Goal: Information Seeking & Learning: Learn about a topic

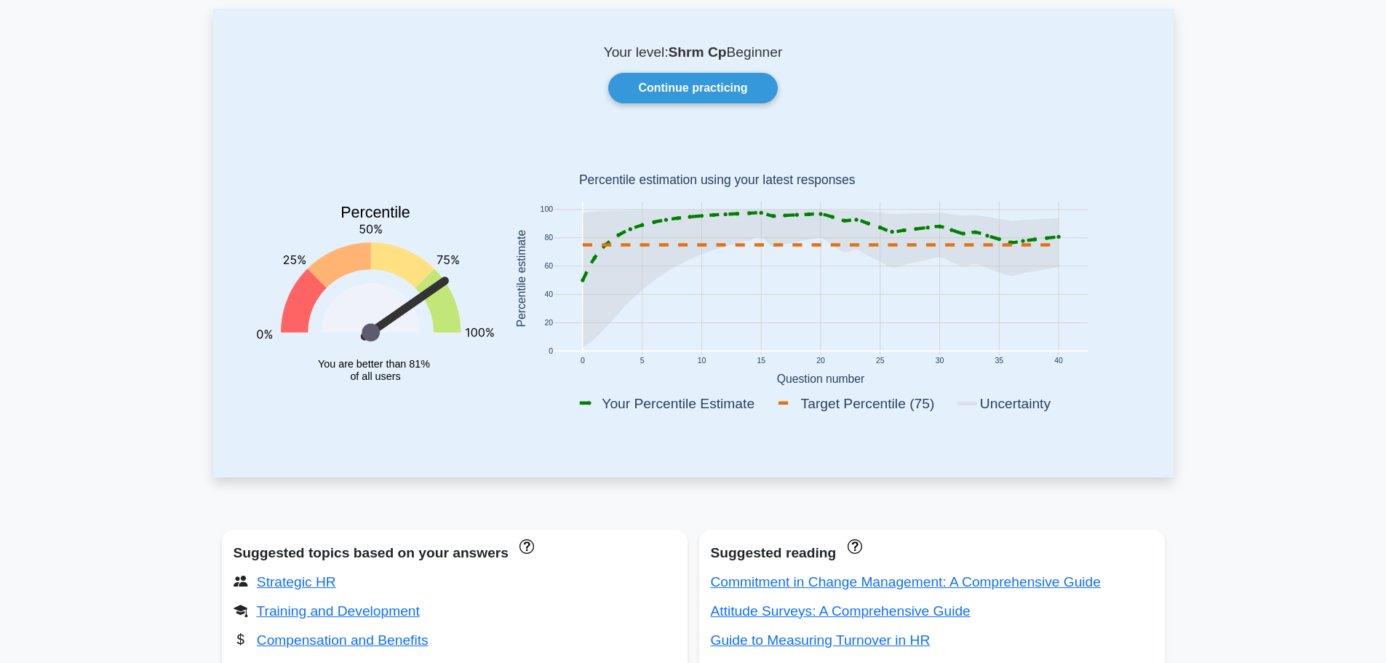
scroll to position [145, 0]
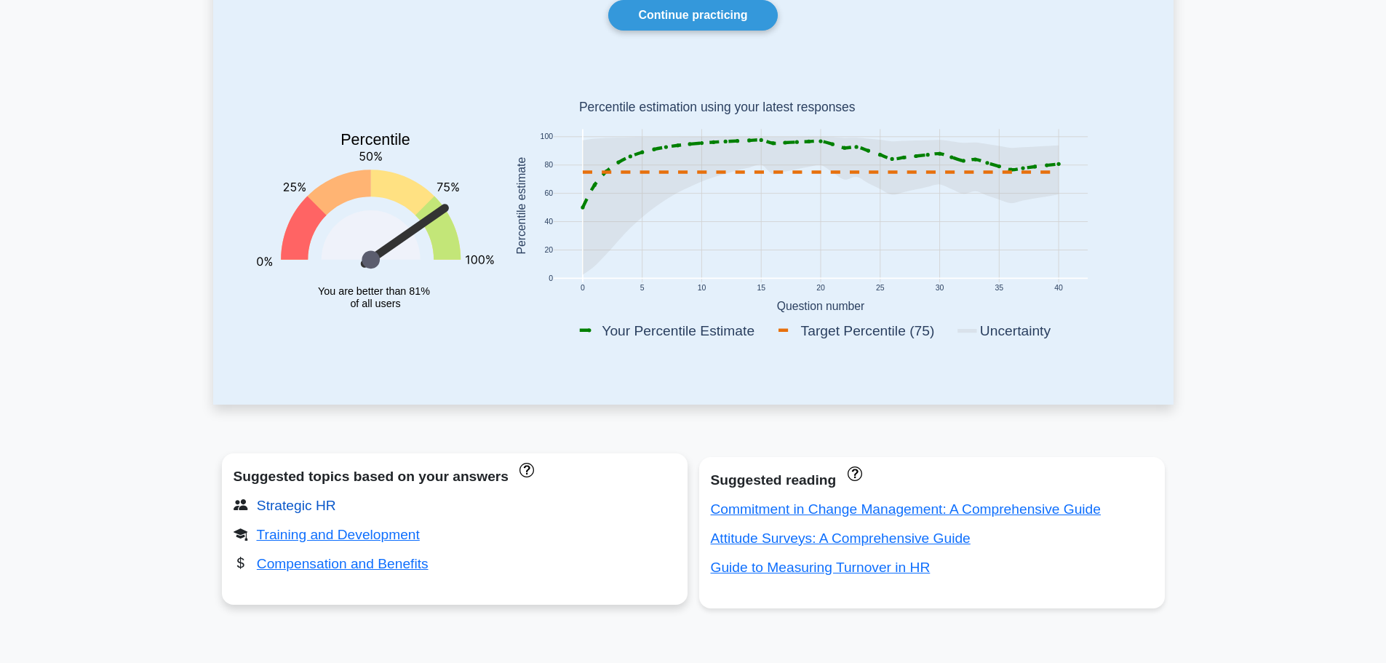
click at [280, 504] on link "Strategic HR" at bounding box center [296, 505] width 79 height 15
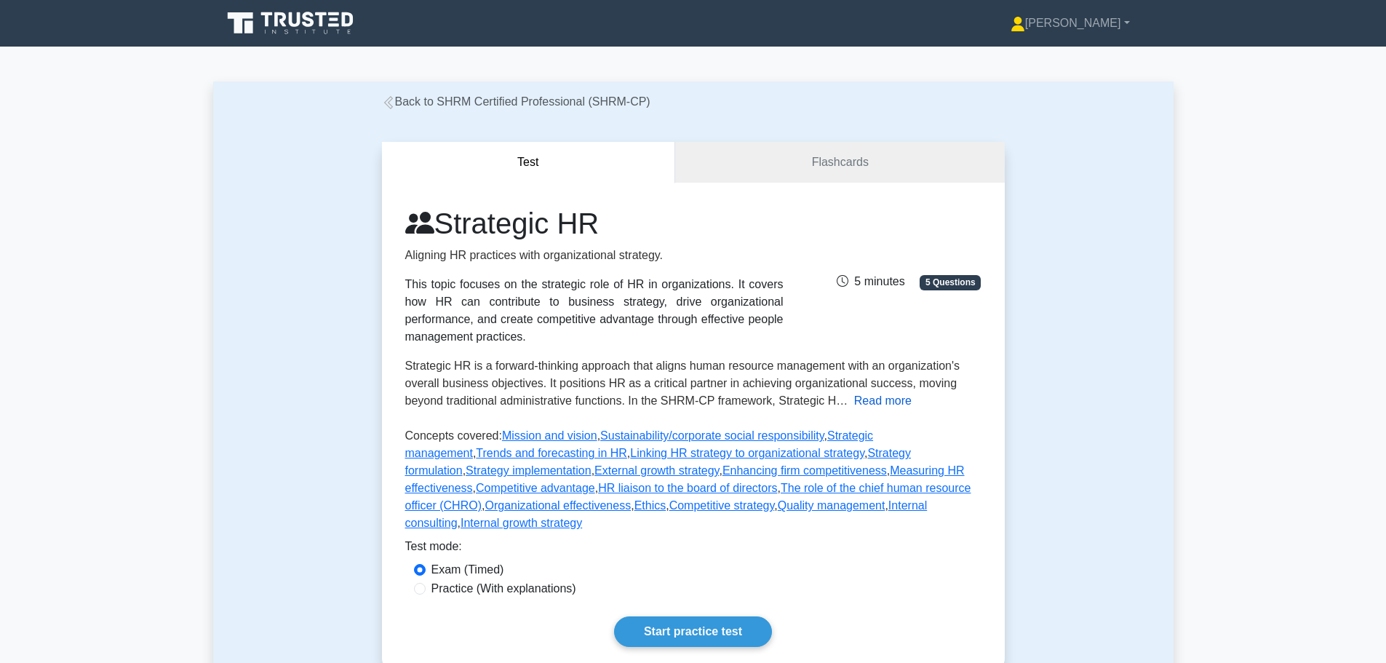
click at [876, 395] on button "Read more" at bounding box center [882, 400] width 57 height 17
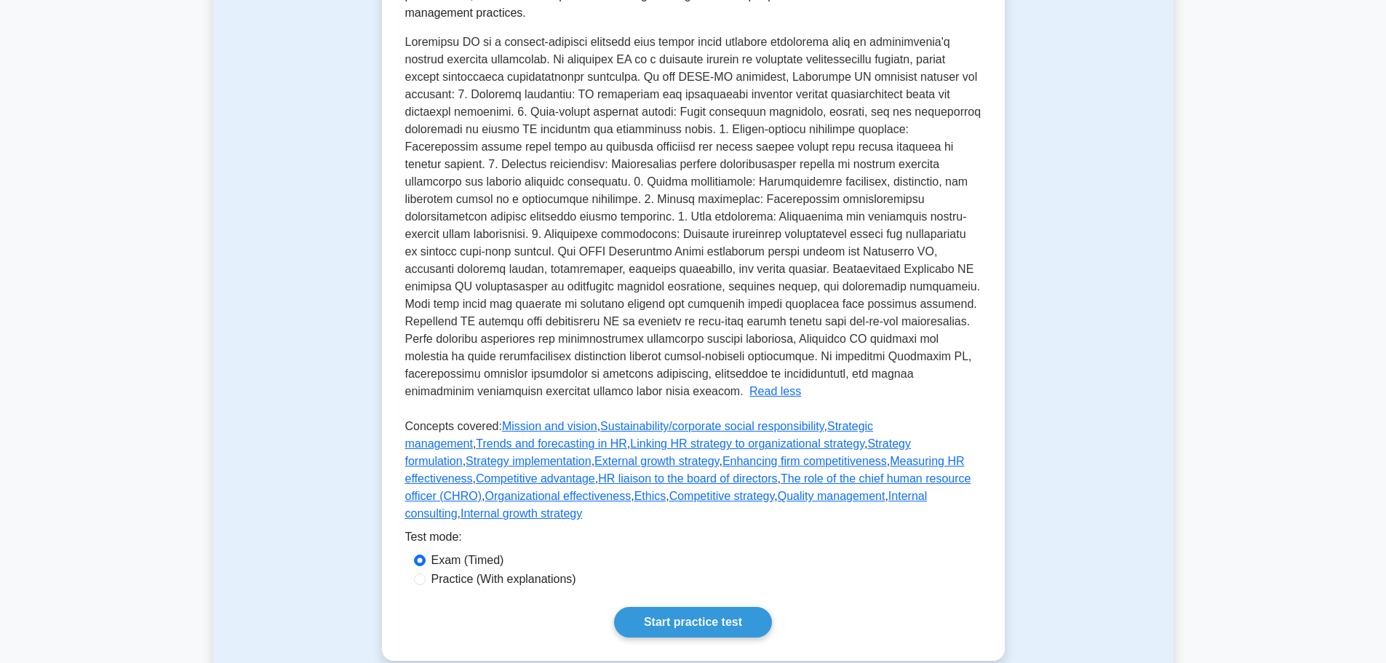
scroll to position [364, 0]
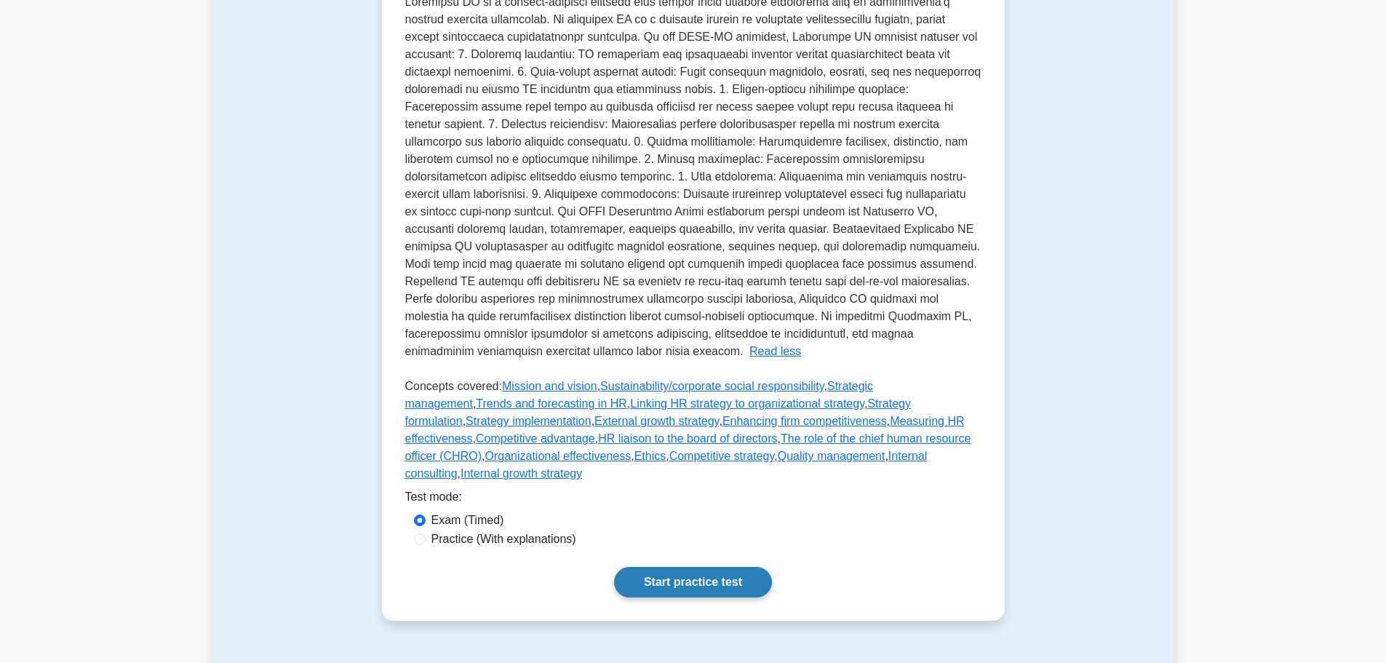
click at [659, 567] on link "Start practice test" at bounding box center [693, 582] width 158 height 31
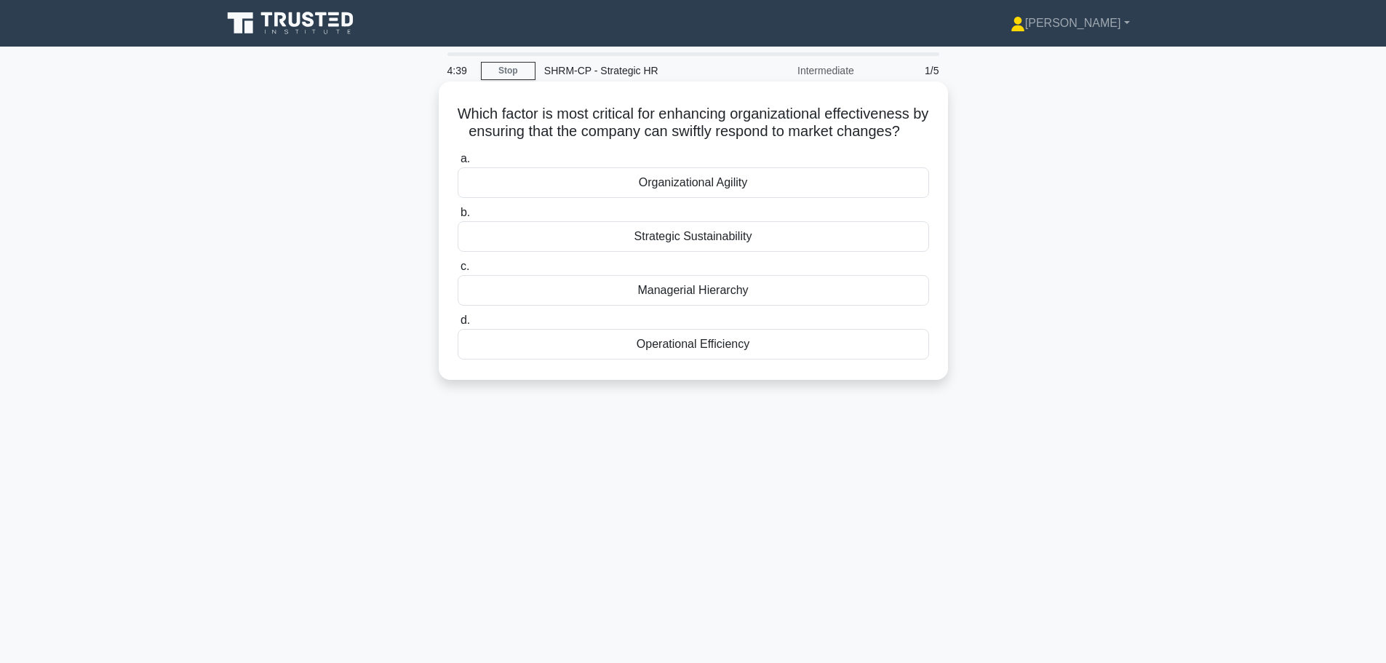
click at [727, 193] on div "Organizational Agility" at bounding box center [693, 182] width 471 height 31
click at [458, 164] on input "a. Organizational Agility" at bounding box center [458, 158] width 0 height 9
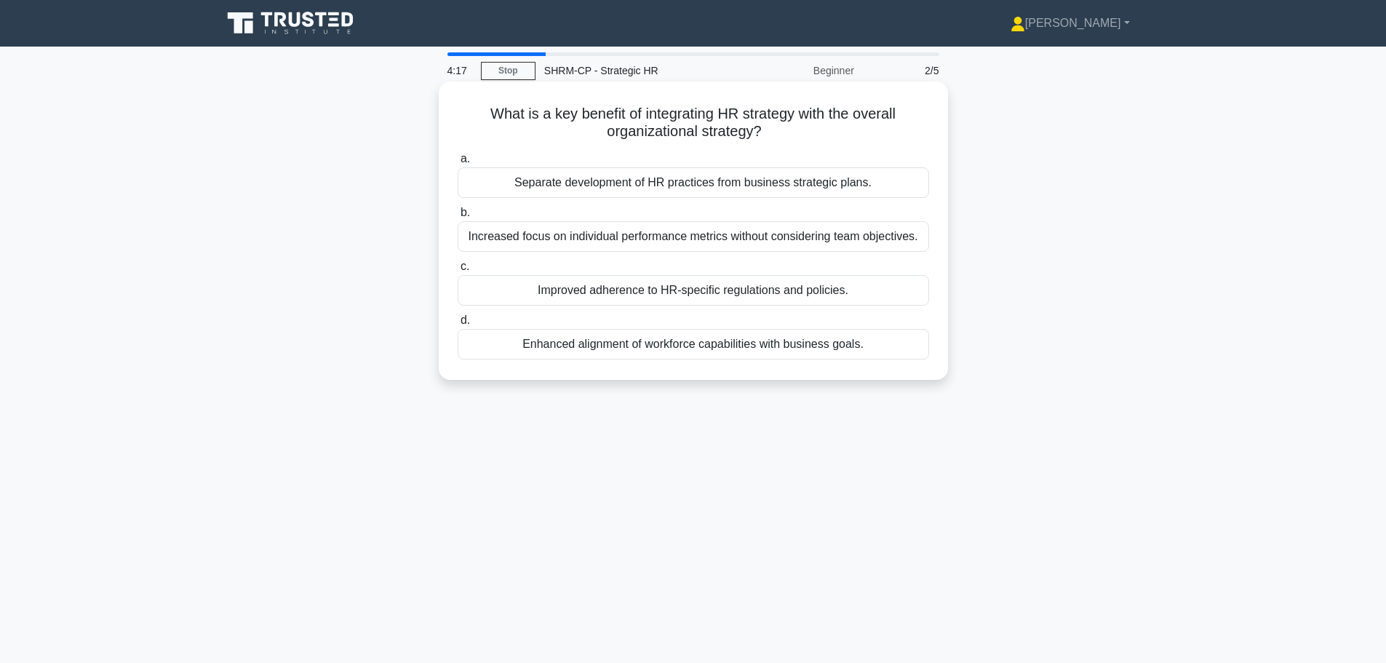
click at [675, 346] on div "Enhanced alignment of workforce capabilities with business goals." at bounding box center [693, 344] width 471 height 31
click at [458, 325] on input "d. Enhanced alignment of workforce capabilities with business goals." at bounding box center [458, 320] width 0 height 9
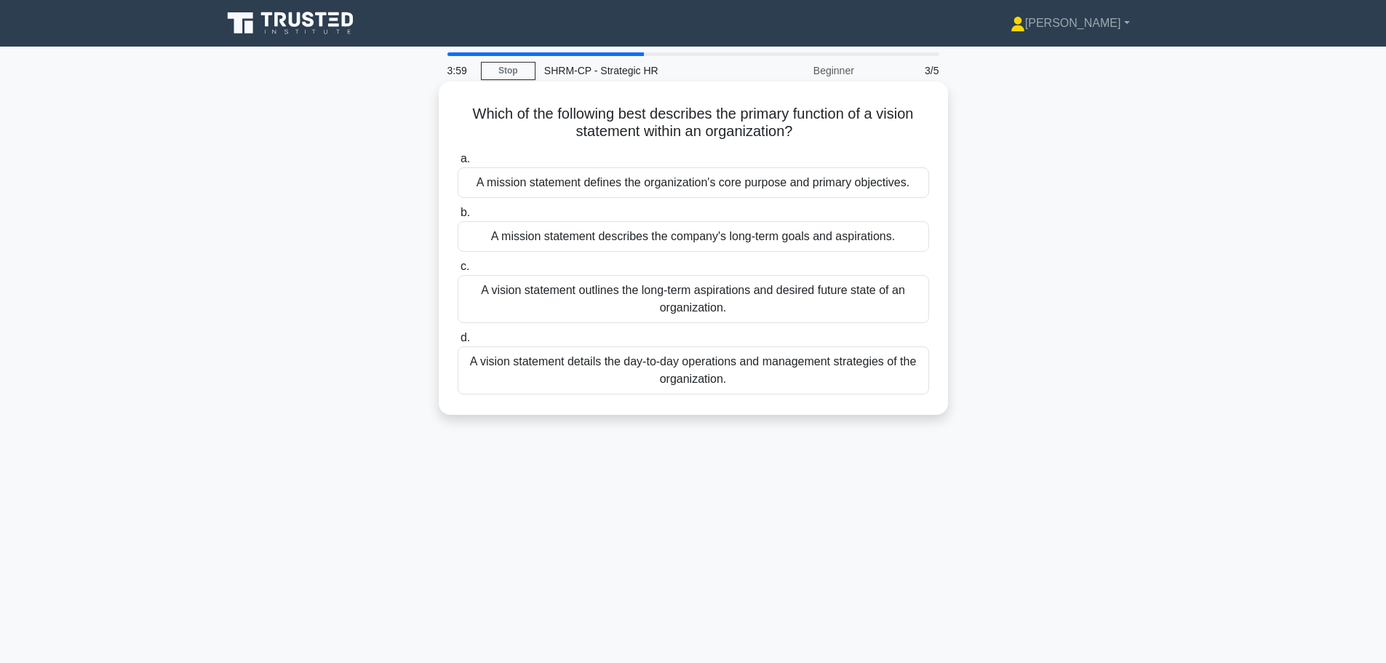
click at [625, 380] on div "A vision statement details the day-to-day operations and management strategies …" at bounding box center [693, 370] width 471 height 48
click at [458, 343] on input "d. A vision statement details the day-to-day operations and management strategi…" at bounding box center [458, 337] width 0 height 9
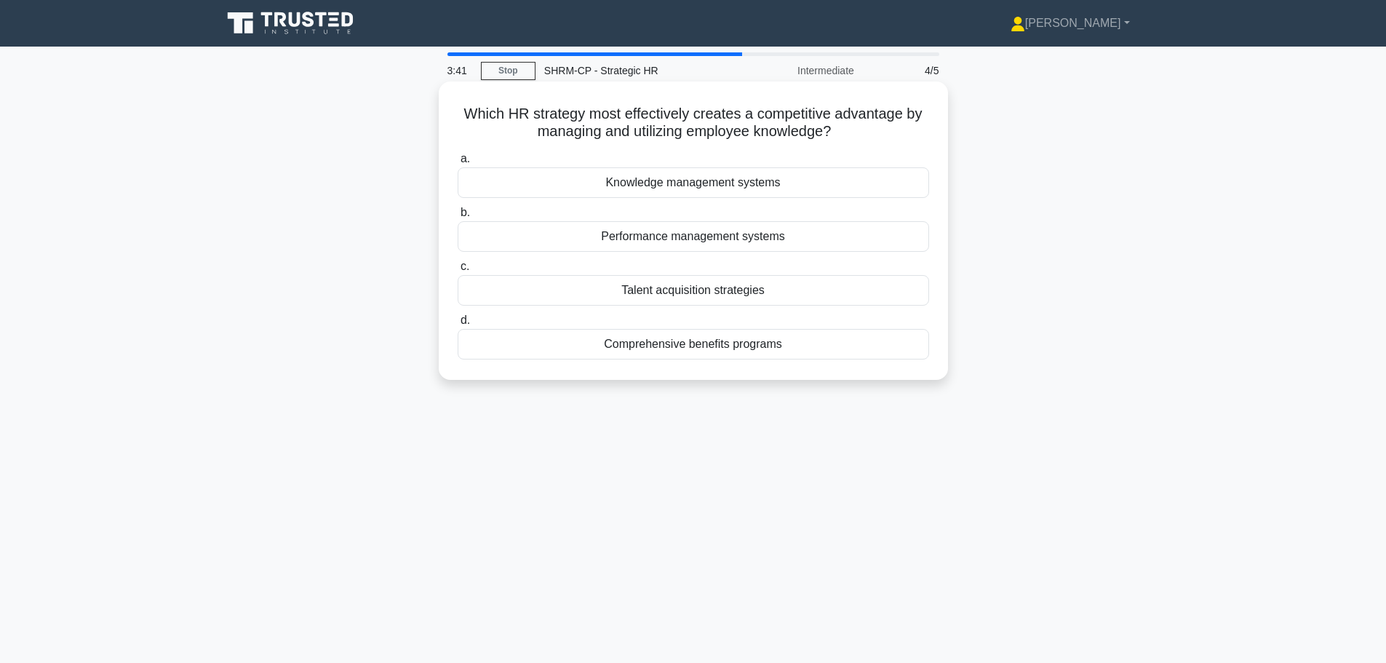
click at [670, 181] on div "Knowledge management systems" at bounding box center [693, 182] width 471 height 31
click at [458, 164] on input "a. Knowledge management systems" at bounding box center [458, 158] width 0 height 9
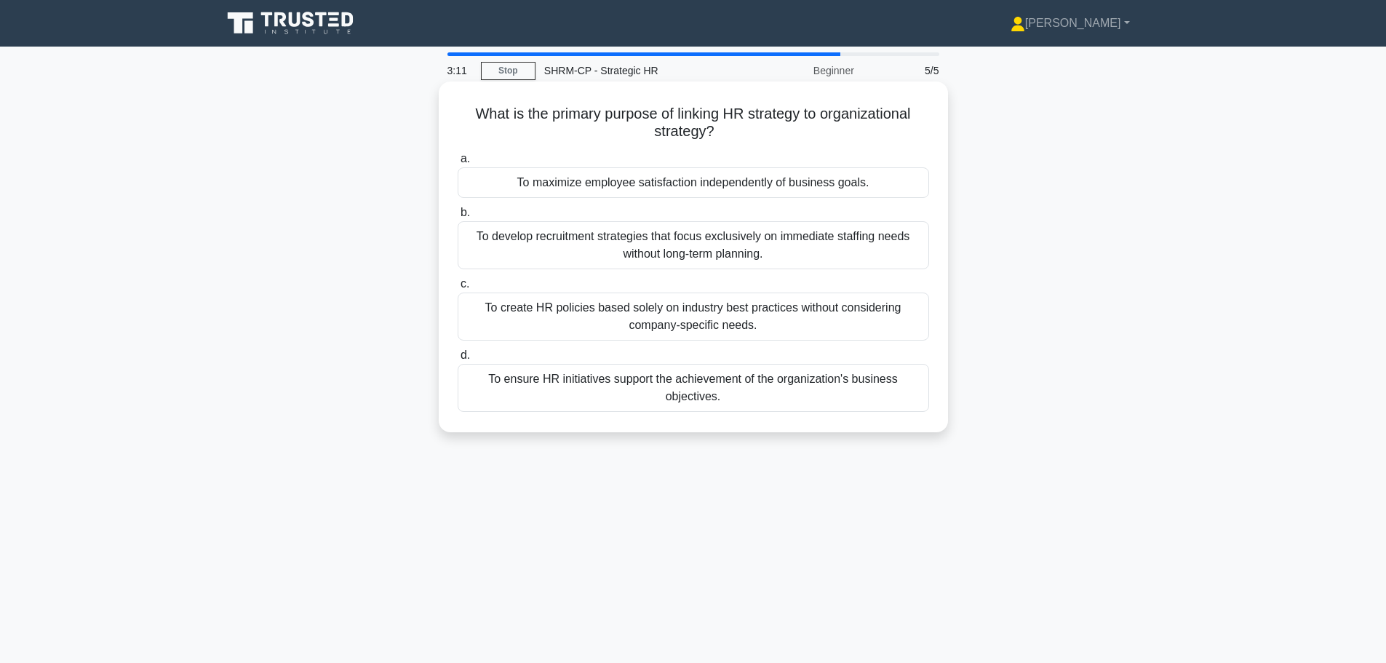
click at [633, 387] on div "To ensure HR initiatives support the achievement of the organization's business…" at bounding box center [693, 388] width 471 height 48
click at [458, 360] on input "d. To ensure HR initiatives support the achievement of the organization's busin…" at bounding box center [458, 355] width 0 height 9
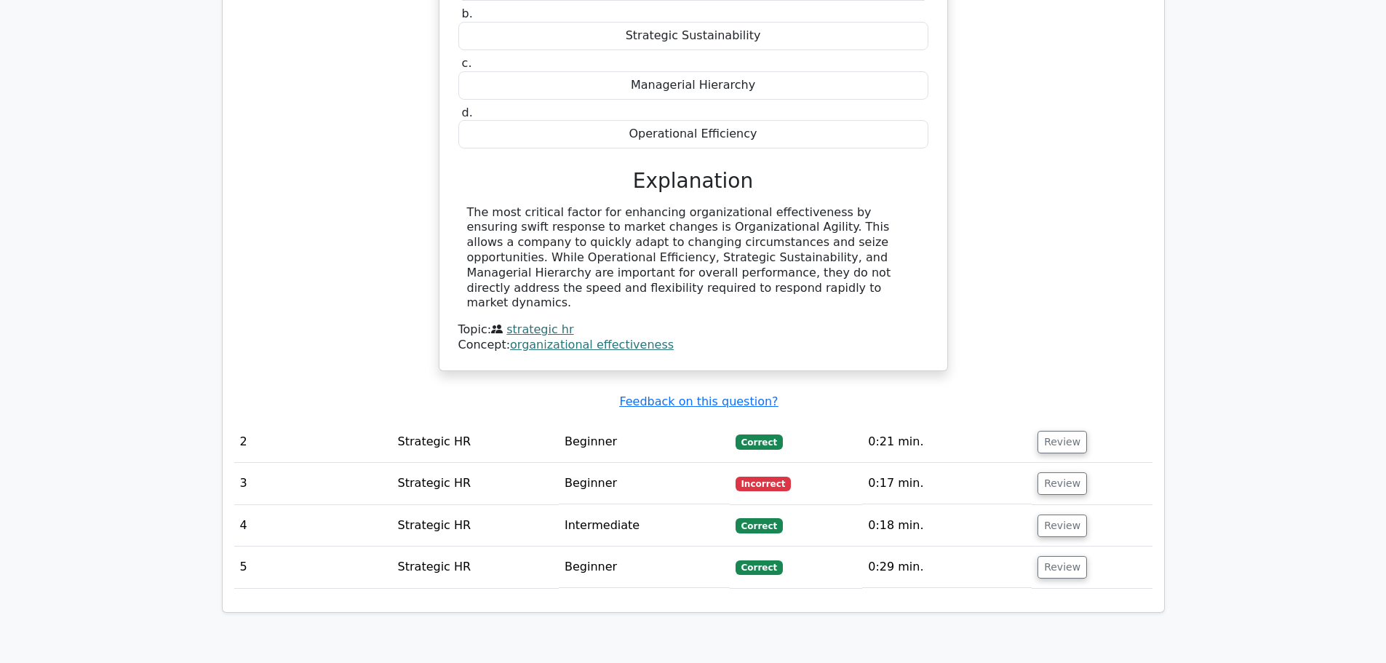
scroll to position [946, 0]
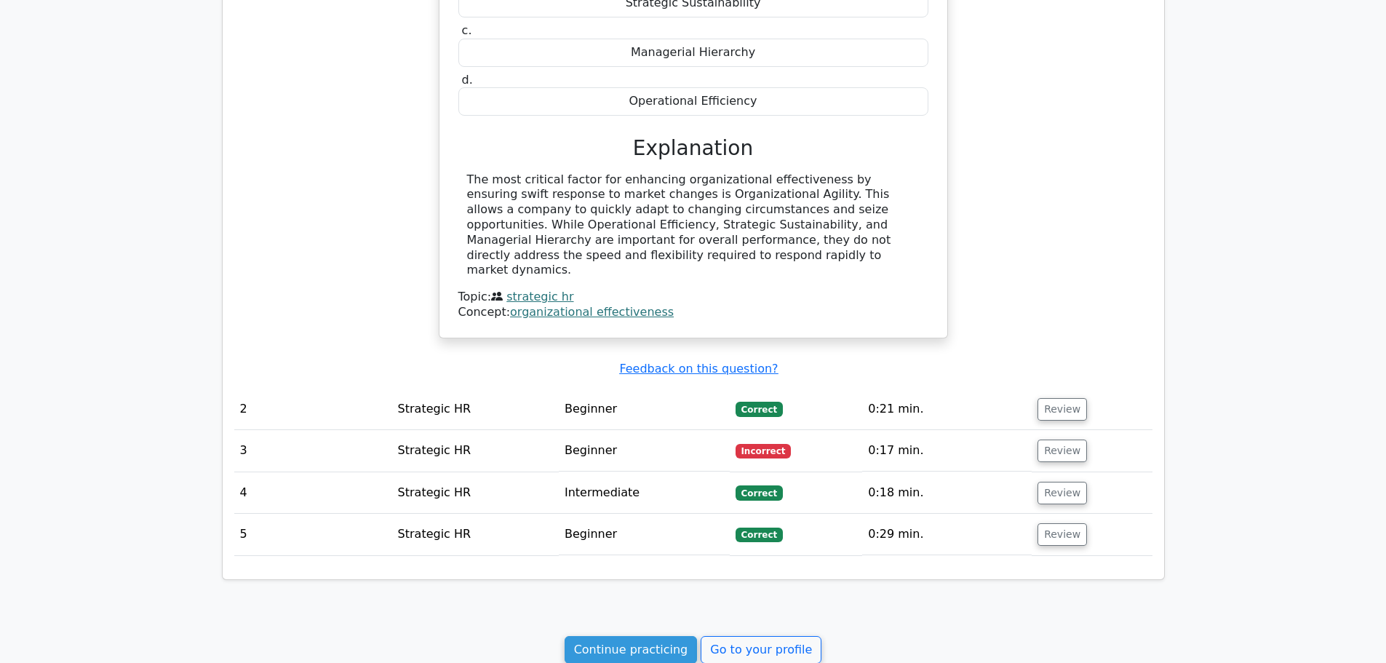
click at [632, 430] on td "Beginner" at bounding box center [644, 450] width 171 height 41
click at [1046, 439] on button "Review" at bounding box center [1061, 450] width 49 height 23
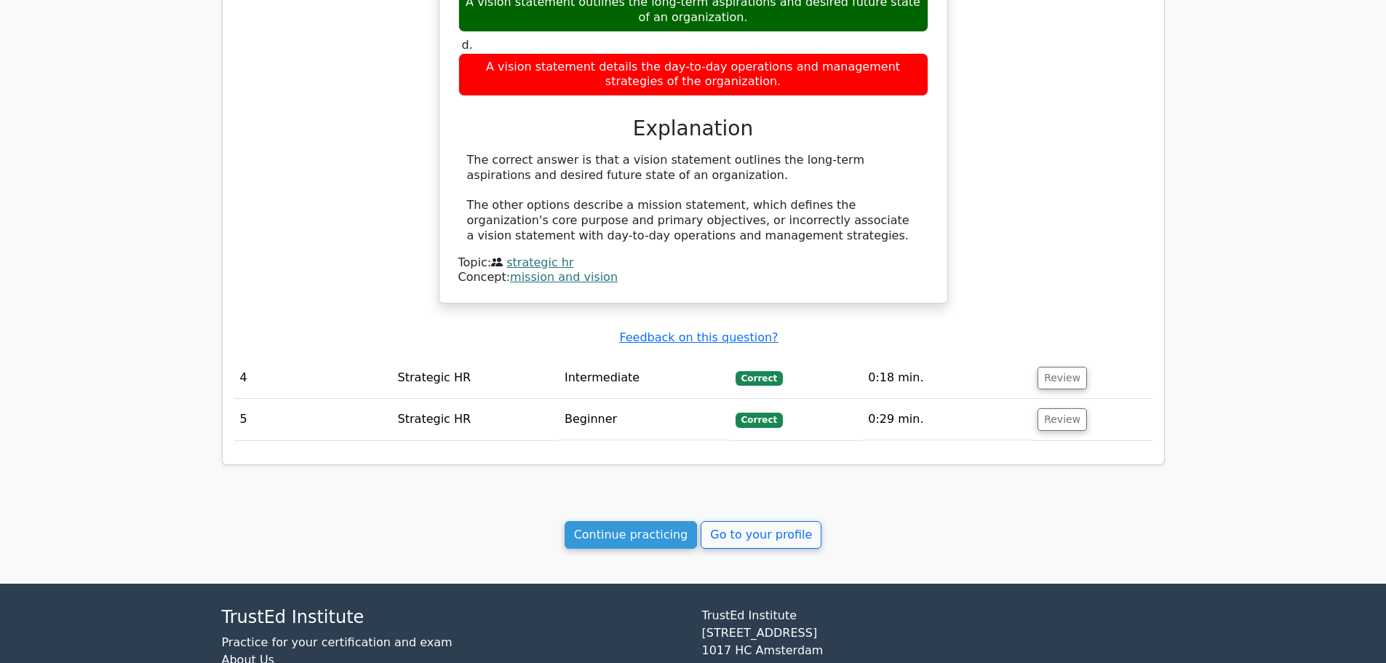
scroll to position [1673, 0]
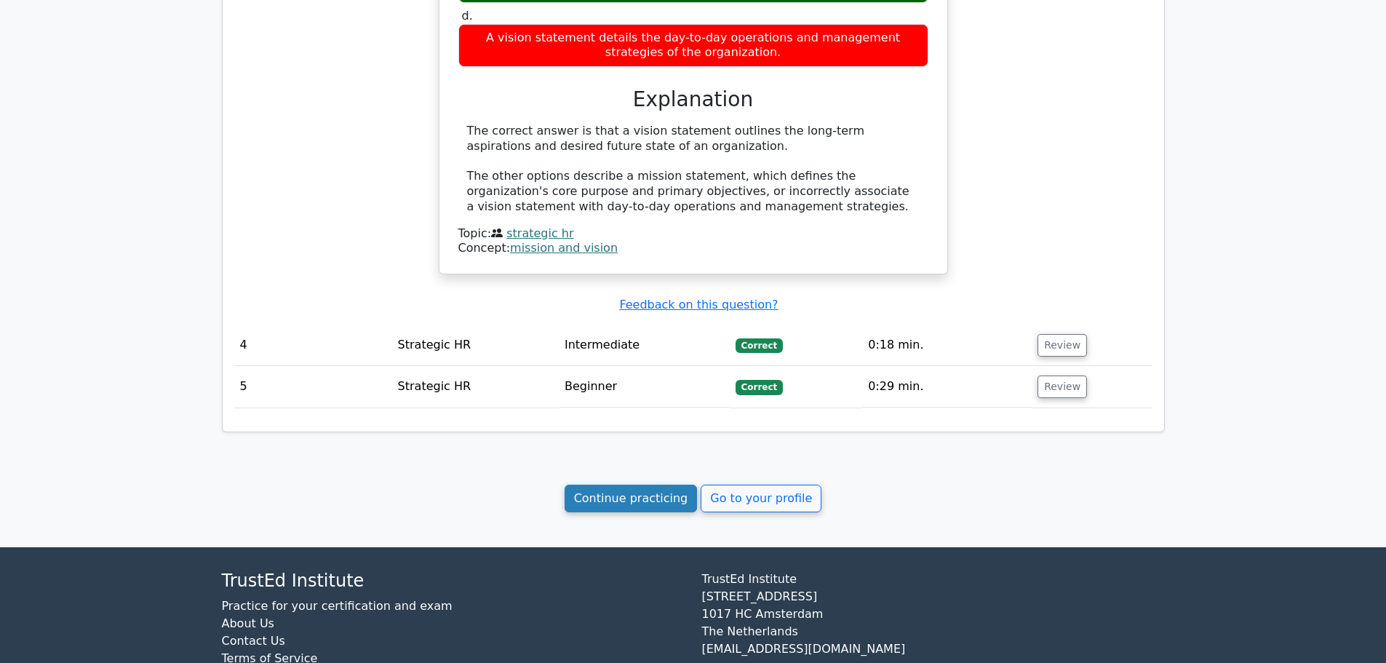
click at [623, 484] on link "Continue practicing" at bounding box center [630, 498] width 133 height 28
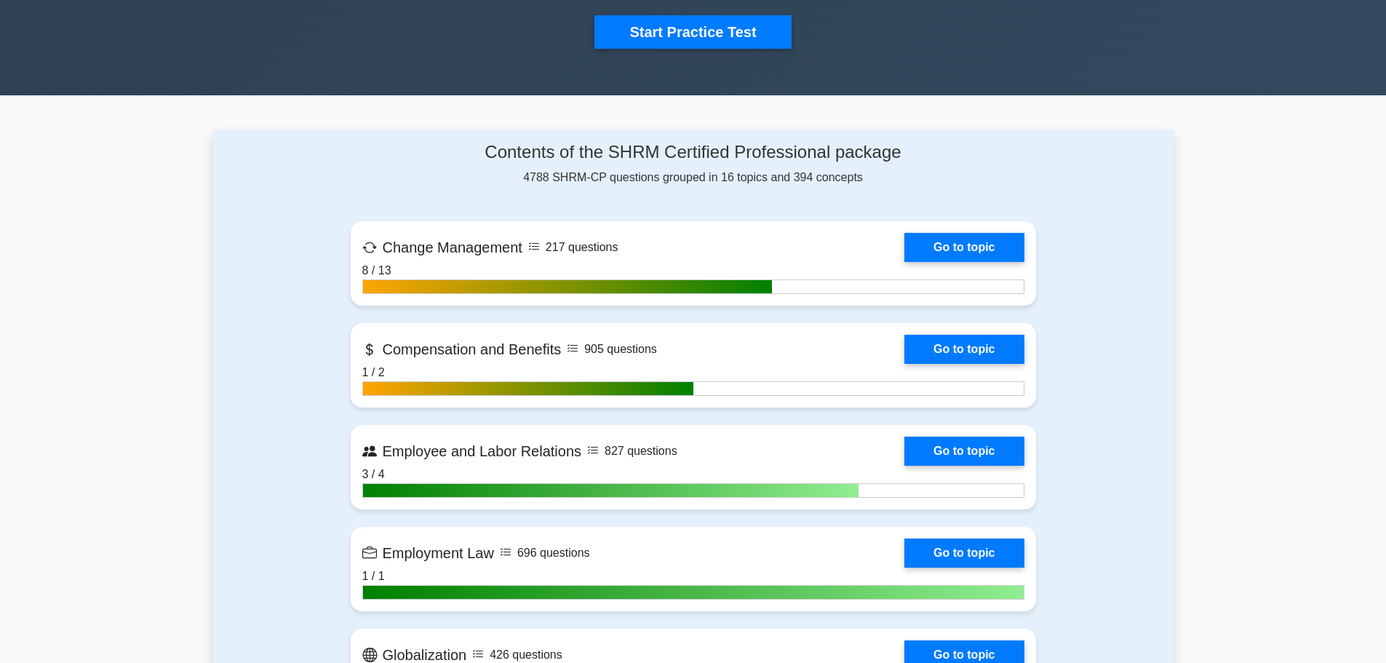
scroll to position [509, 0]
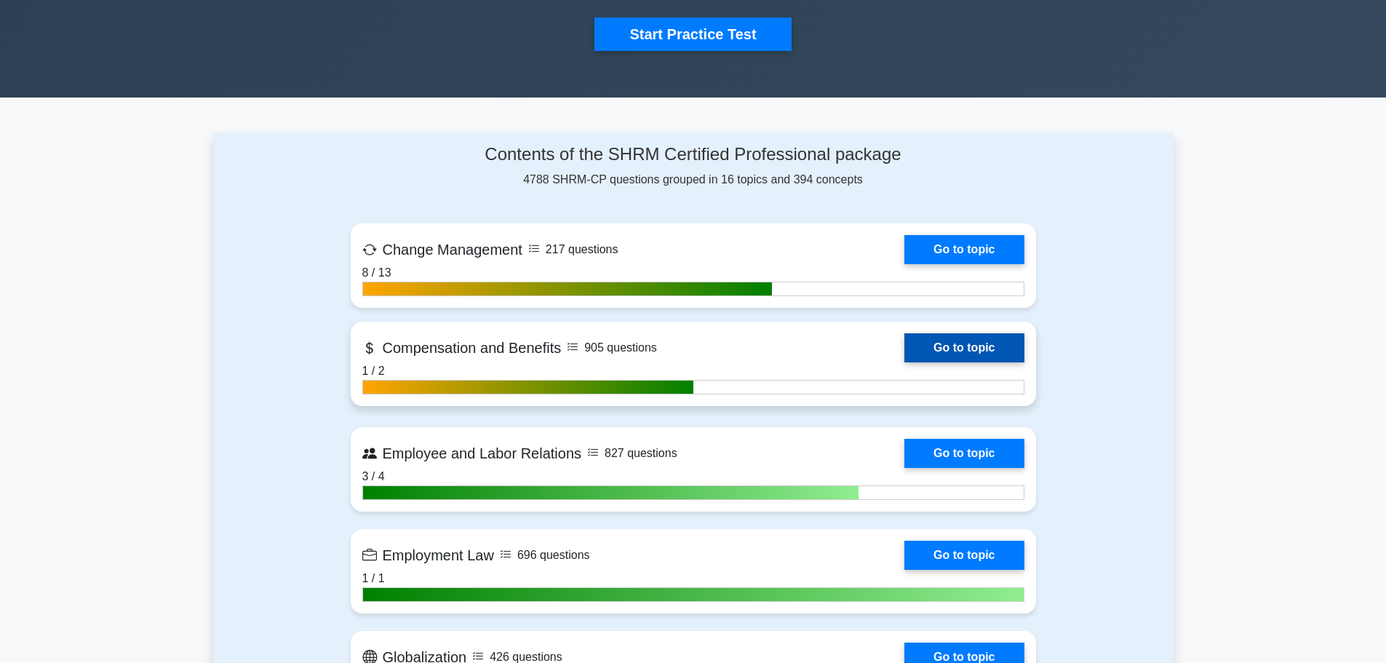
click at [925, 336] on link "Go to topic" at bounding box center [963, 347] width 119 height 29
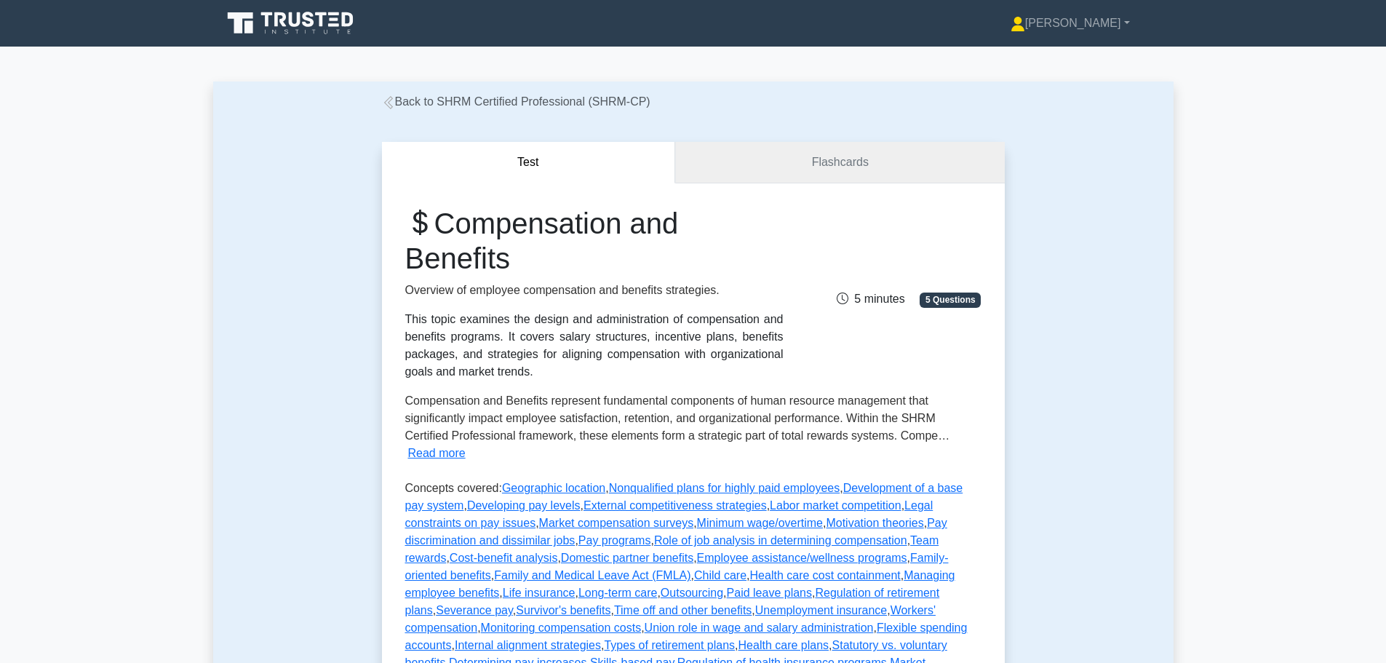
click at [836, 154] on link "Flashcards" at bounding box center [839, 162] width 329 height 41
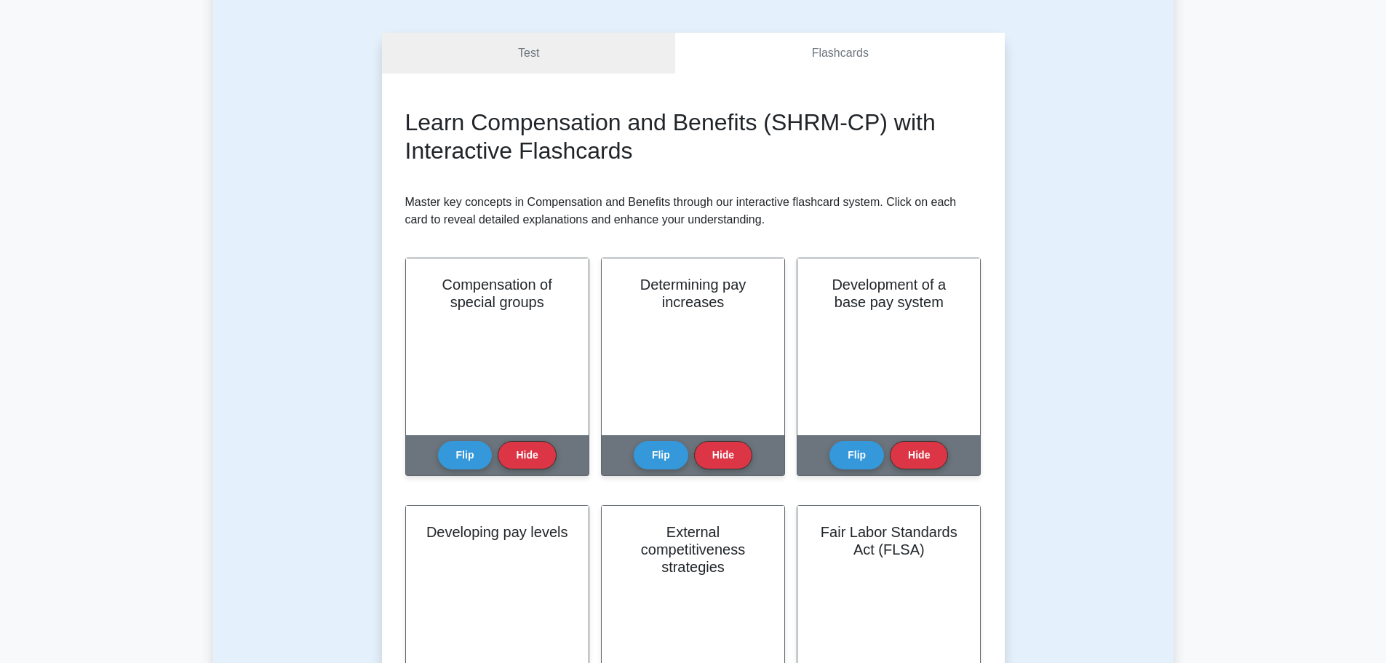
scroll to position [145, 0]
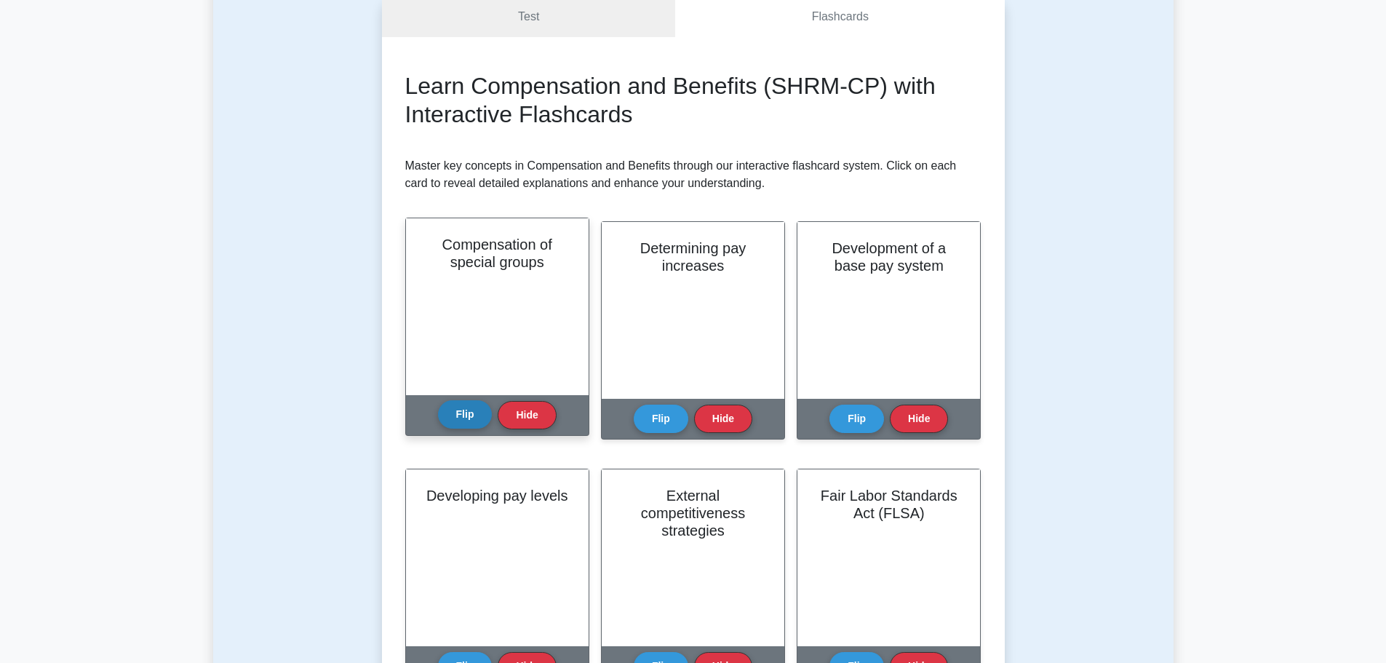
click at [468, 418] on button "Flip" at bounding box center [465, 414] width 55 height 28
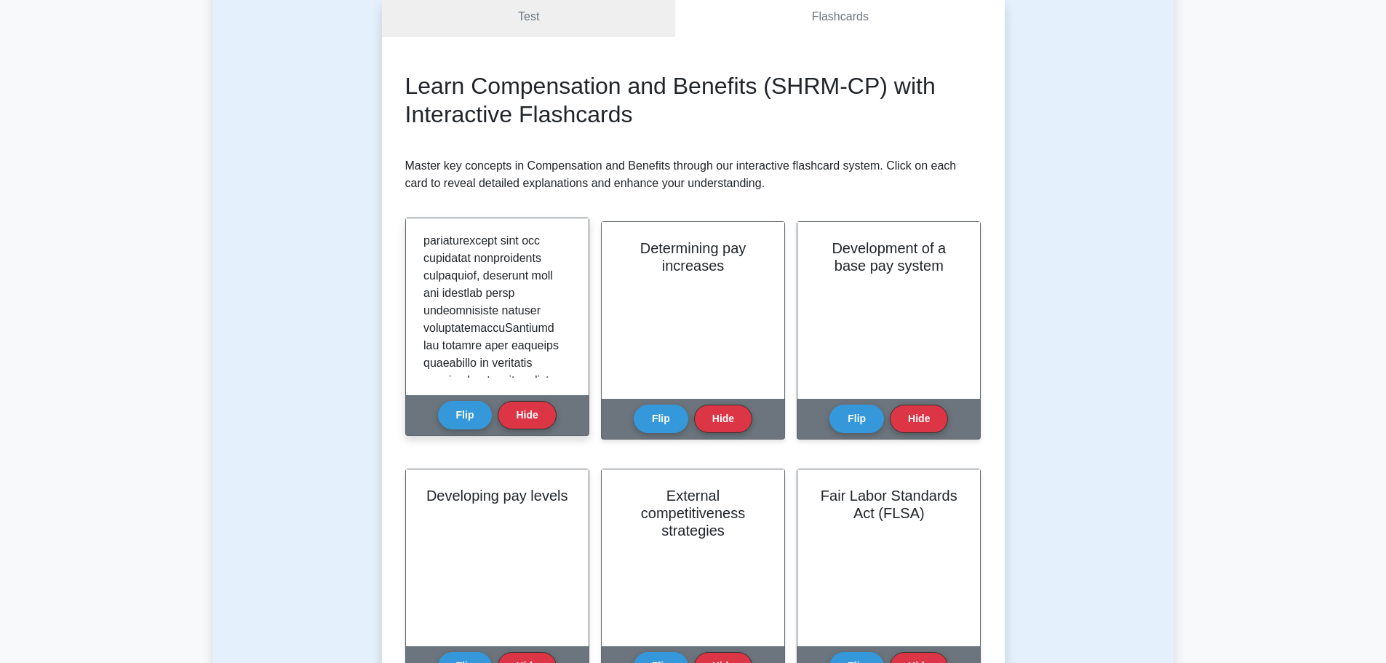
scroll to position [873, 0]
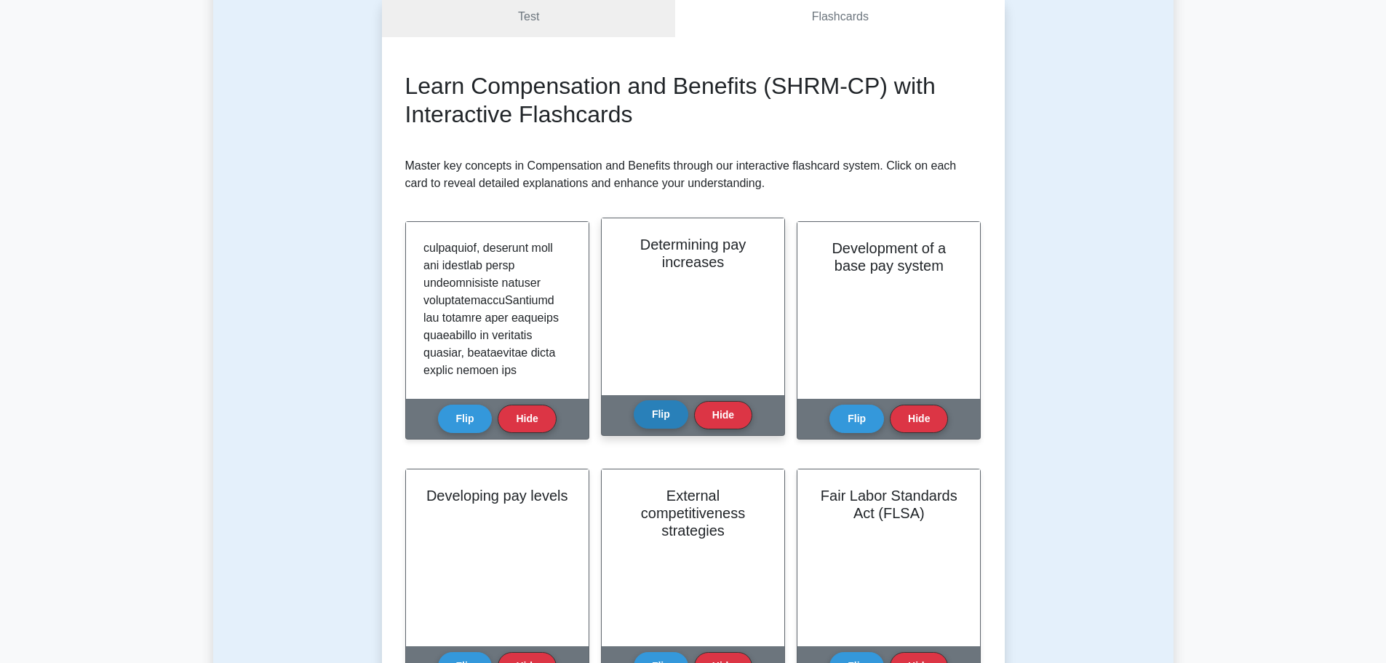
click at [656, 423] on button "Flip" at bounding box center [661, 414] width 55 height 28
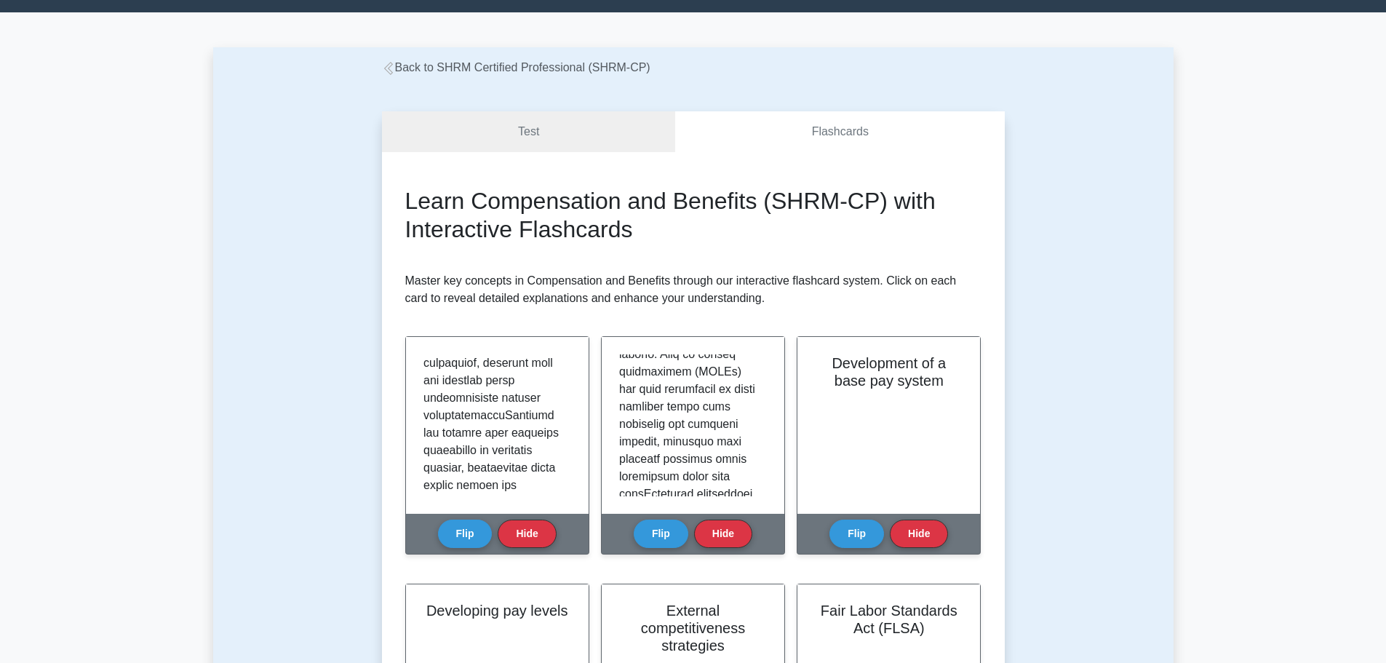
scroll to position [0, 0]
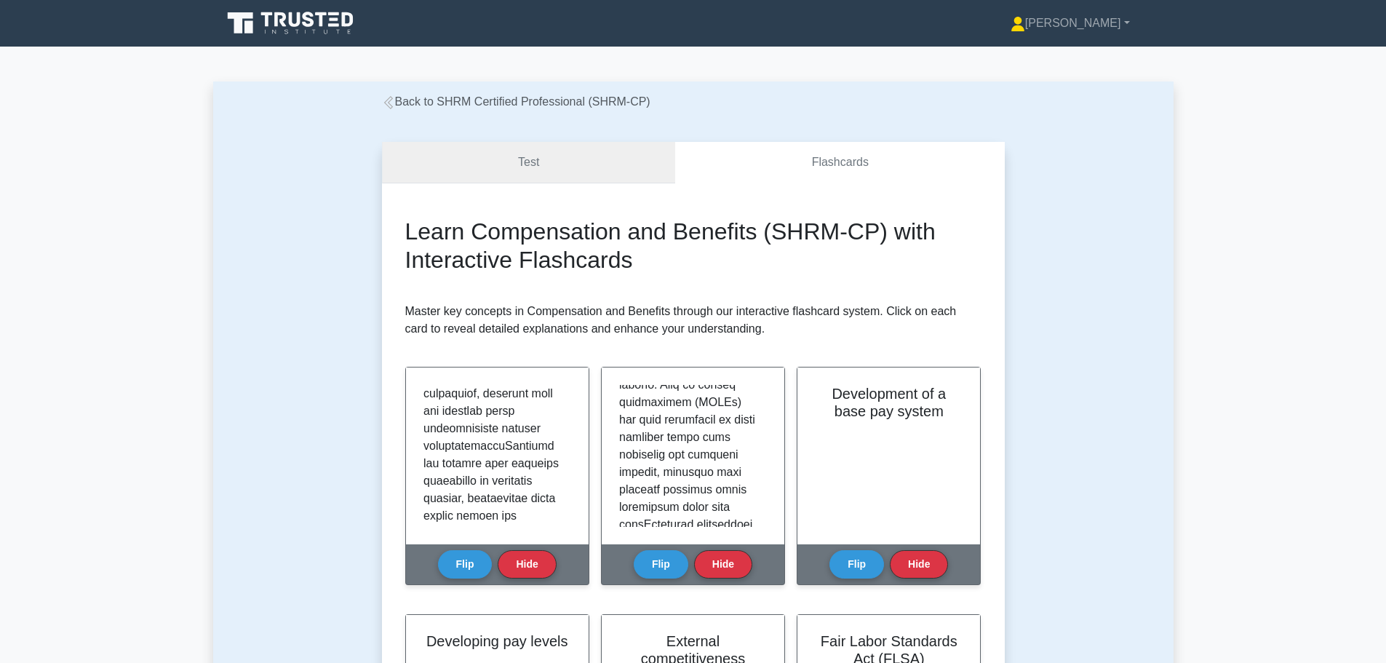
click at [523, 147] on link "Test" at bounding box center [529, 162] width 294 height 41
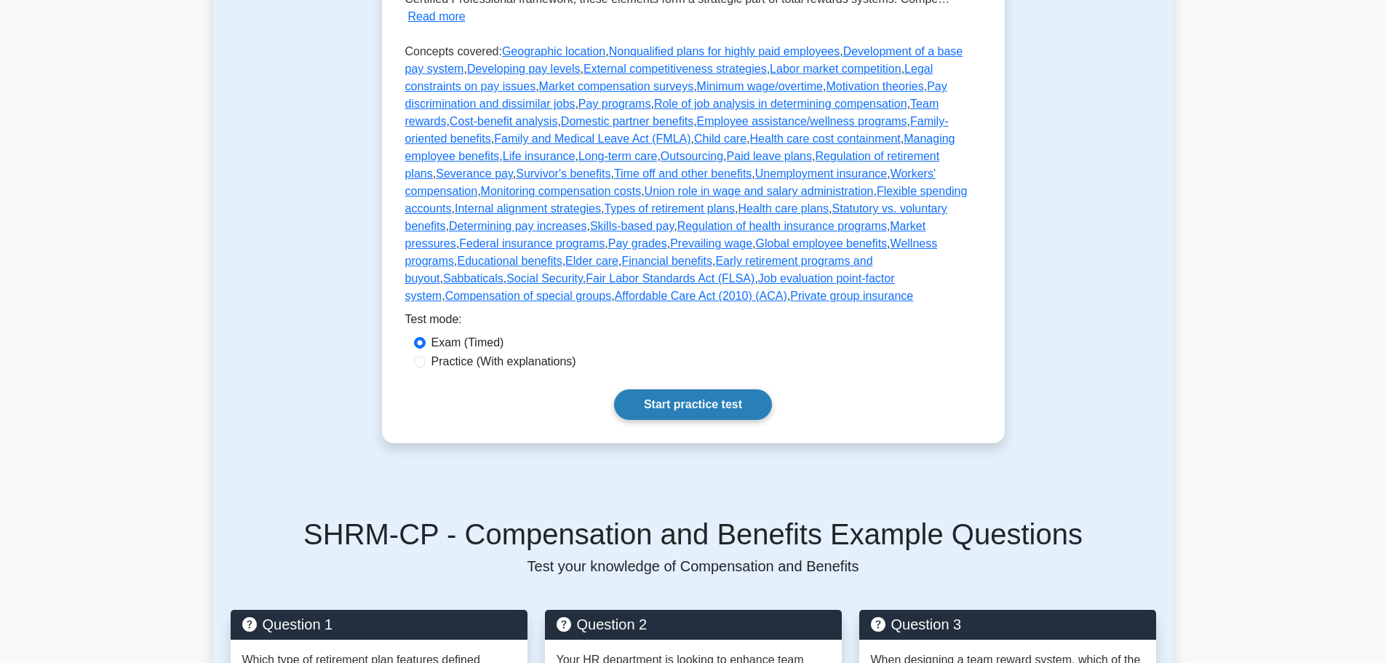
click at [674, 394] on link "Start practice test" at bounding box center [693, 404] width 158 height 31
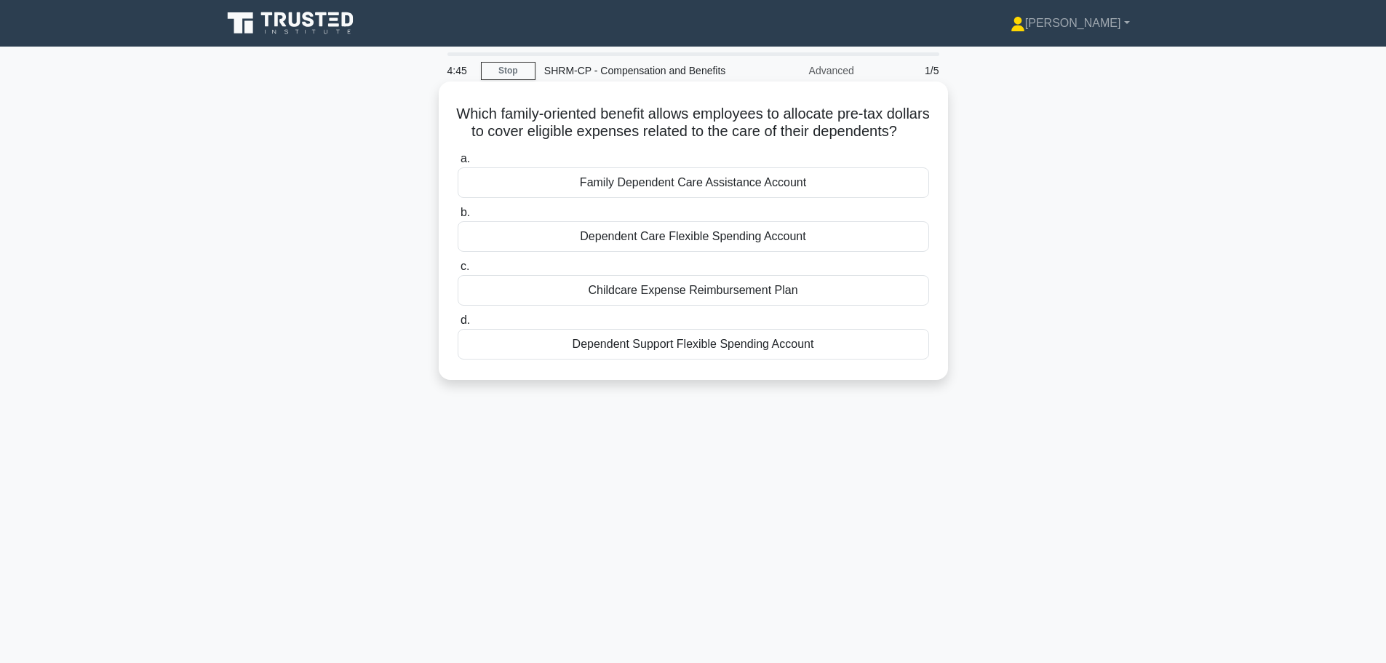
click at [806, 252] on div "Dependent Care Flexible Spending Account" at bounding box center [693, 236] width 471 height 31
click at [458, 217] on input "b. Dependent Care Flexible Spending Account" at bounding box center [458, 212] width 0 height 9
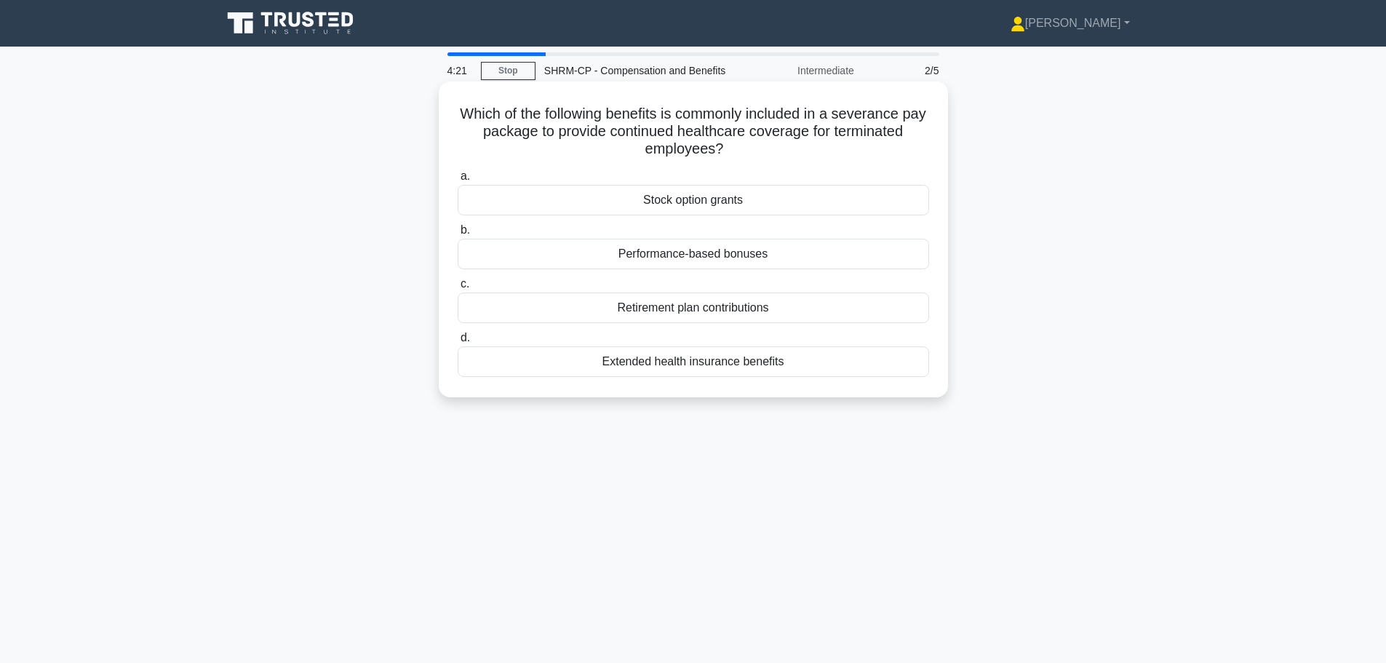
click at [724, 367] on div "Extended health insurance benefits" at bounding box center [693, 361] width 471 height 31
click at [458, 343] on input "d. Extended health insurance benefits" at bounding box center [458, 337] width 0 height 9
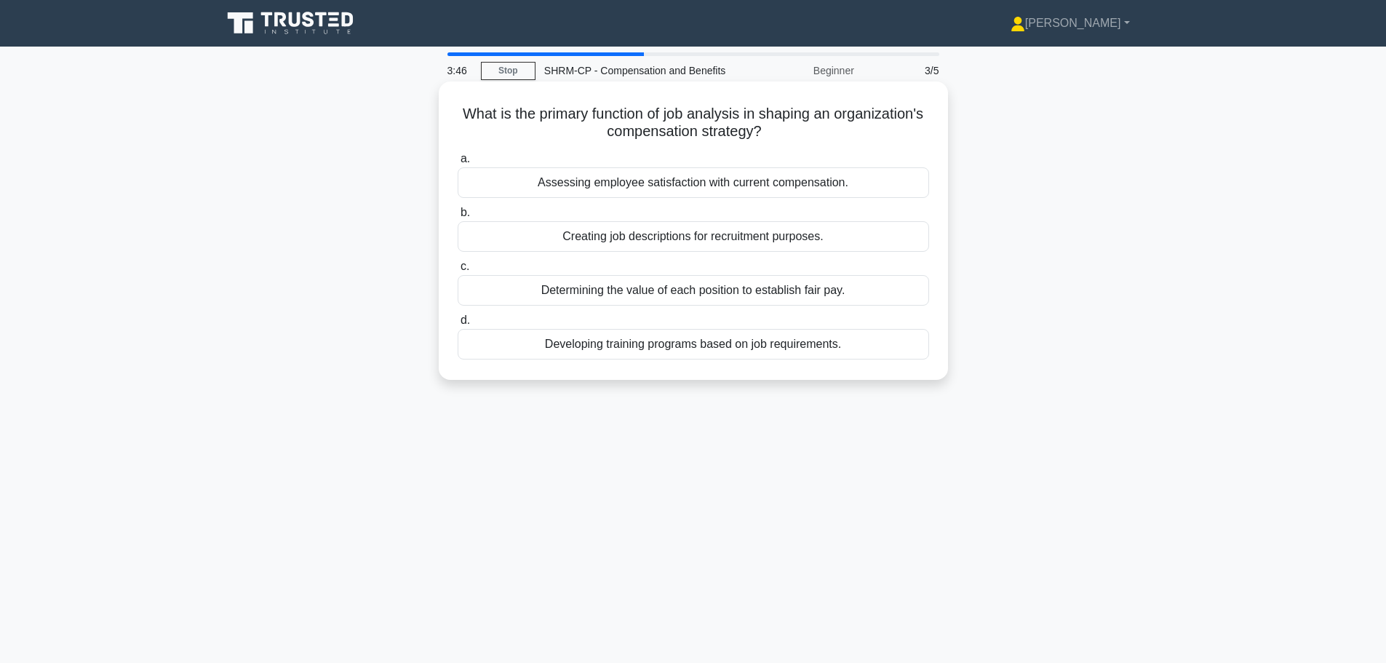
click at [567, 284] on div "Determining the value of each position to establish fair pay." at bounding box center [693, 290] width 471 height 31
click at [458, 271] on input "c. Determining the value of each position to establish fair pay." at bounding box center [458, 266] width 0 height 9
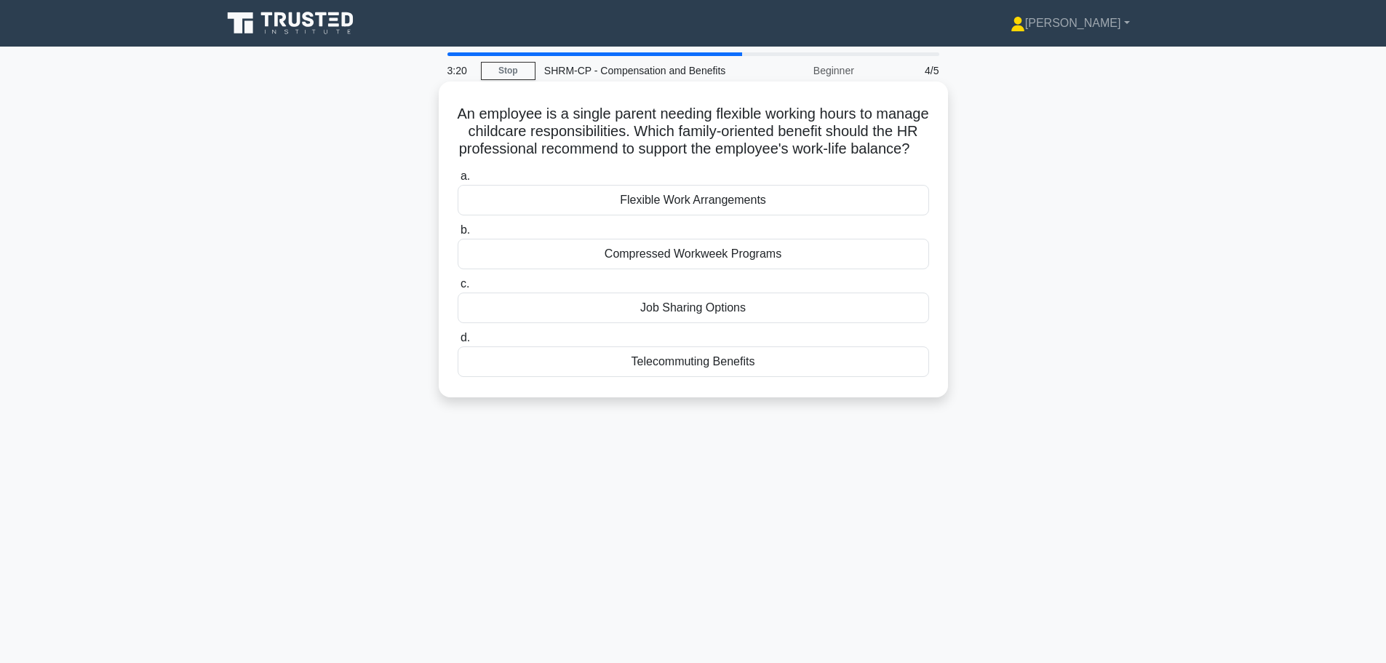
click at [635, 321] on div "Job Sharing Options" at bounding box center [693, 307] width 471 height 31
click at [458, 289] on input "c. Job Sharing Options" at bounding box center [458, 283] width 0 height 9
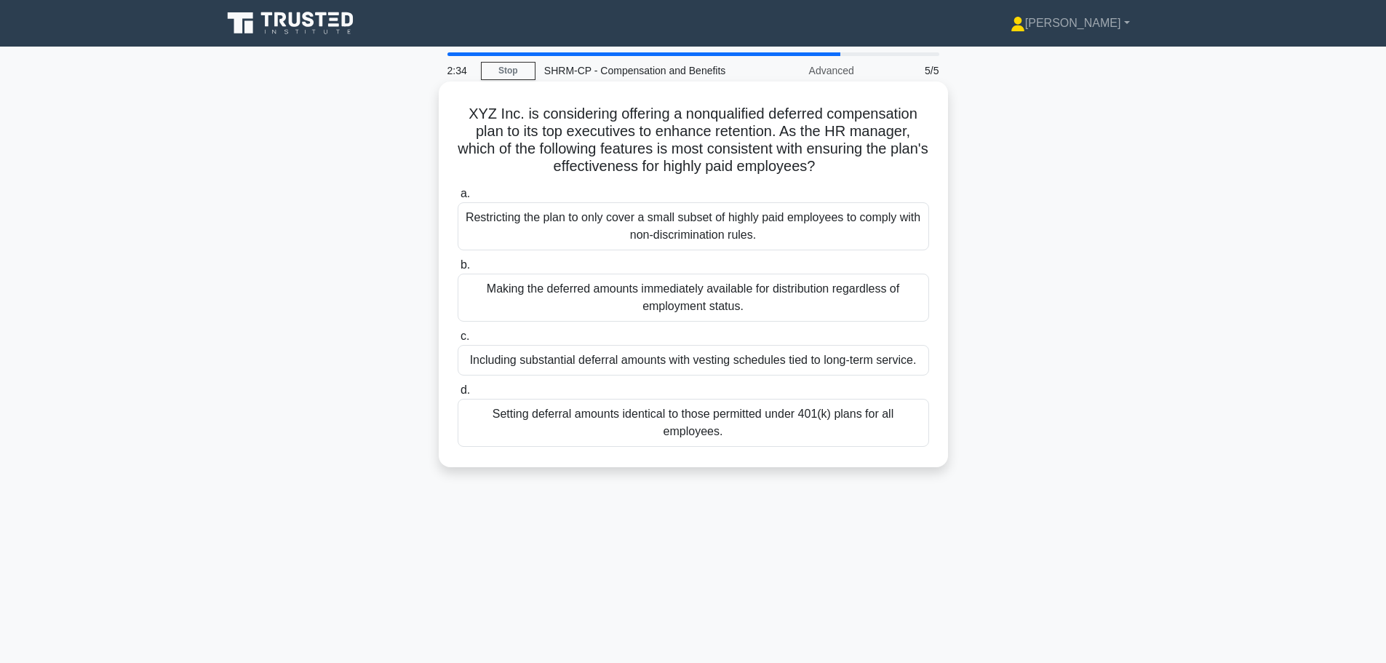
click at [566, 364] on div "Including substantial deferral amounts with vesting schedules tied to long-term…" at bounding box center [693, 360] width 471 height 31
click at [458, 341] on input "c. Including substantial deferral amounts with vesting schedules tied to long-t…" at bounding box center [458, 336] width 0 height 9
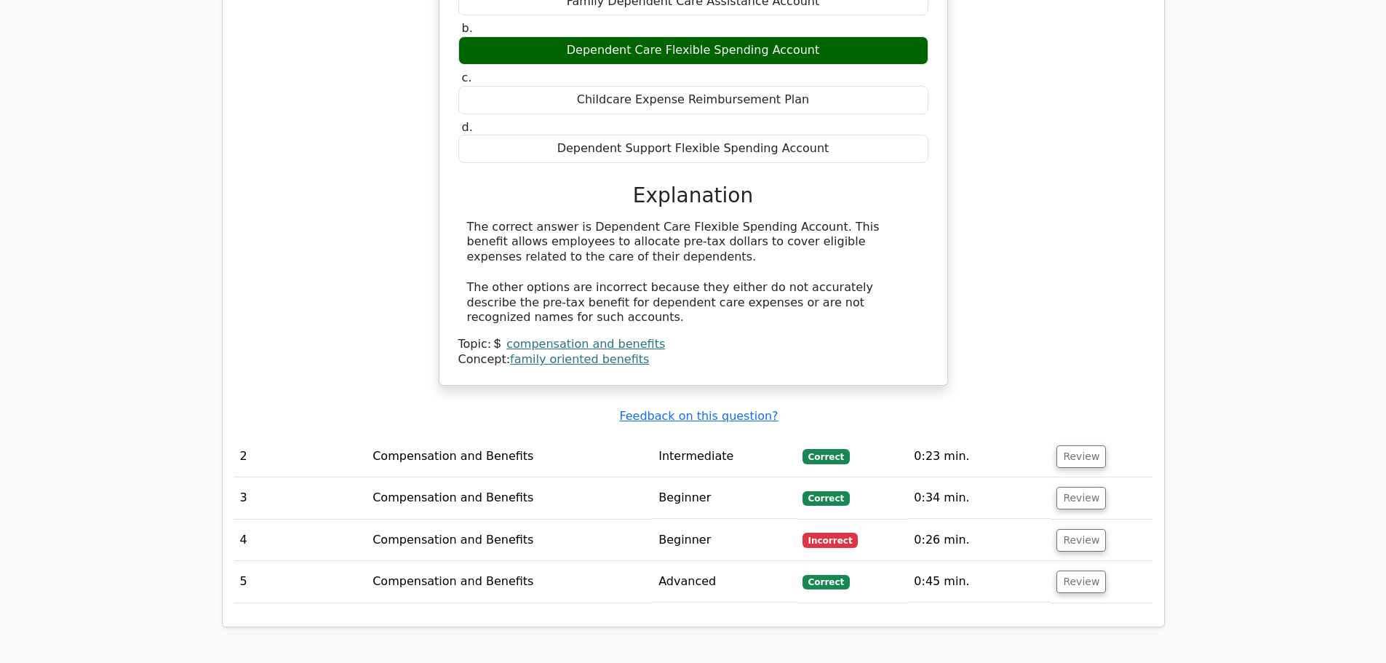
scroll to position [946, 0]
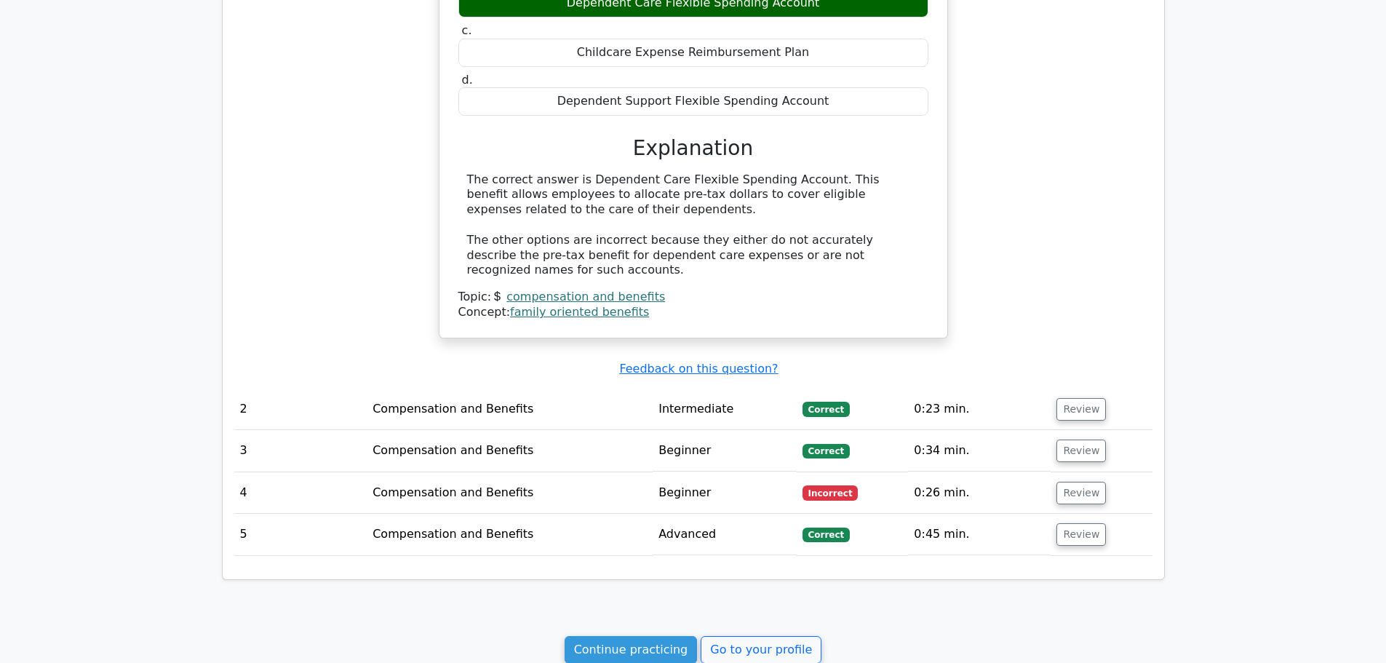
click at [570, 472] on td "Compensation and Benefits" at bounding box center [510, 492] width 286 height 41
click at [1066, 482] on button "Review" at bounding box center [1080, 493] width 49 height 23
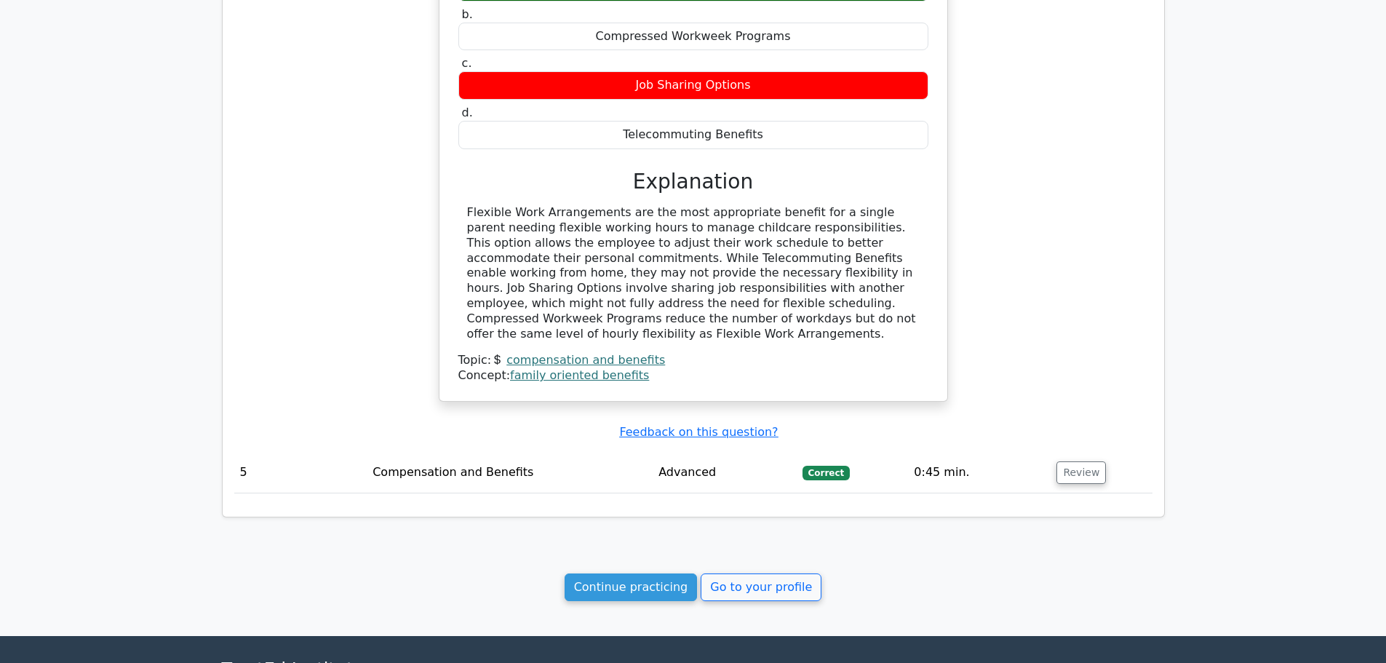
scroll to position [1673, 0]
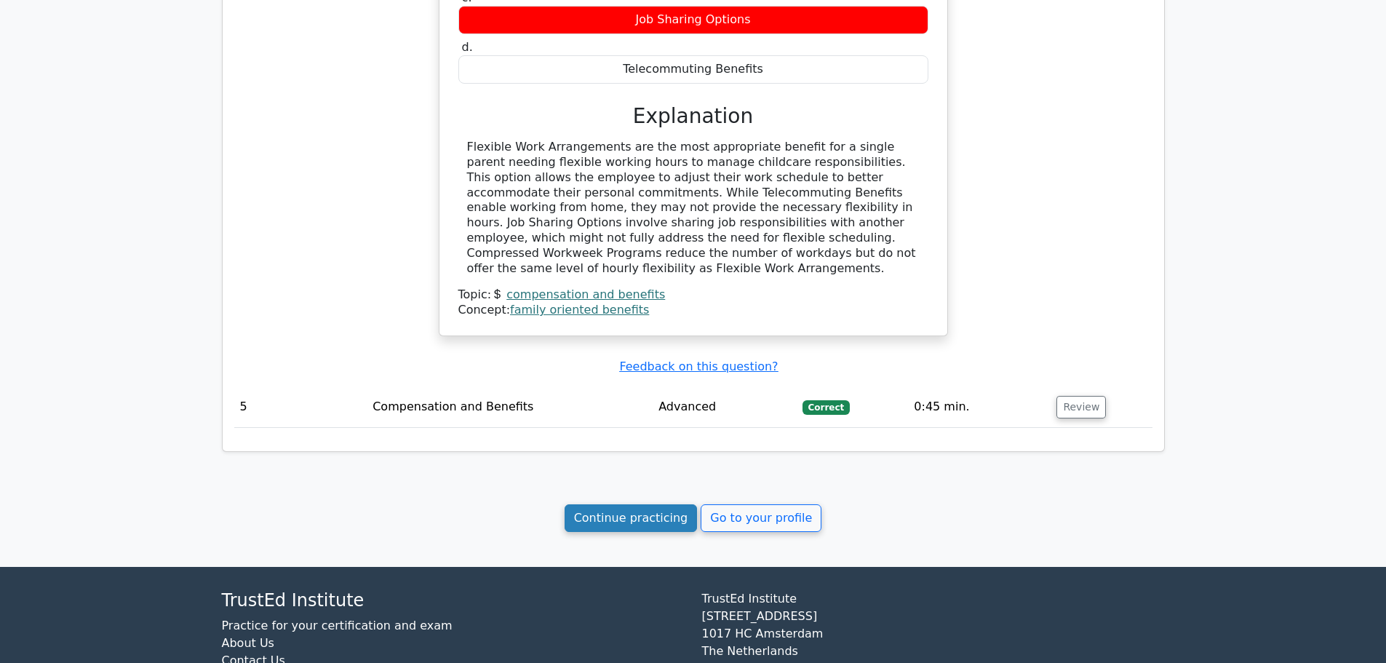
click at [661, 504] on link "Continue practicing" at bounding box center [630, 518] width 133 height 28
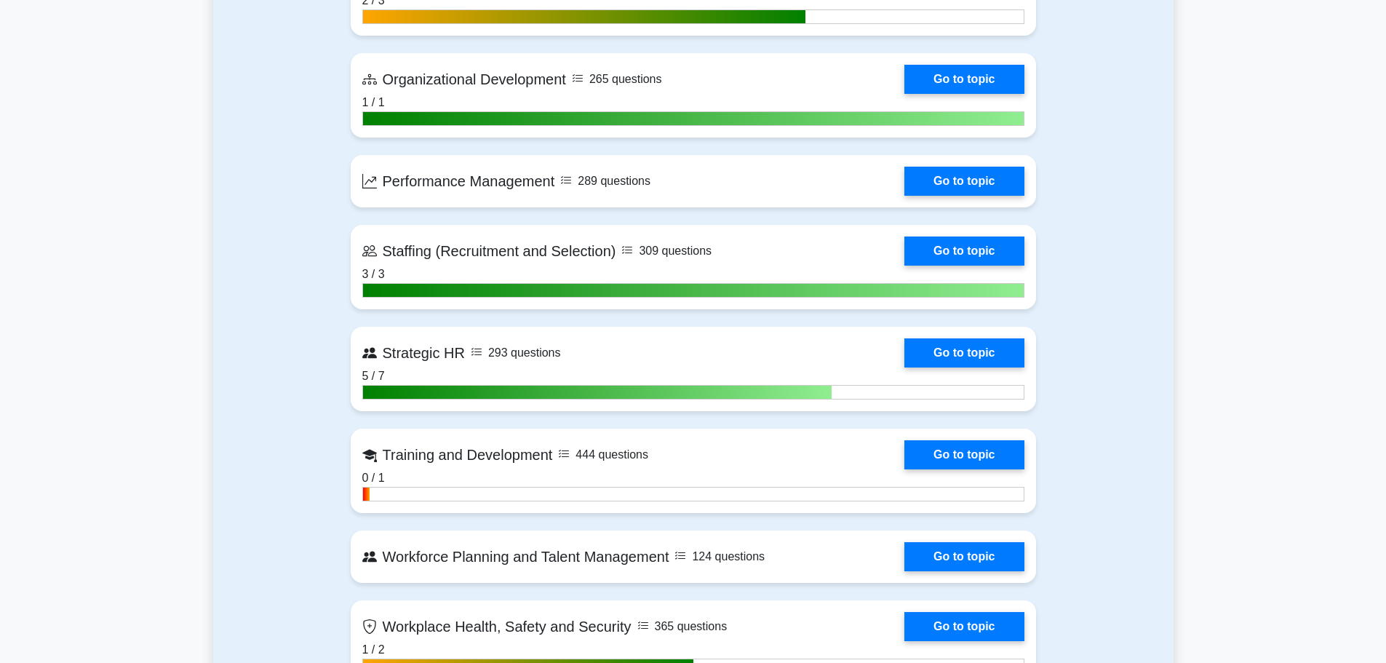
scroll to position [1600, 0]
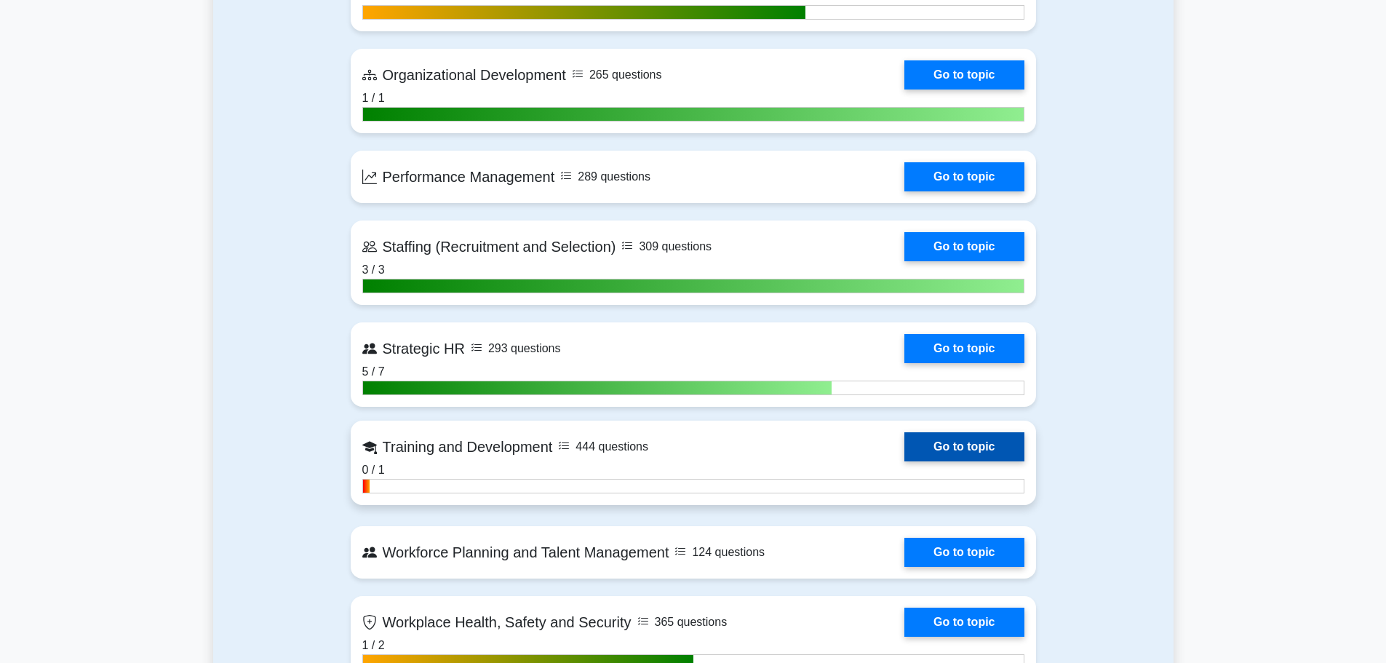
click at [917, 453] on link "Go to topic" at bounding box center [963, 446] width 119 height 29
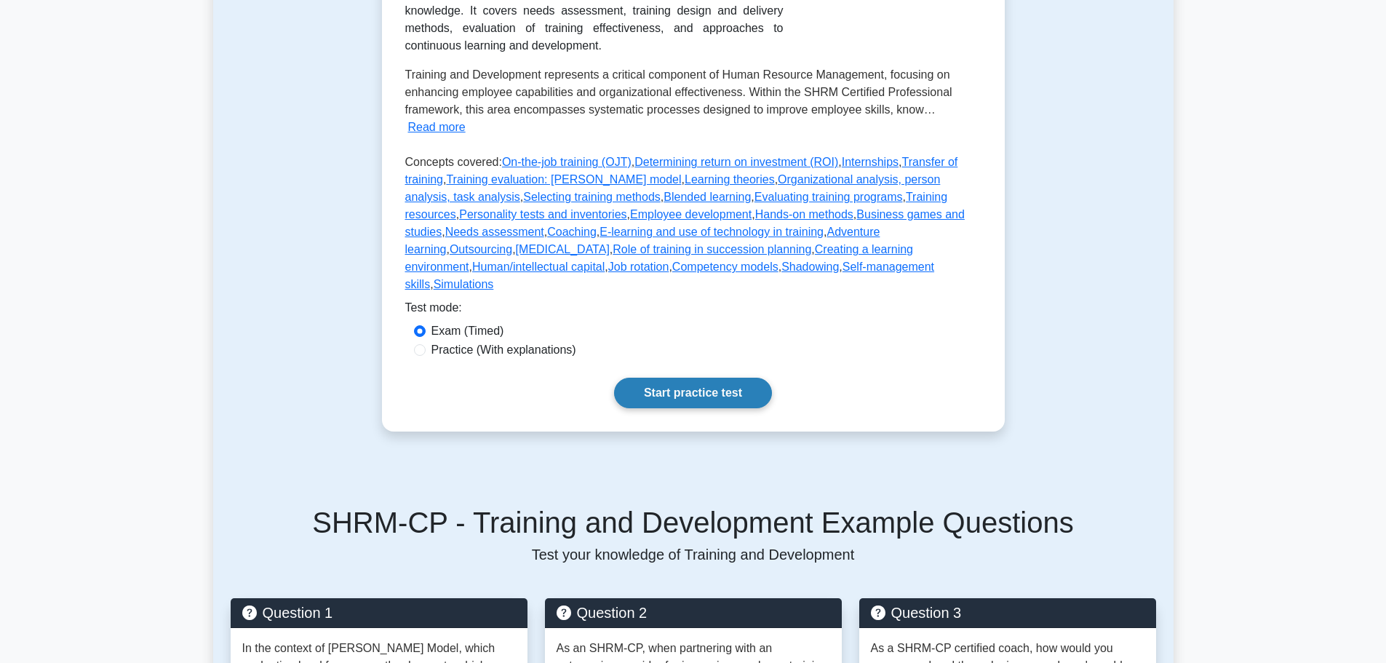
click at [688, 408] on link "Start practice test" at bounding box center [693, 392] width 158 height 31
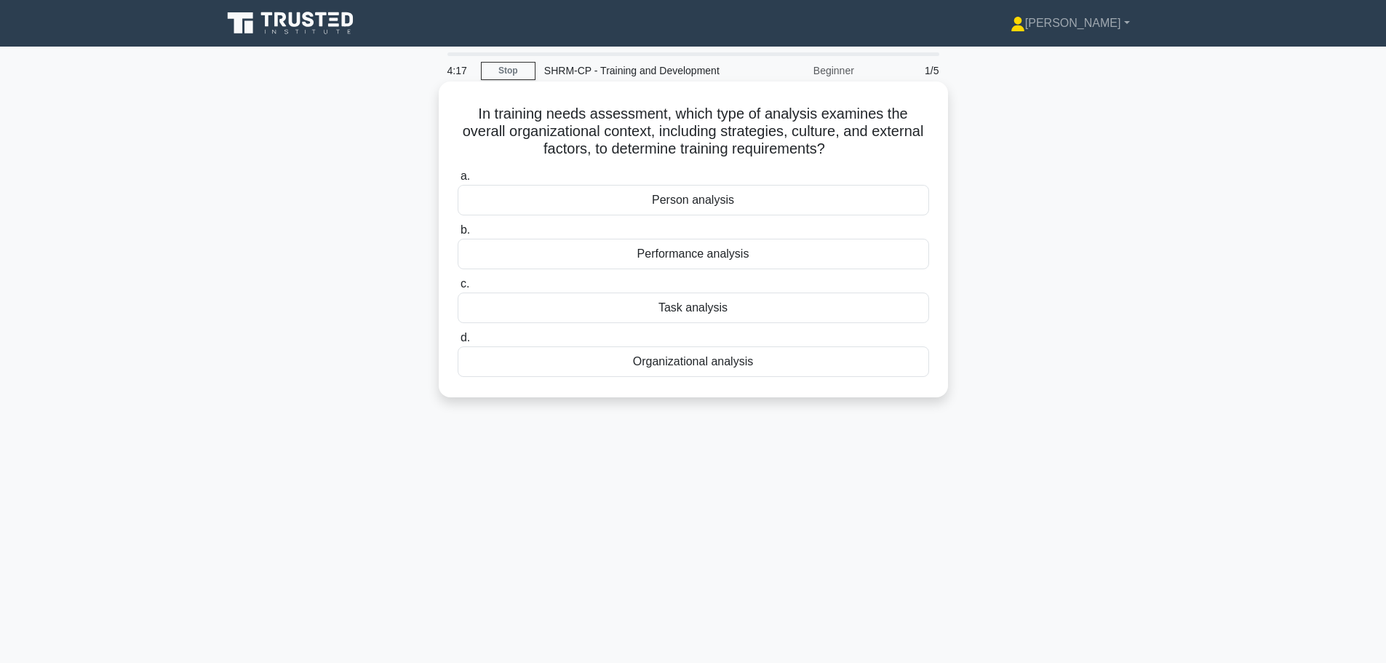
click at [639, 360] on div "Organizational analysis" at bounding box center [693, 361] width 471 height 31
click at [458, 343] on input "d. Organizational analysis" at bounding box center [458, 337] width 0 height 9
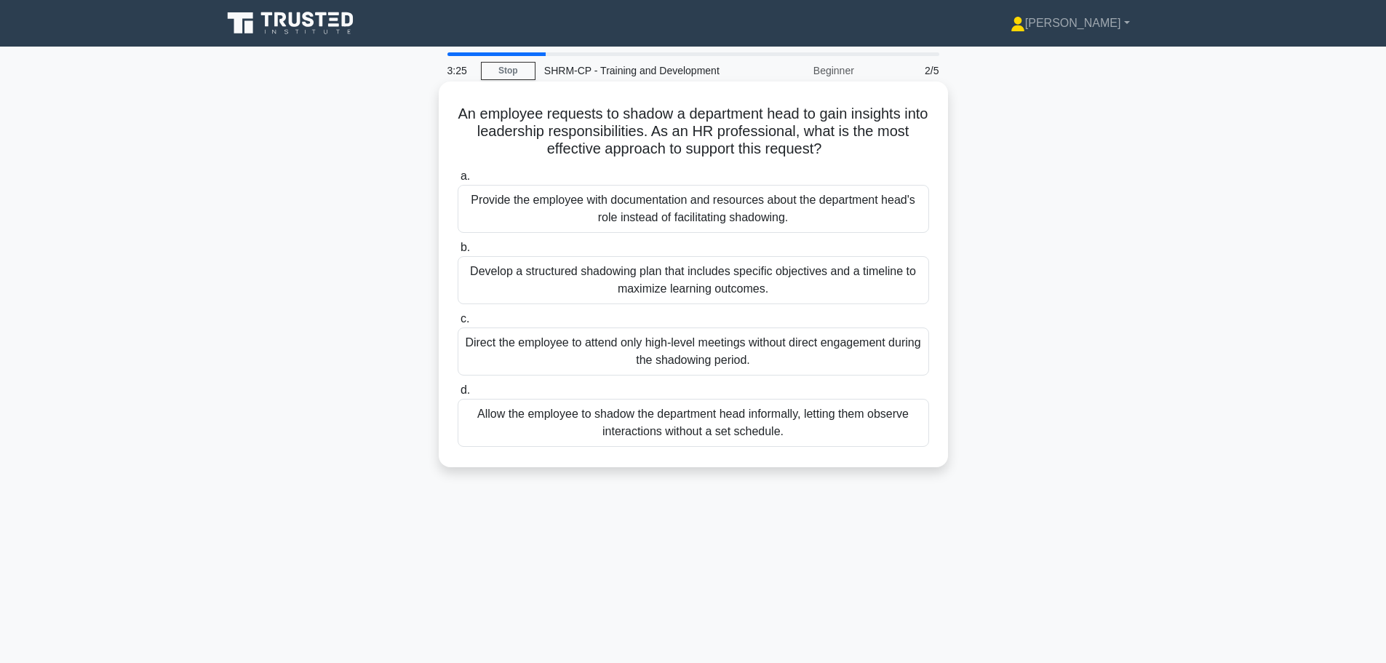
click at [533, 290] on div "Develop a structured shadowing plan that includes specific objectives and a tim…" at bounding box center [693, 280] width 471 height 48
click at [458, 252] on input "b. Develop a structured shadowing plan that includes specific objectives and a …" at bounding box center [458, 247] width 0 height 9
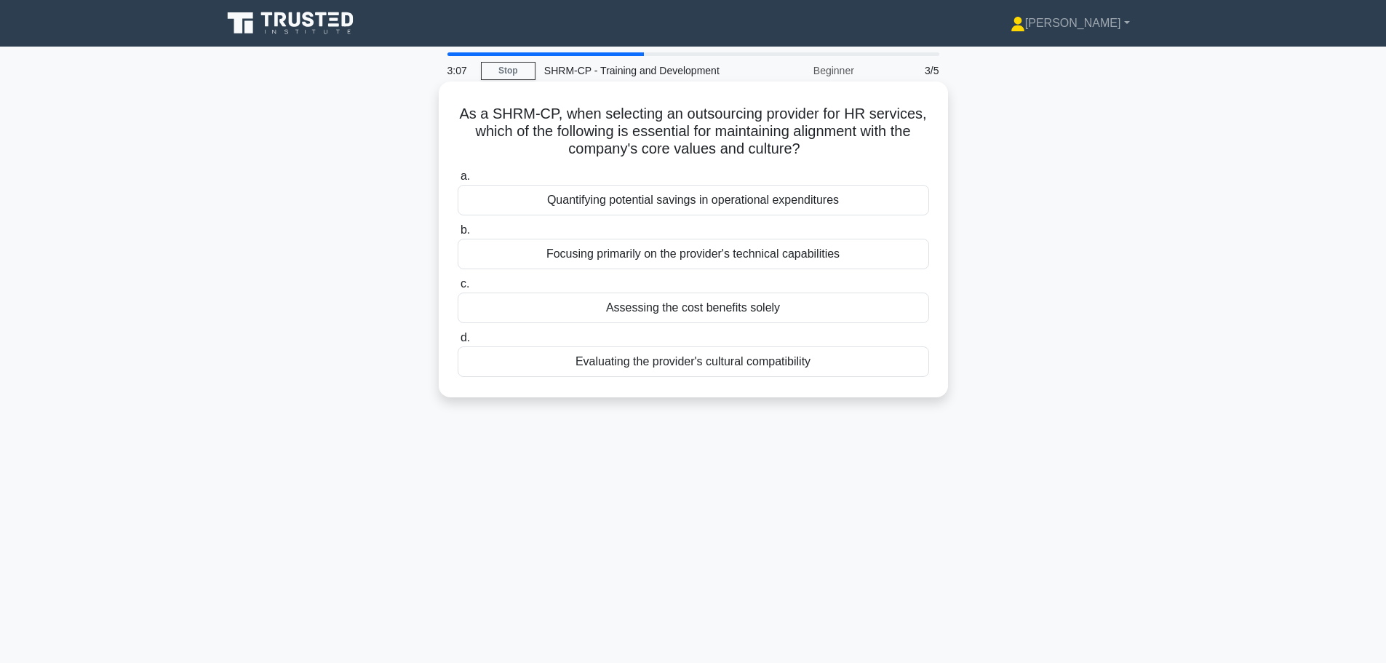
click at [665, 359] on div "Evaluating the provider's cultural compatibility" at bounding box center [693, 361] width 471 height 31
click at [458, 343] on input "d. Evaluating the provider's cultural compatibility" at bounding box center [458, 337] width 0 height 9
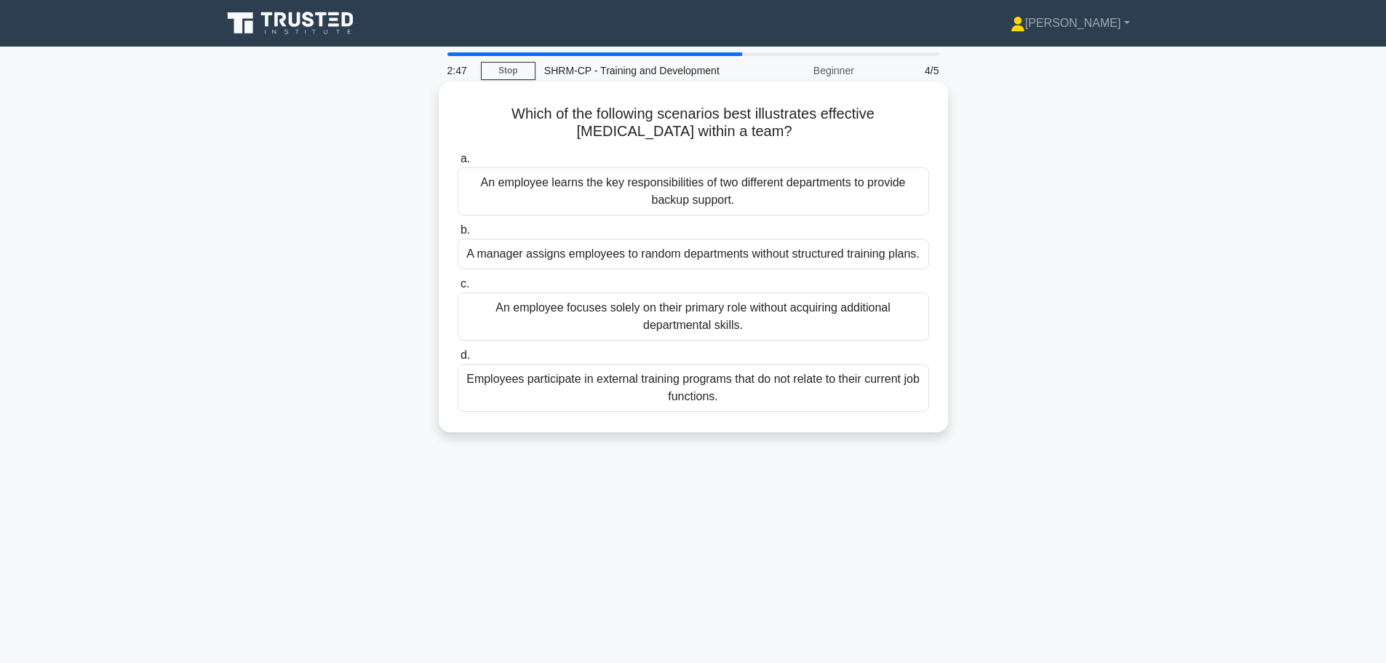
click at [632, 198] on div "An employee learns the key responsibilities of two different departments to pro…" at bounding box center [693, 191] width 471 height 48
click at [458, 164] on input "a. An employee learns the key responsibilities of two different departments to …" at bounding box center [458, 158] width 0 height 9
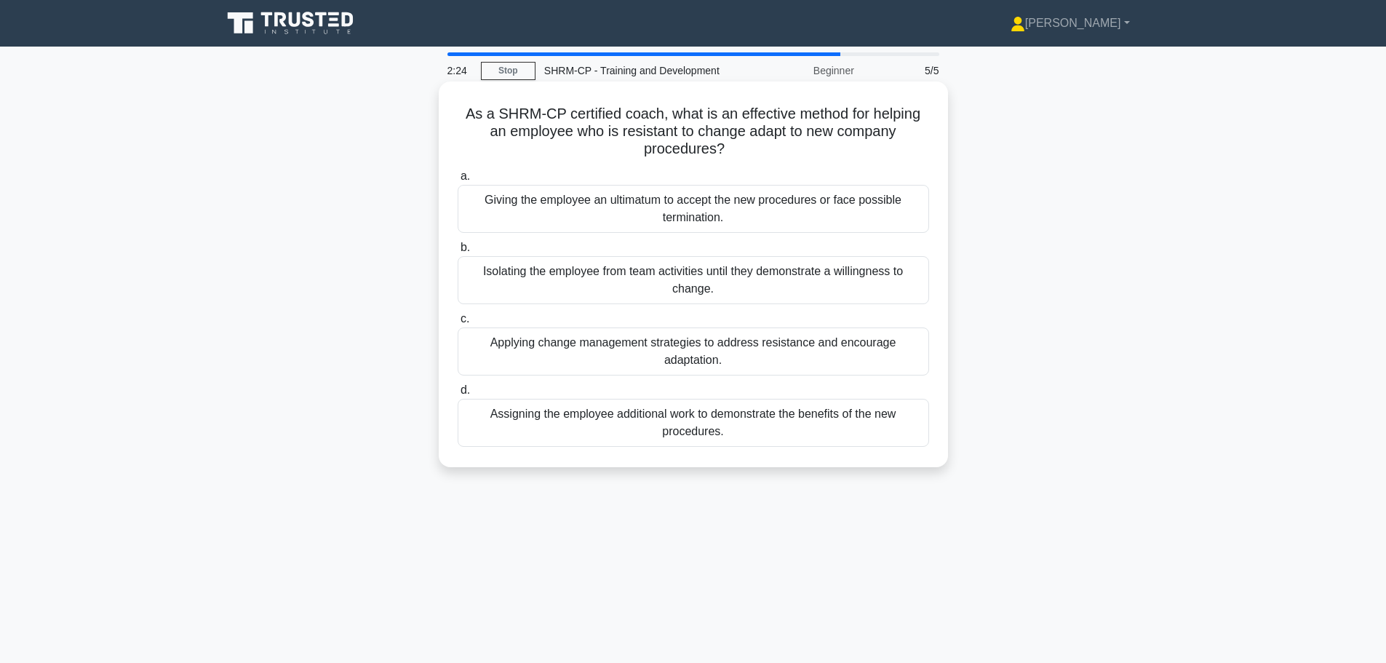
click at [636, 348] on div "Applying change management strategies to address resistance and encourage adapt…" at bounding box center [693, 351] width 471 height 48
click at [458, 324] on input "c. Applying change management strategies to address resistance and encourage ad…" at bounding box center [458, 318] width 0 height 9
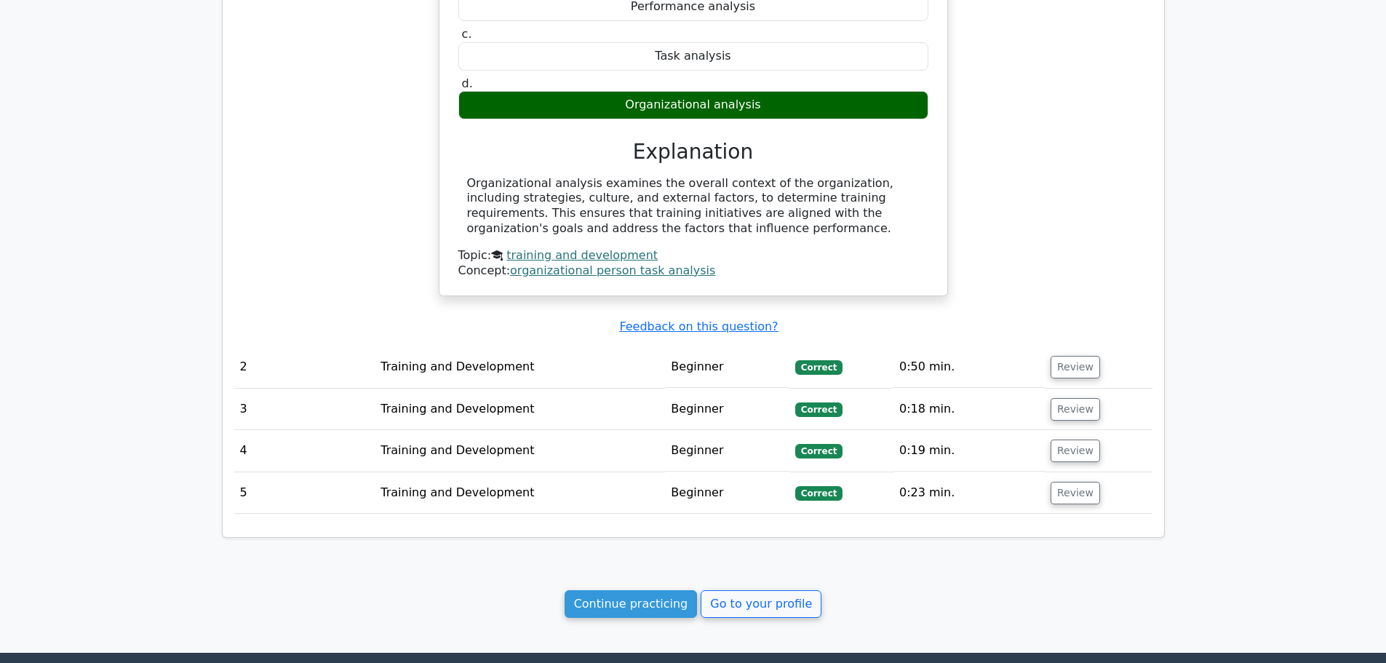
scroll to position [1018, 0]
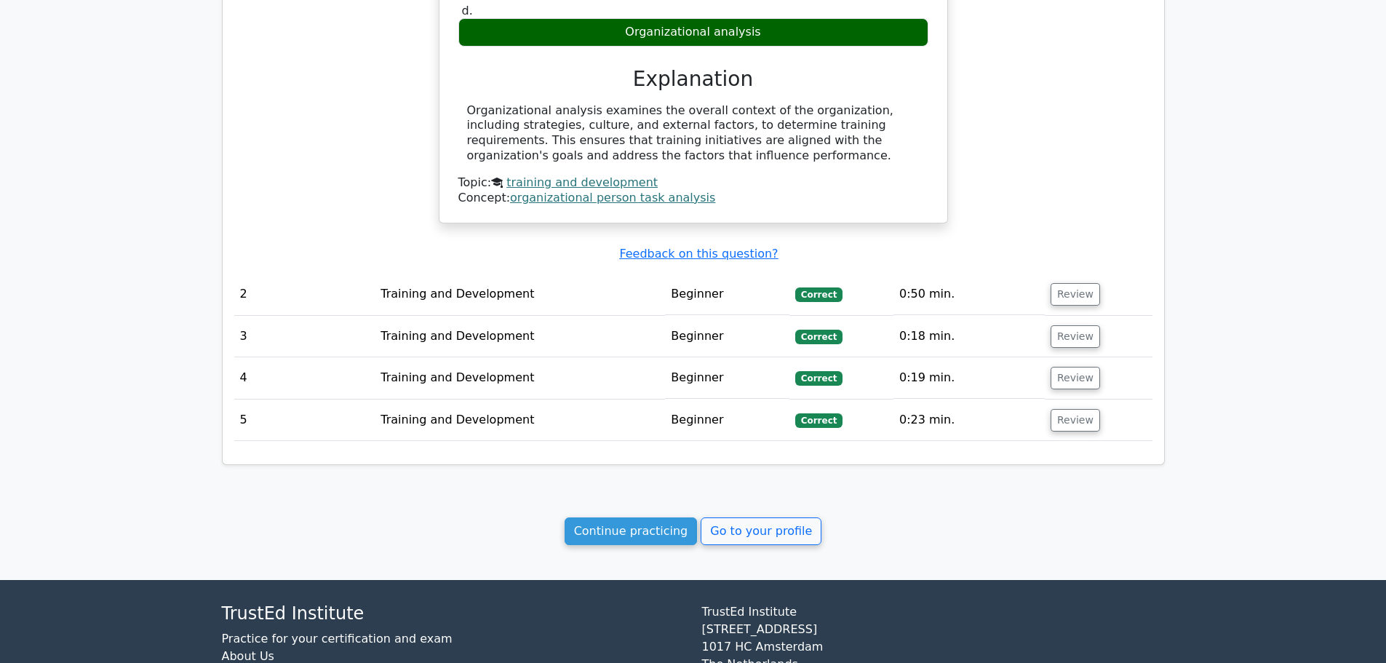
click at [608, 541] on link "Continue practicing" at bounding box center [630, 531] width 133 height 28
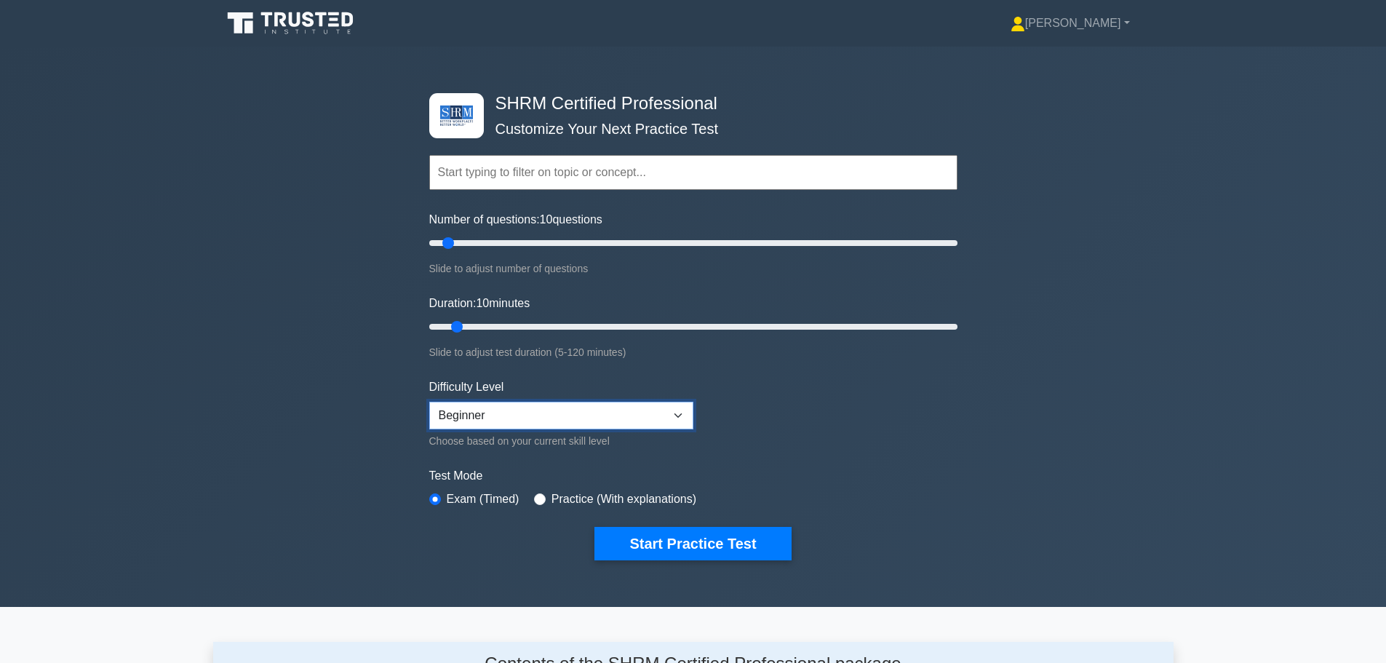
click at [527, 423] on select "Beginner Intermediate Expert" at bounding box center [561, 416] width 264 height 28
select select "intermediate"
click at [429, 402] on select "Beginner Intermediate Expert" at bounding box center [561, 416] width 264 height 28
click at [621, 532] on button "Start Practice Test" at bounding box center [692, 543] width 196 height 33
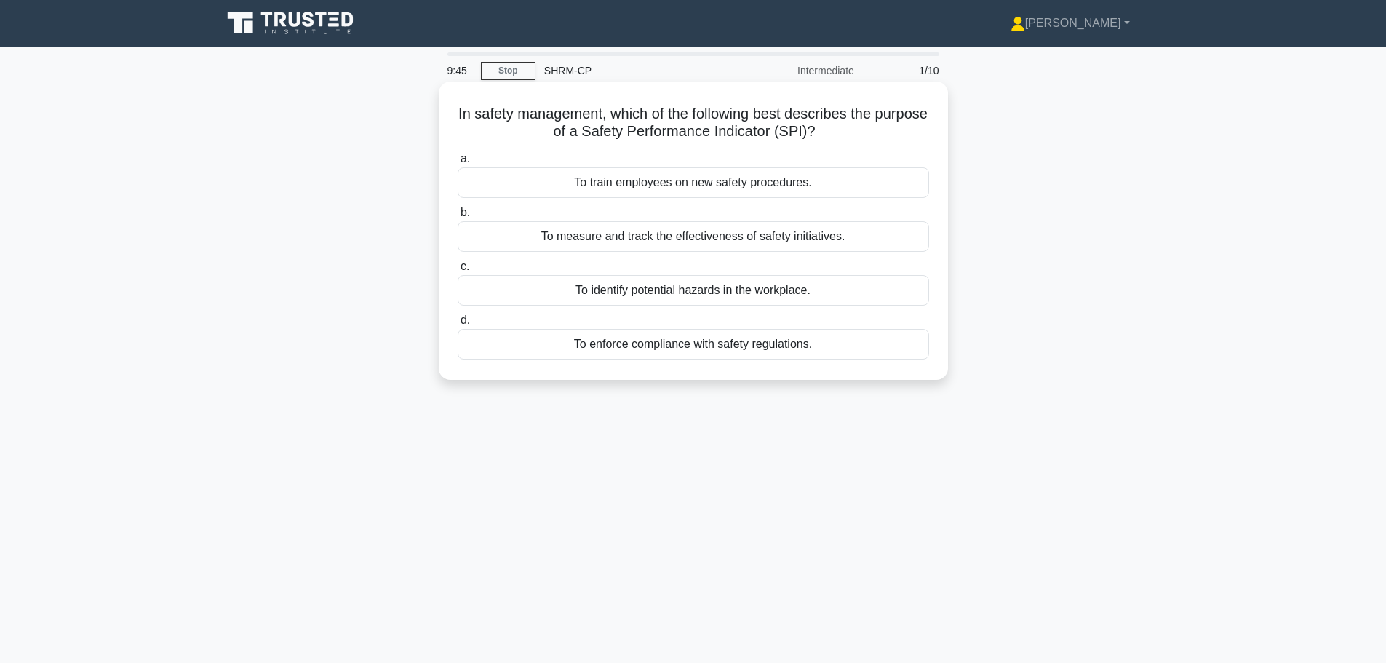
click at [836, 245] on div "To measure and track the effectiveness of safety initiatives." at bounding box center [693, 236] width 471 height 31
click at [458, 217] on input "b. To measure and track the effectiveness of safety initiatives." at bounding box center [458, 212] width 0 height 9
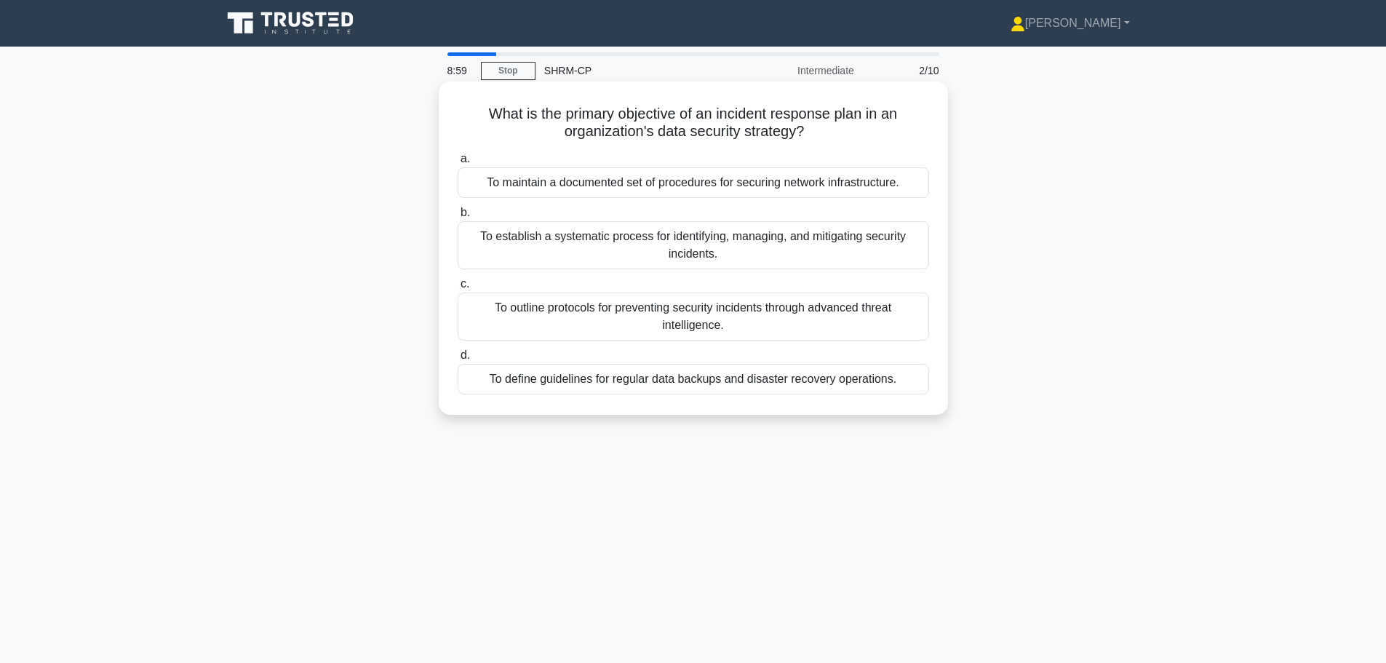
click at [796, 247] on div "To establish a systematic process for identifying, managing, and mitigating sec…" at bounding box center [693, 245] width 471 height 48
click at [458, 217] on input "b. To establish a systematic process for identifying, managing, and mitigating …" at bounding box center [458, 212] width 0 height 9
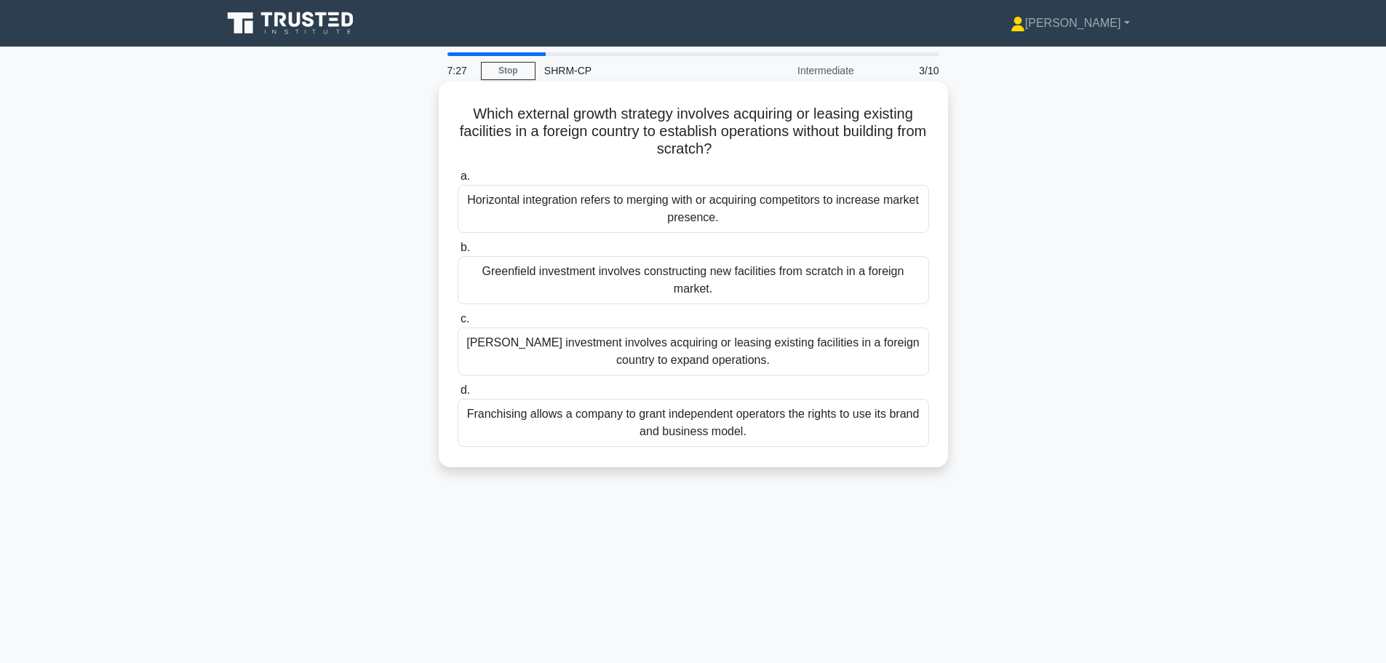
click at [562, 343] on div "Brownfield investment involves acquiring or leasing existing facilities in a fo…" at bounding box center [693, 351] width 471 height 48
click at [458, 324] on input "c. Brownfield investment involves acquiring or leasing existing facilities in a…" at bounding box center [458, 318] width 0 height 9
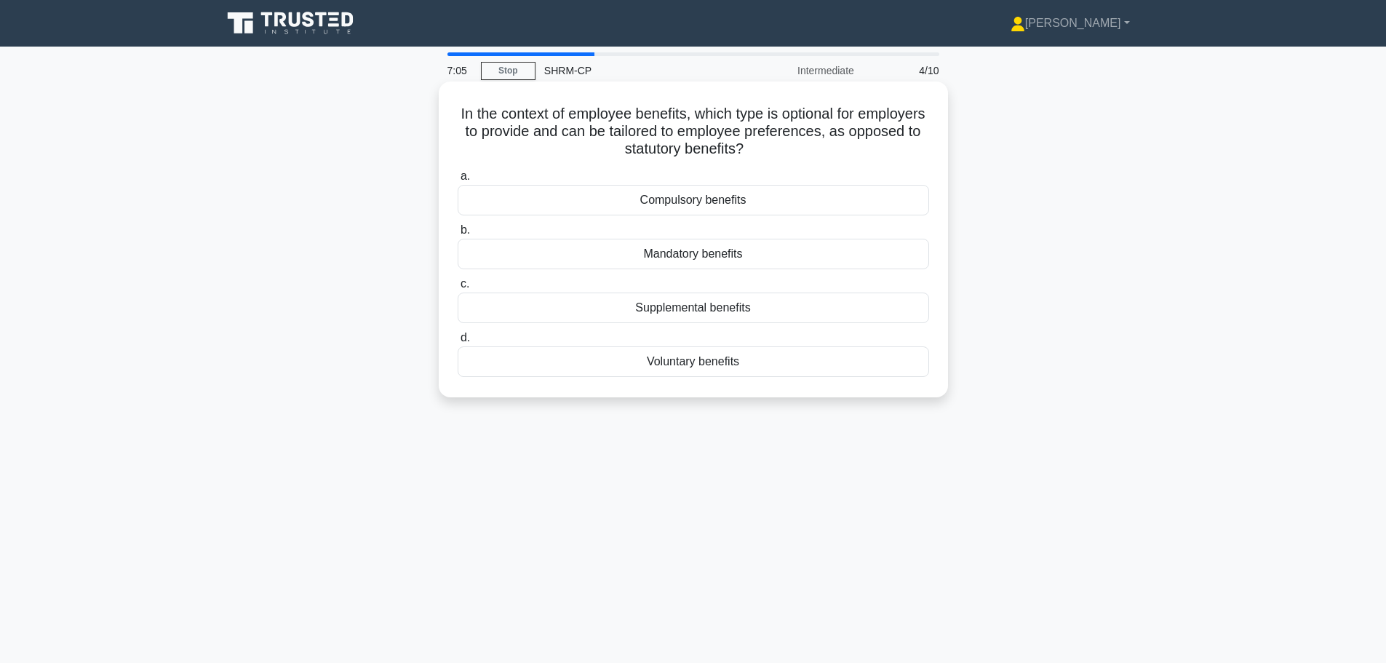
click at [748, 370] on div "Voluntary benefits" at bounding box center [693, 361] width 471 height 31
click at [458, 343] on input "d. Voluntary benefits" at bounding box center [458, 337] width 0 height 9
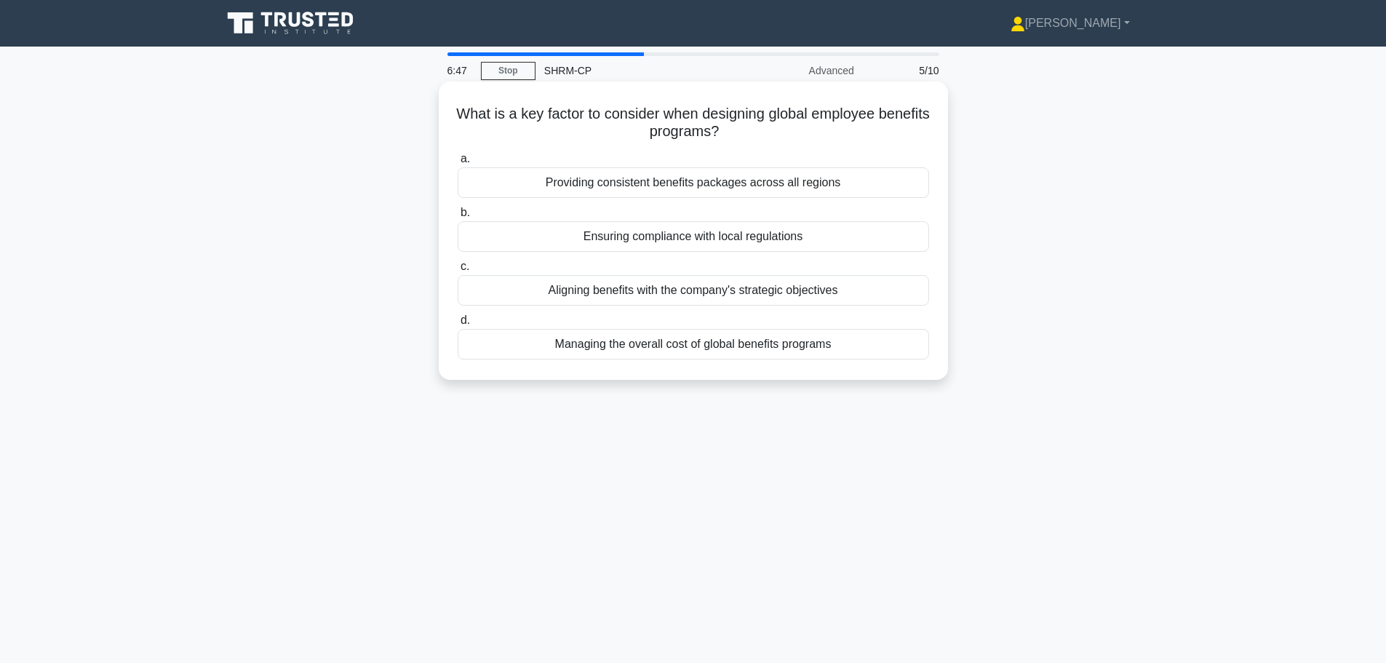
click at [762, 237] on div "Ensuring compliance with local regulations" at bounding box center [693, 236] width 471 height 31
click at [458, 217] on input "b. Ensuring compliance with local regulations" at bounding box center [458, 212] width 0 height 9
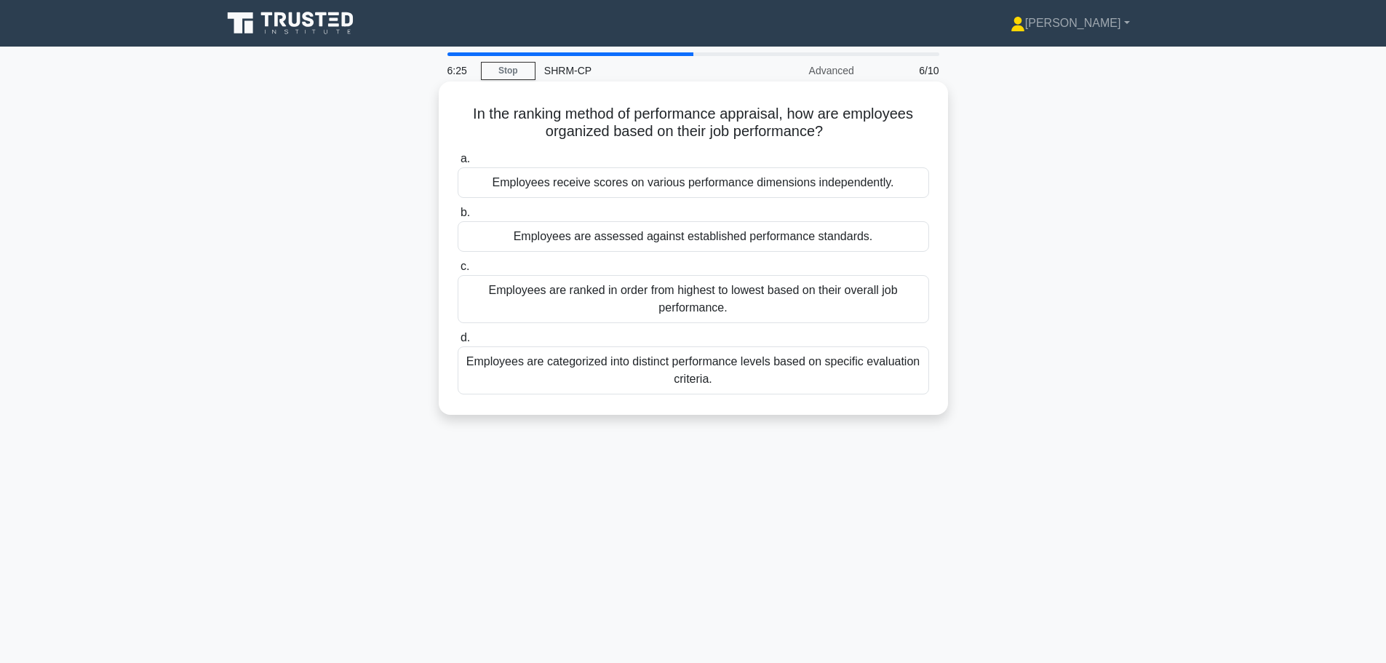
click at [919, 298] on div "Employees are ranked in order from highest to lowest based on their overall job…" at bounding box center [693, 299] width 471 height 48
click at [458, 271] on input "c. Employees are ranked in order from highest to lowest based on their overall …" at bounding box center [458, 266] width 0 height 9
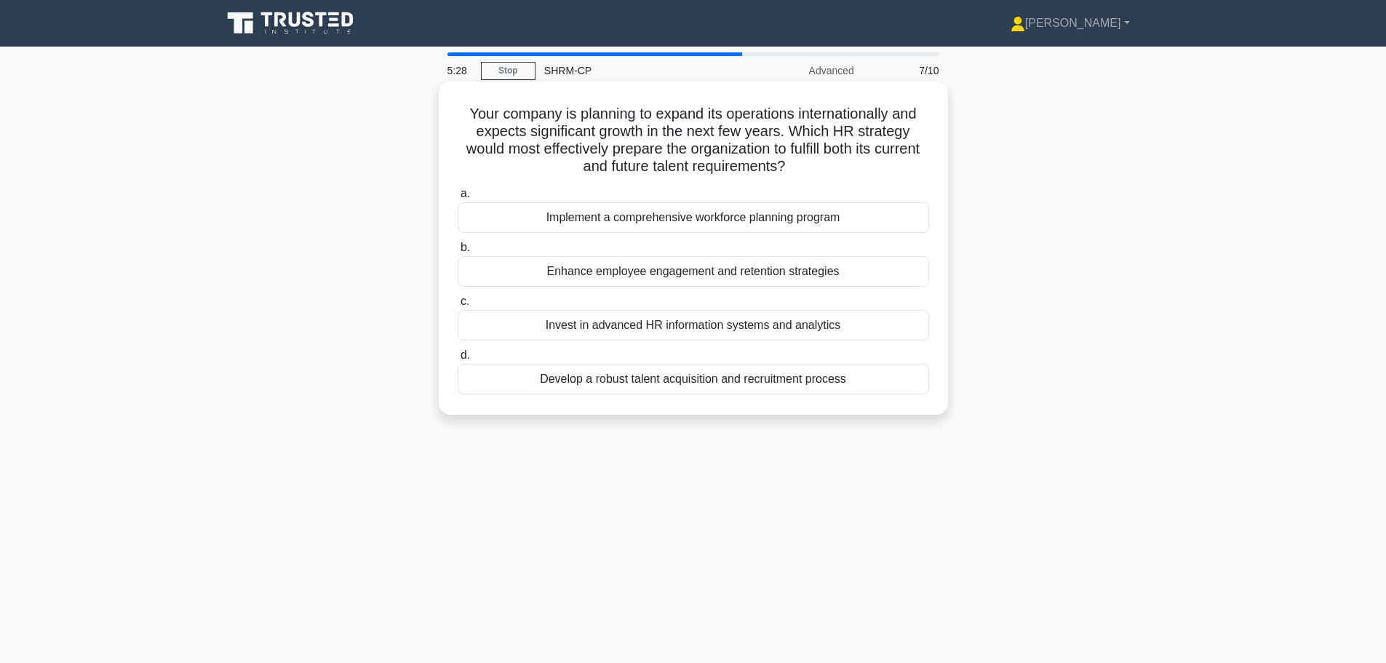
click at [860, 213] on div "Implement a comprehensive workforce planning program" at bounding box center [693, 217] width 471 height 31
click at [458, 199] on input "a. Implement a comprehensive workforce planning program" at bounding box center [458, 193] width 0 height 9
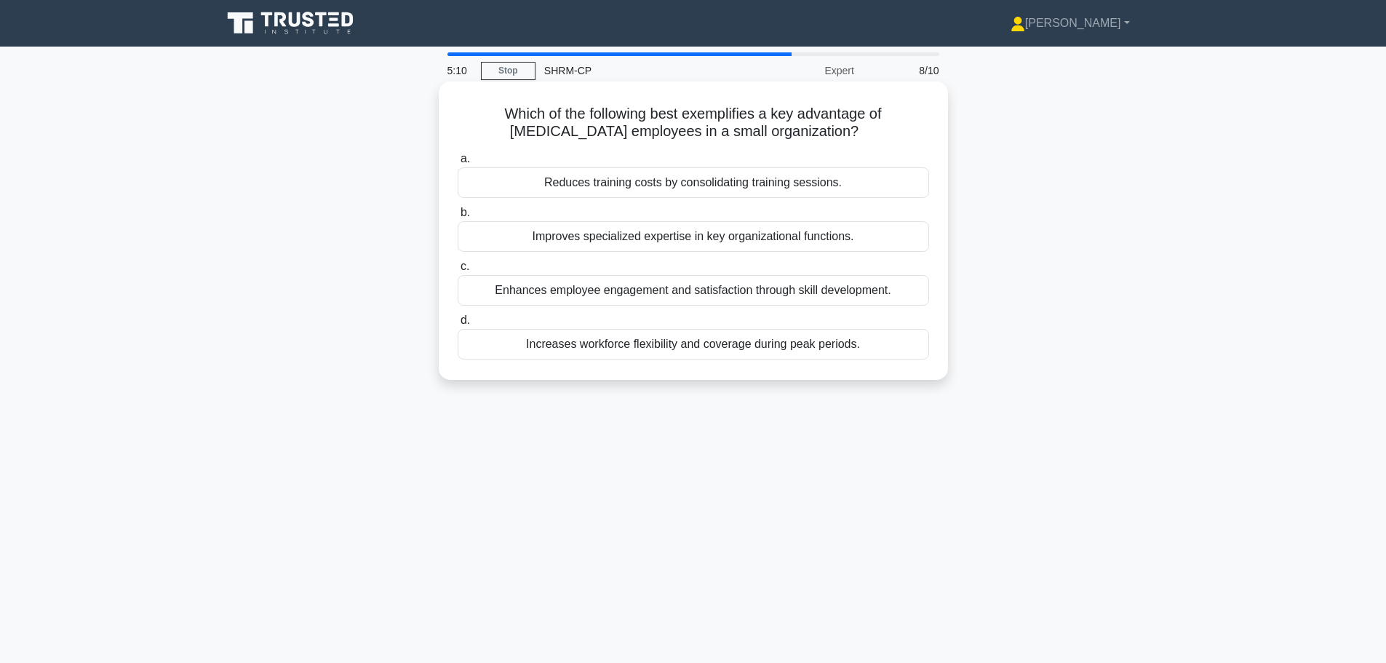
click at [892, 351] on div "Increases workforce flexibility and coverage during peak periods." at bounding box center [693, 344] width 471 height 31
click at [458, 325] on input "d. Increases workforce flexibility and coverage during peak periods." at bounding box center [458, 320] width 0 height 9
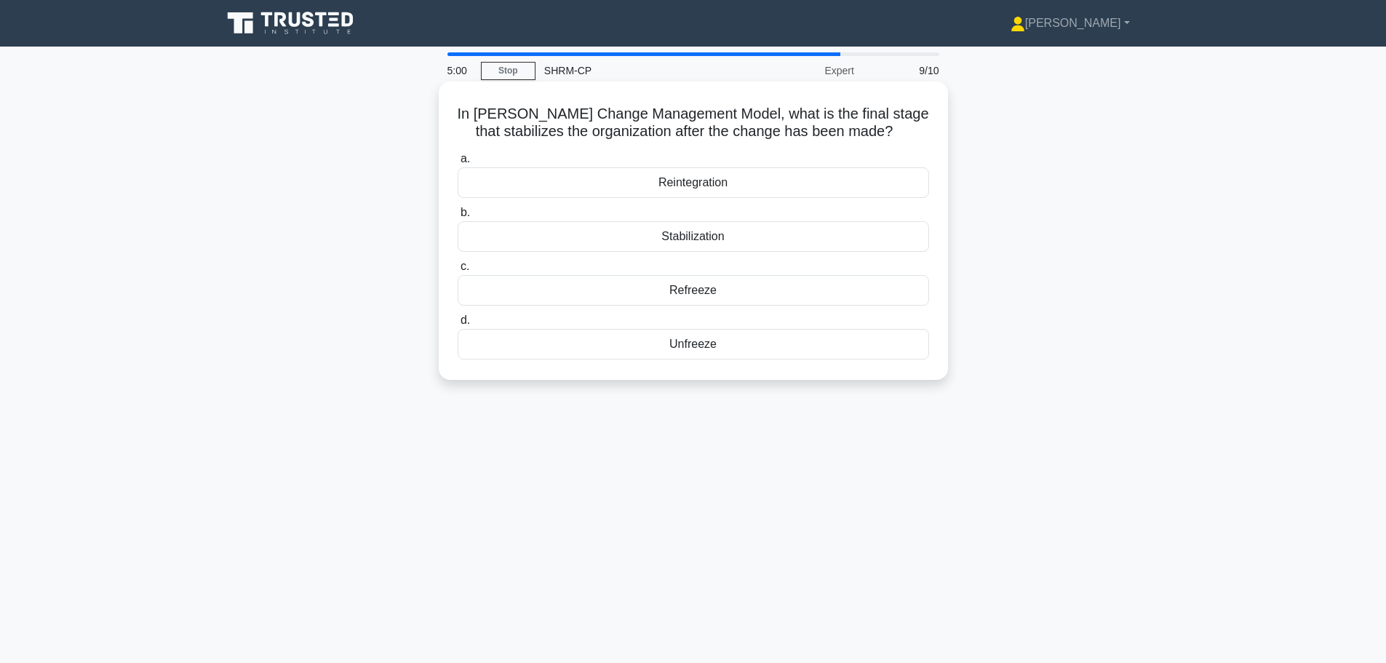
click at [777, 177] on div "Reintegration" at bounding box center [693, 182] width 471 height 31
click at [458, 164] on input "a. Reintegration" at bounding box center [458, 158] width 0 height 9
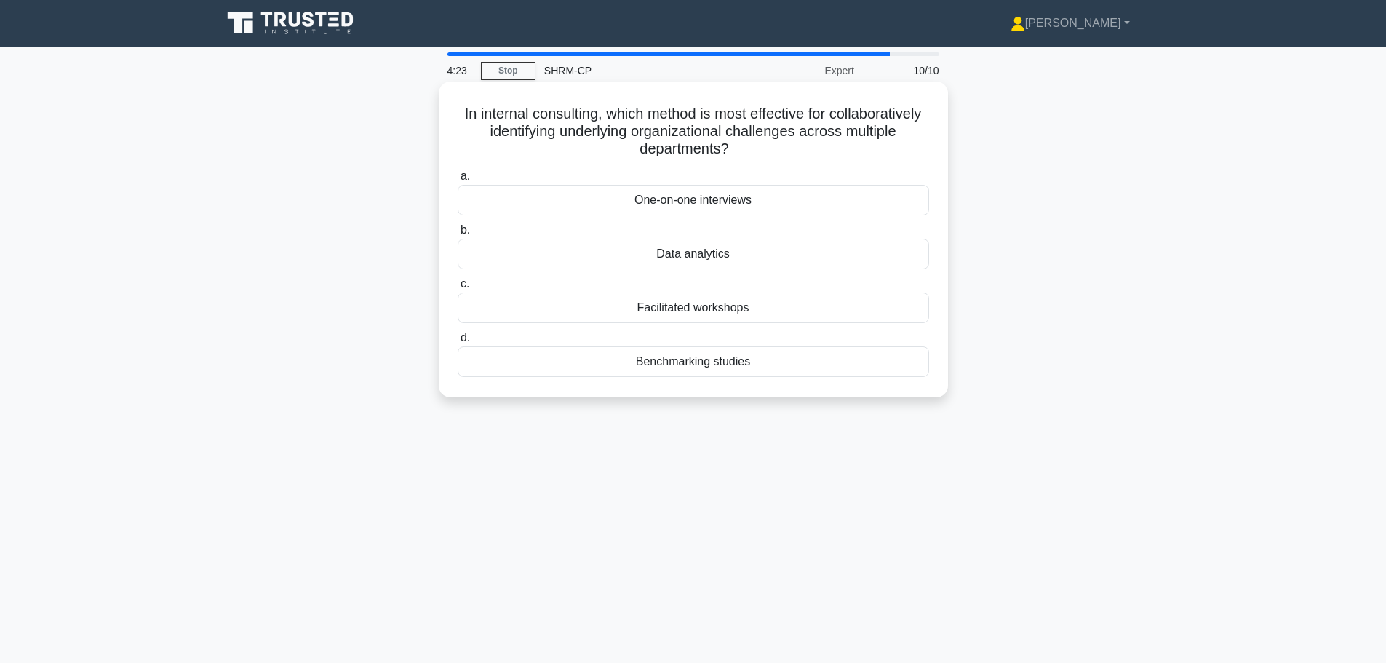
click at [812, 257] on div "Data analytics" at bounding box center [693, 254] width 471 height 31
click at [458, 235] on input "b. Data analytics" at bounding box center [458, 229] width 0 height 9
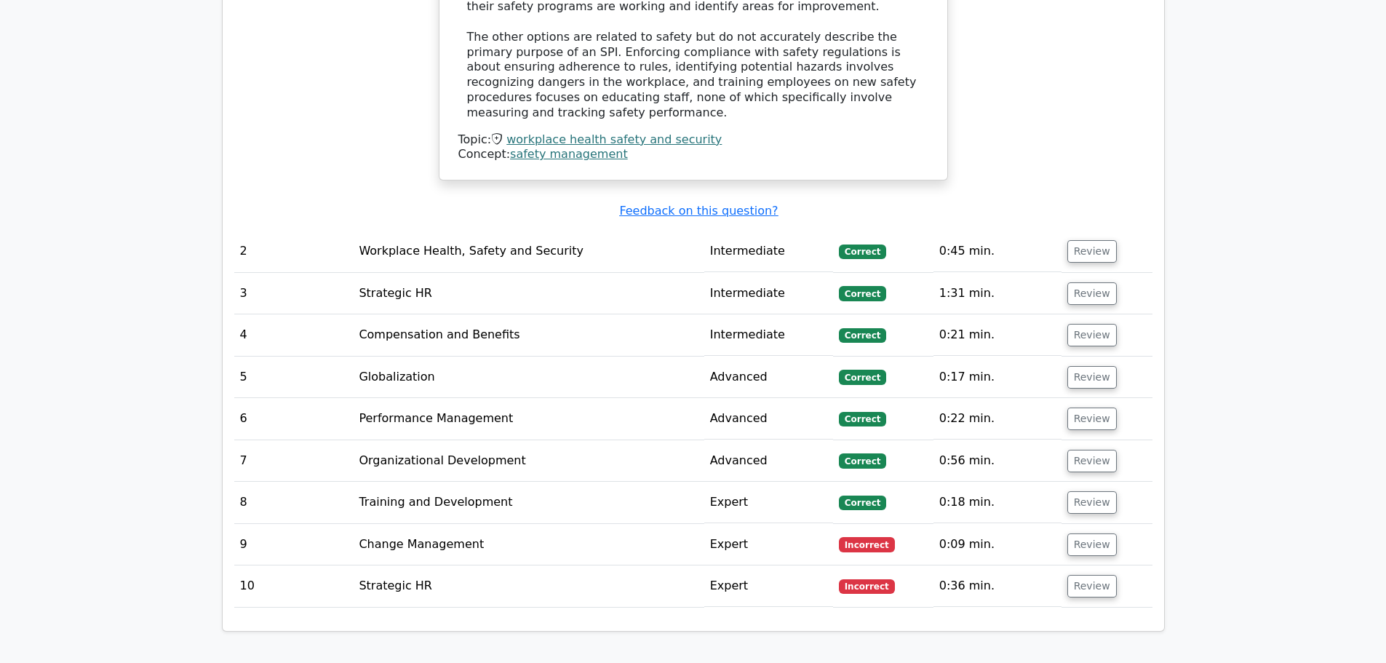
scroll to position [1309, 0]
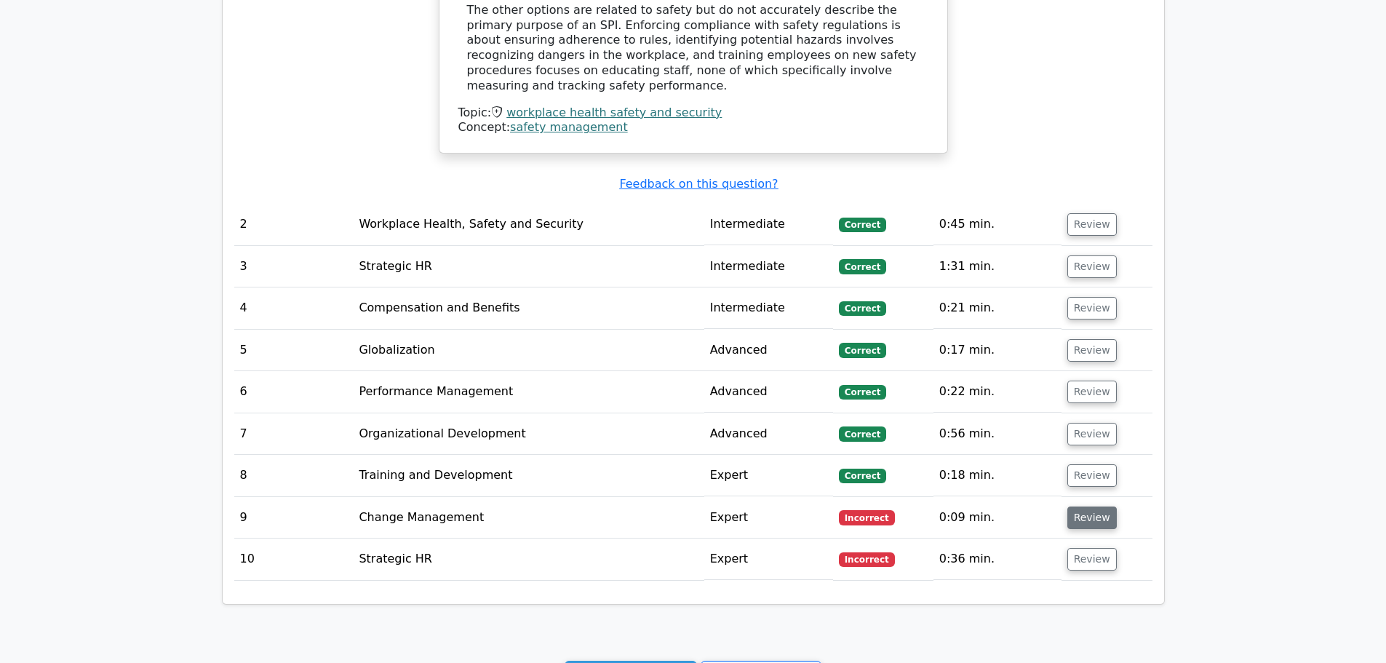
click at [1092, 506] on button "Review" at bounding box center [1091, 517] width 49 height 23
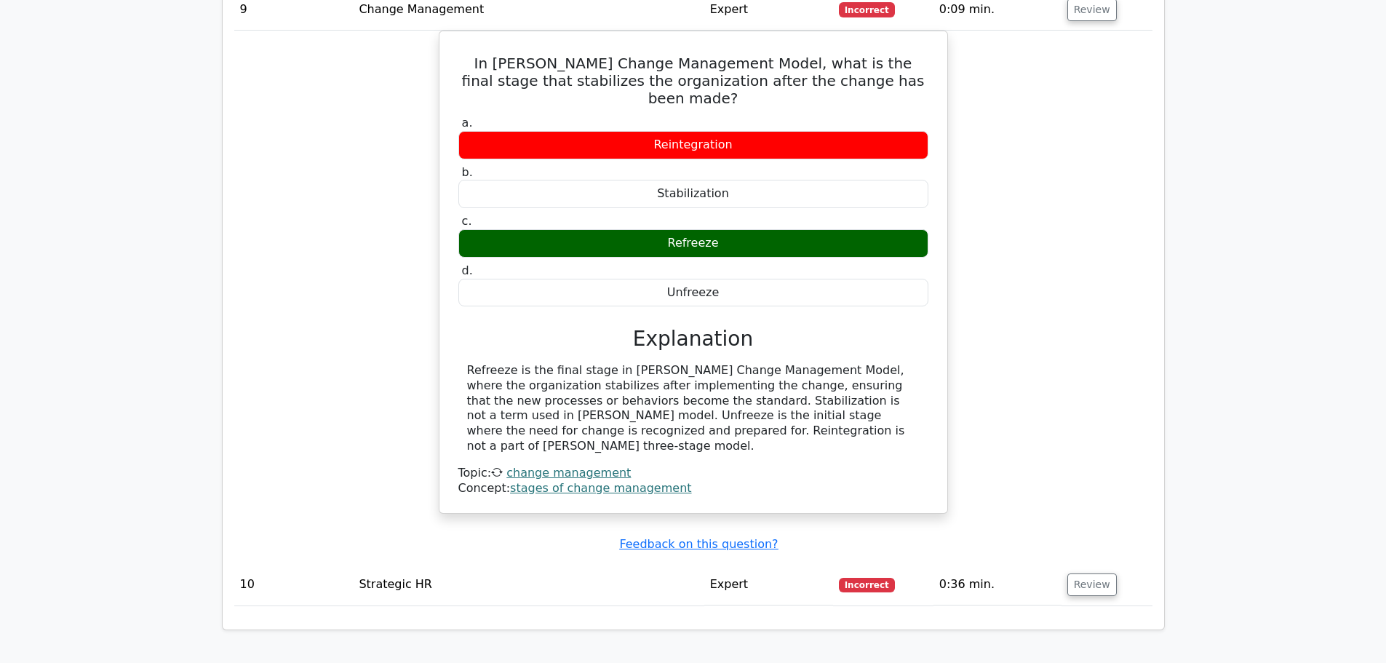
scroll to position [1818, 0]
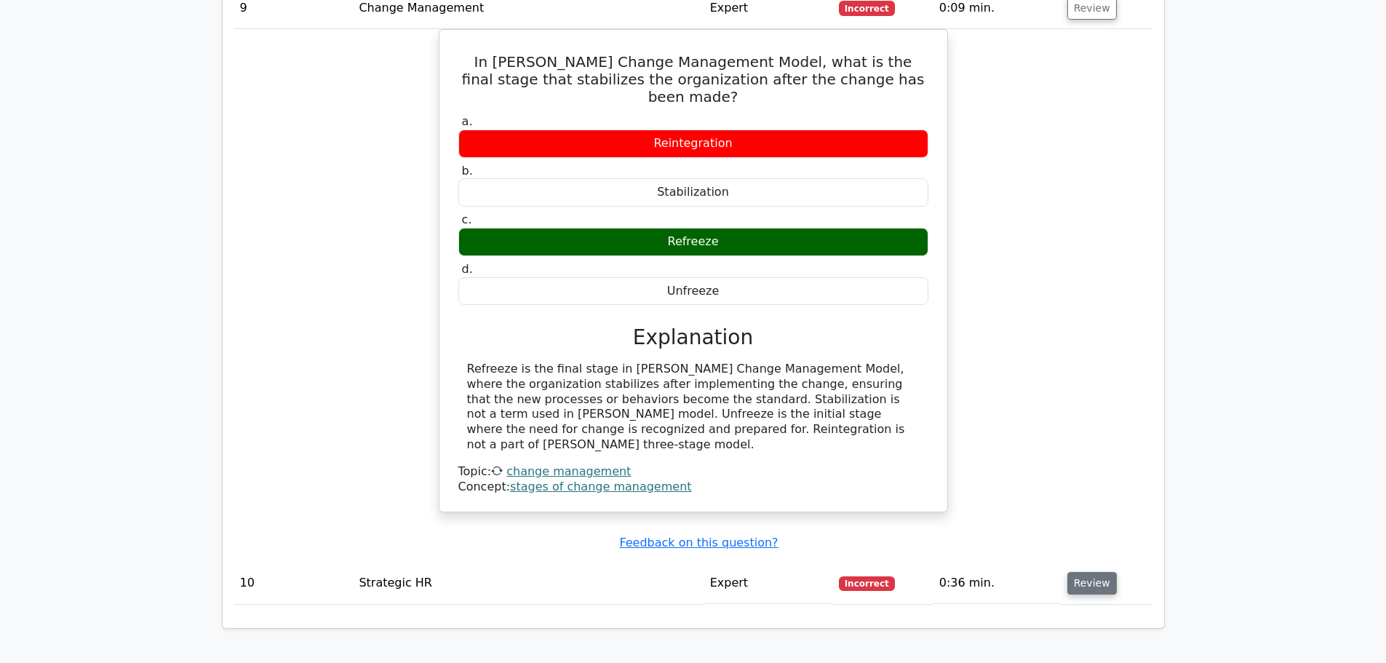
click at [1087, 572] on button "Review" at bounding box center [1091, 583] width 49 height 23
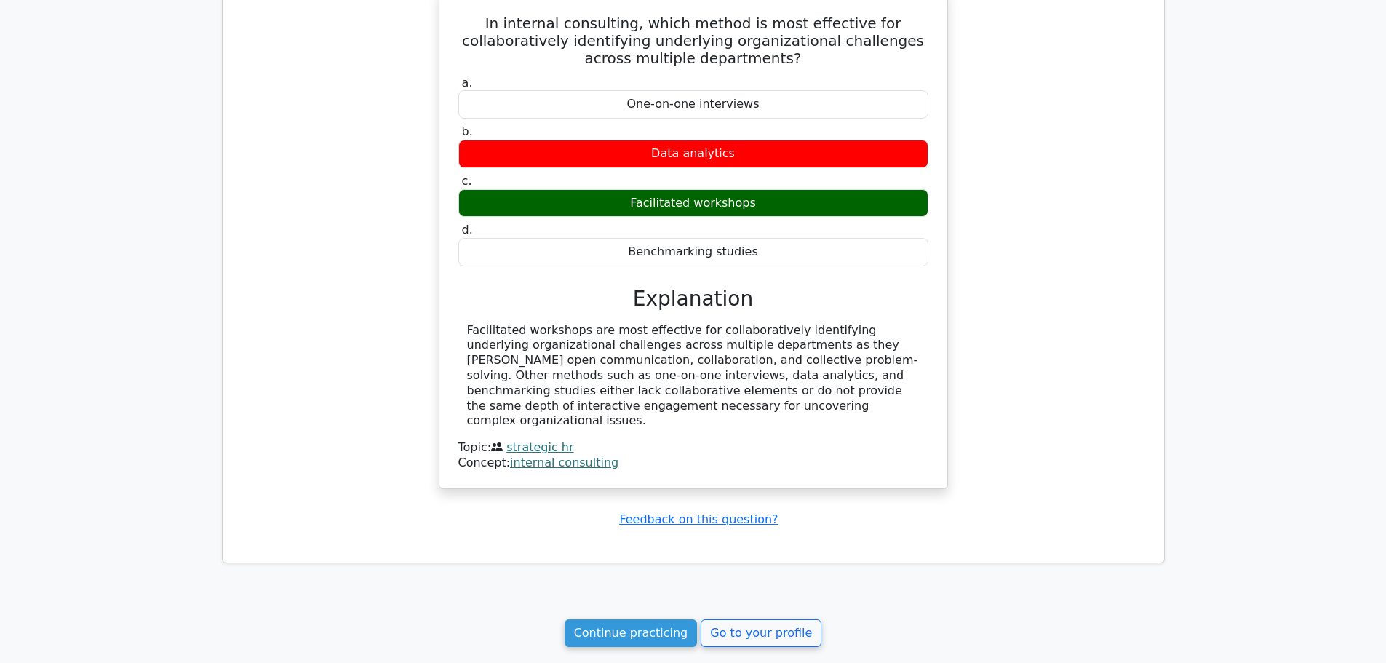
scroll to position [2571, 0]
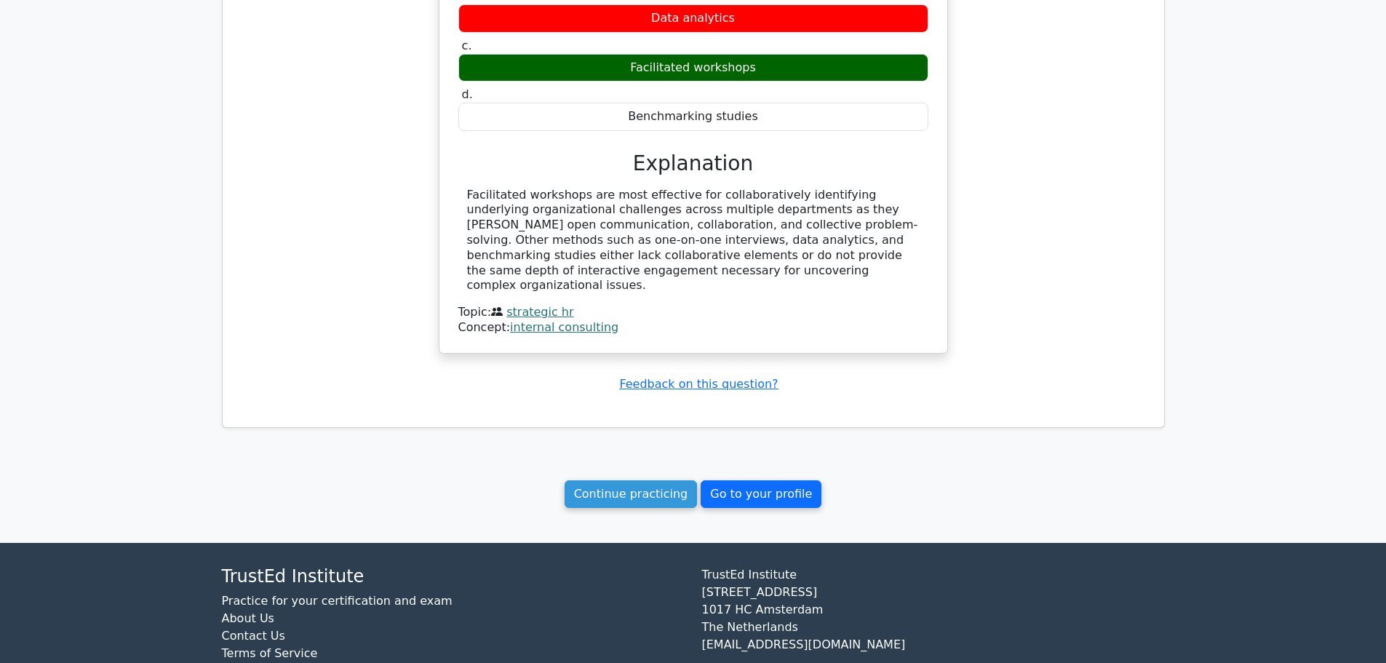
click at [713, 480] on link "Go to your profile" at bounding box center [760, 494] width 121 height 28
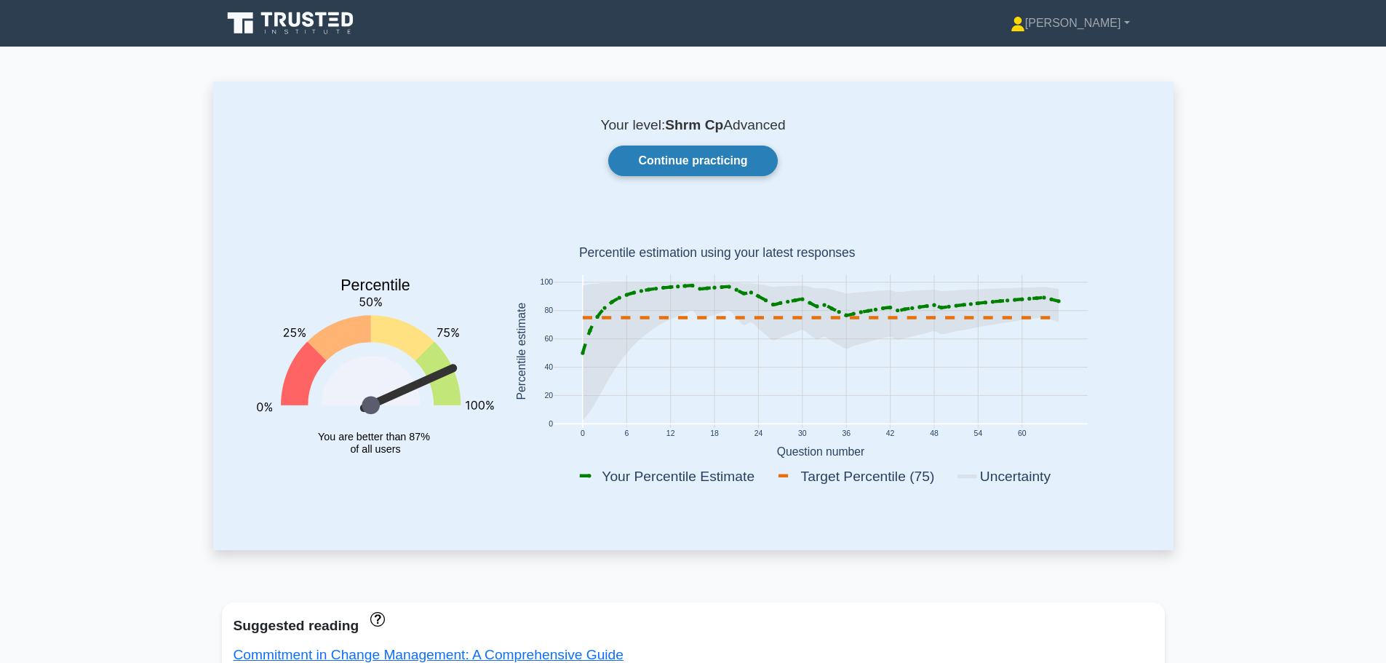
click at [673, 150] on link "Continue practicing" at bounding box center [692, 160] width 169 height 31
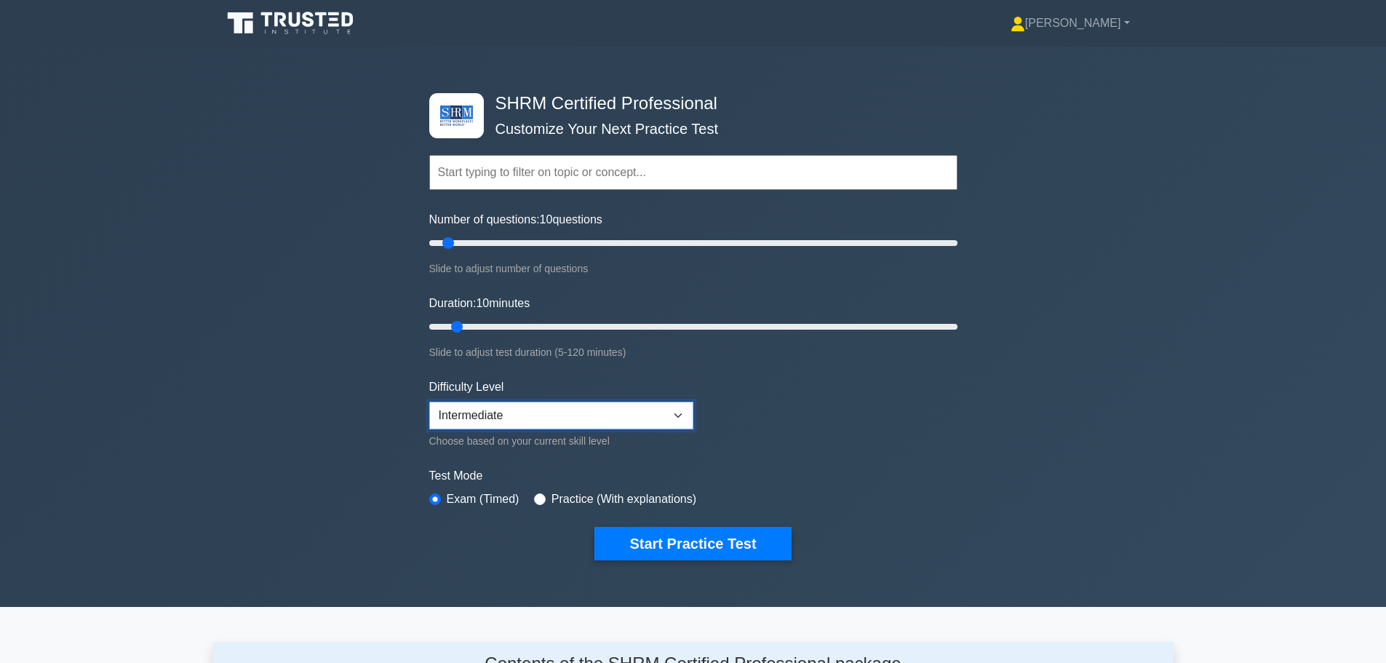
click at [617, 414] on select "Beginner Intermediate Expert" at bounding box center [561, 416] width 264 height 28
click at [650, 412] on select "Beginner Intermediate Expert" at bounding box center [561, 416] width 264 height 28
select select "expert"
click at [429, 402] on select "Beginner Intermediate Expert" at bounding box center [561, 416] width 264 height 28
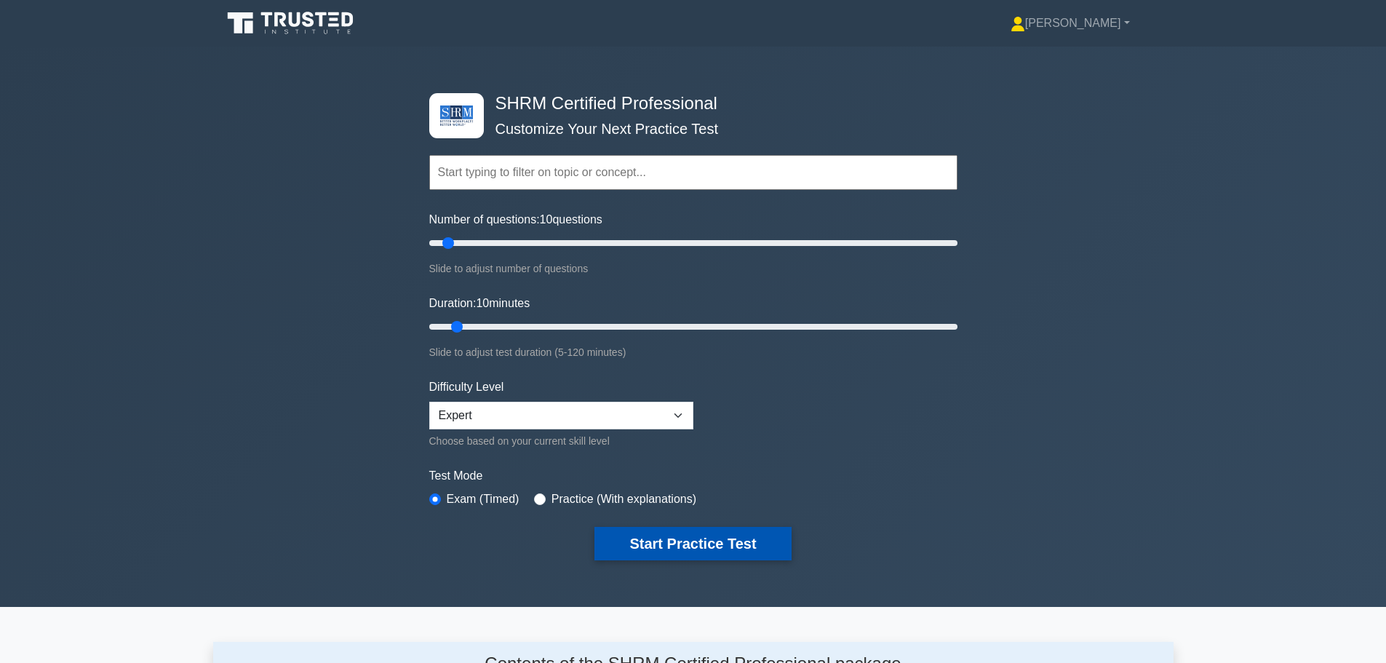
click at [637, 531] on button "Start Practice Test" at bounding box center [692, 543] width 196 height 33
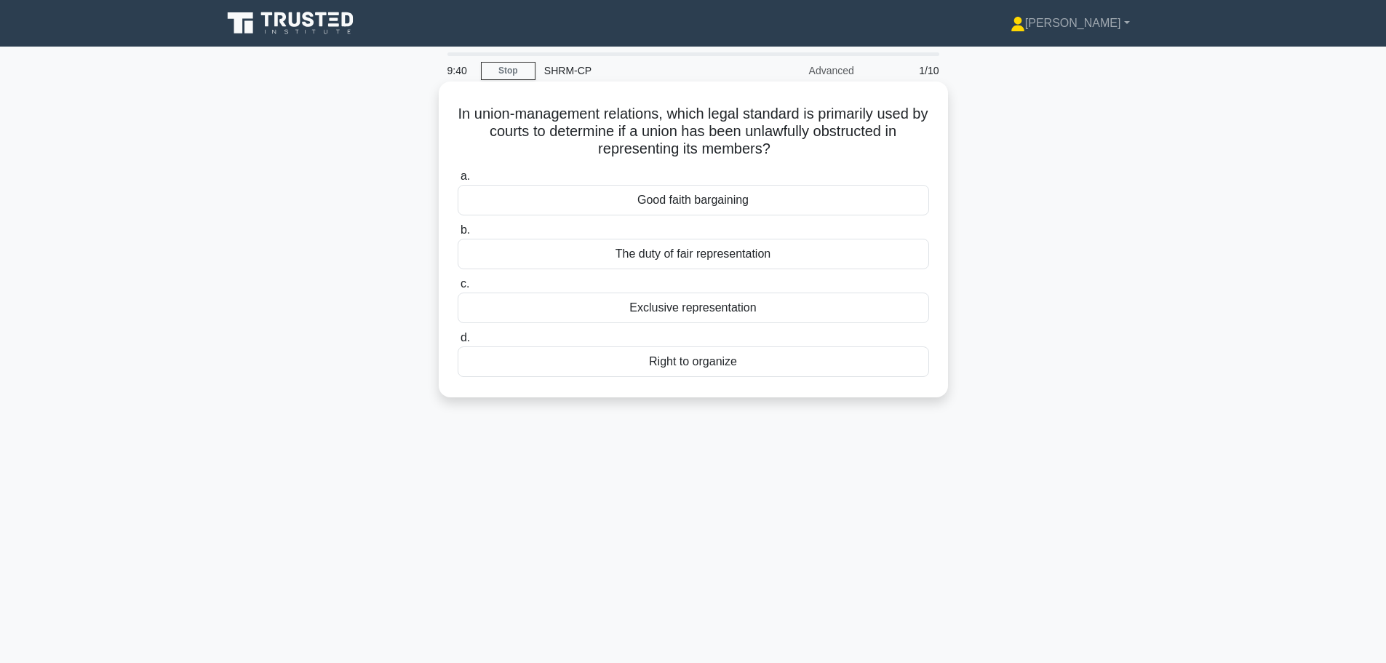
click at [767, 258] on div "The duty of fair representation" at bounding box center [693, 254] width 471 height 31
click at [458, 235] on input "b. The duty of fair representation" at bounding box center [458, 229] width 0 height 9
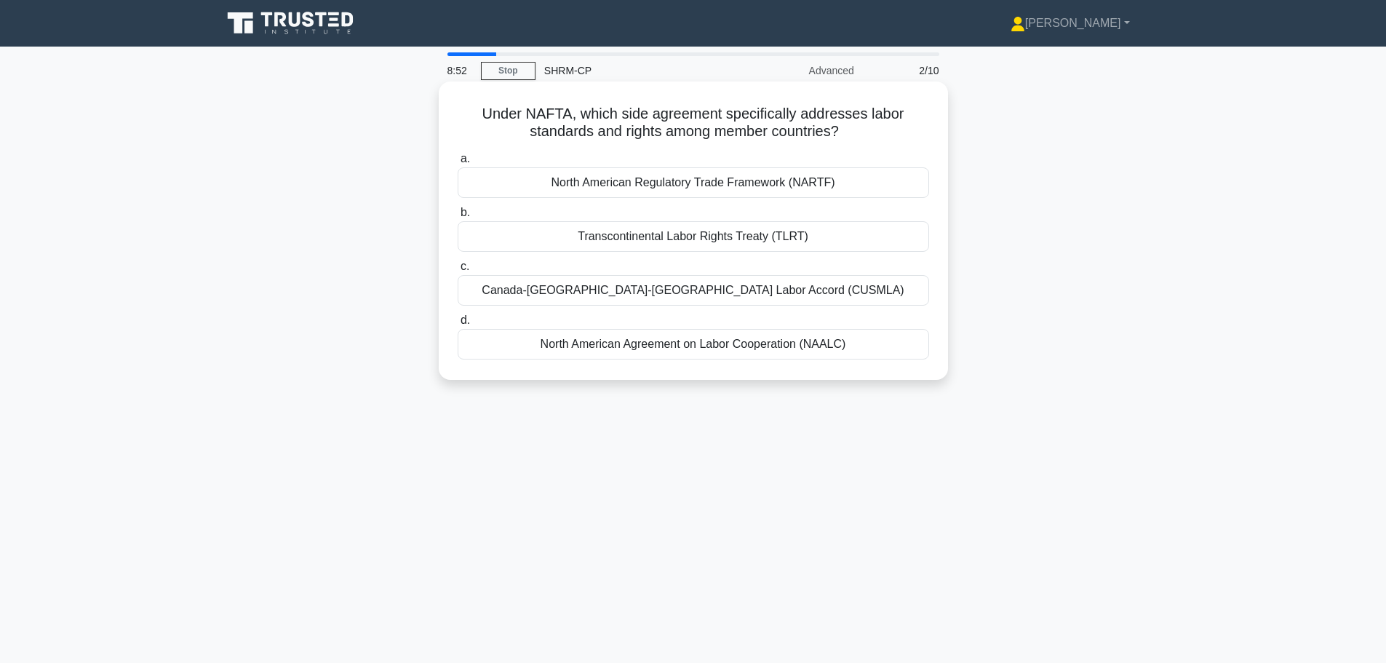
click at [644, 291] on div "Canada-[GEOGRAPHIC_DATA]-[GEOGRAPHIC_DATA] Labor Accord (CUSMLA)" at bounding box center [693, 290] width 471 height 31
click at [458, 271] on input "c. Canada-[GEOGRAPHIC_DATA]-[GEOGRAPHIC_DATA] Labor Accord (CUSMLA)" at bounding box center [458, 266] width 0 height 9
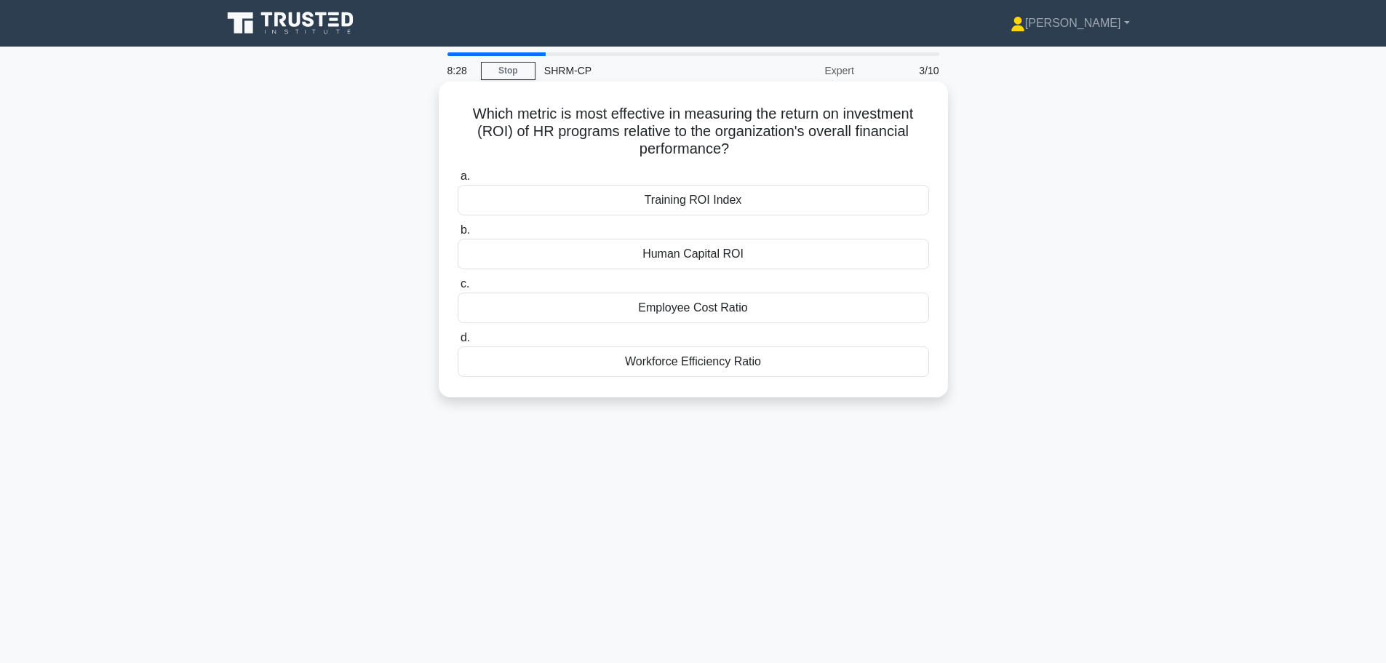
click at [860, 260] on div "Human Capital ROI" at bounding box center [693, 254] width 471 height 31
click at [458, 235] on input "b. Human Capital ROI" at bounding box center [458, 229] width 0 height 9
click at [874, 312] on div "Confirmation bias" at bounding box center [693, 307] width 471 height 31
click at [458, 289] on input "c. Confirmation bias" at bounding box center [458, 283] width 0 height 9
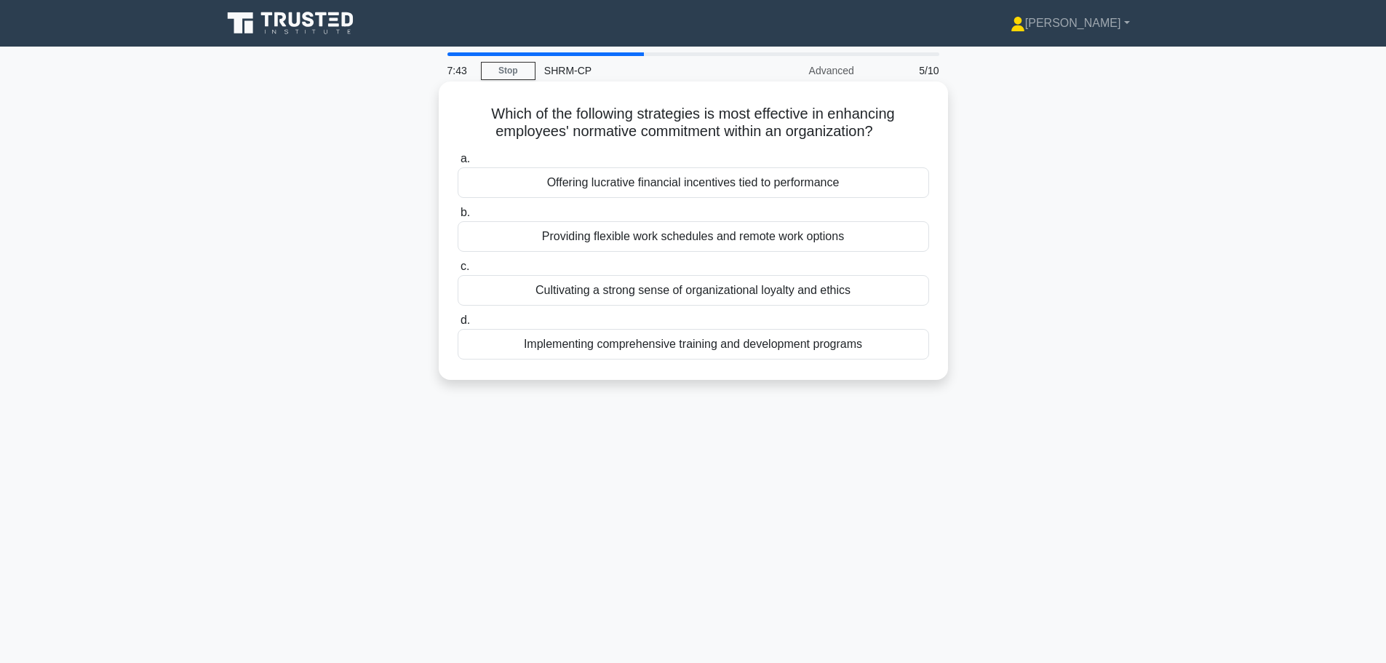
click at [612, 298] on div "Cultivating a strong sense of organizational loyalty and ethics" at bounding box center [693, 290] width 471 height 31
click at [458, 271] on input "c. Cultivating a strong sense of organizational loyalty and ethics" at bounding box center [458, 266] width 0 height 9
click at [674, 184] on div "Subordinate characteristics and task structure" at bounding box center [693, 182] width 471 height 31
click at [458, 164] on input "a. Subordinate characteristics and task structure" at bounding box center [458, 158] width 0 height 9
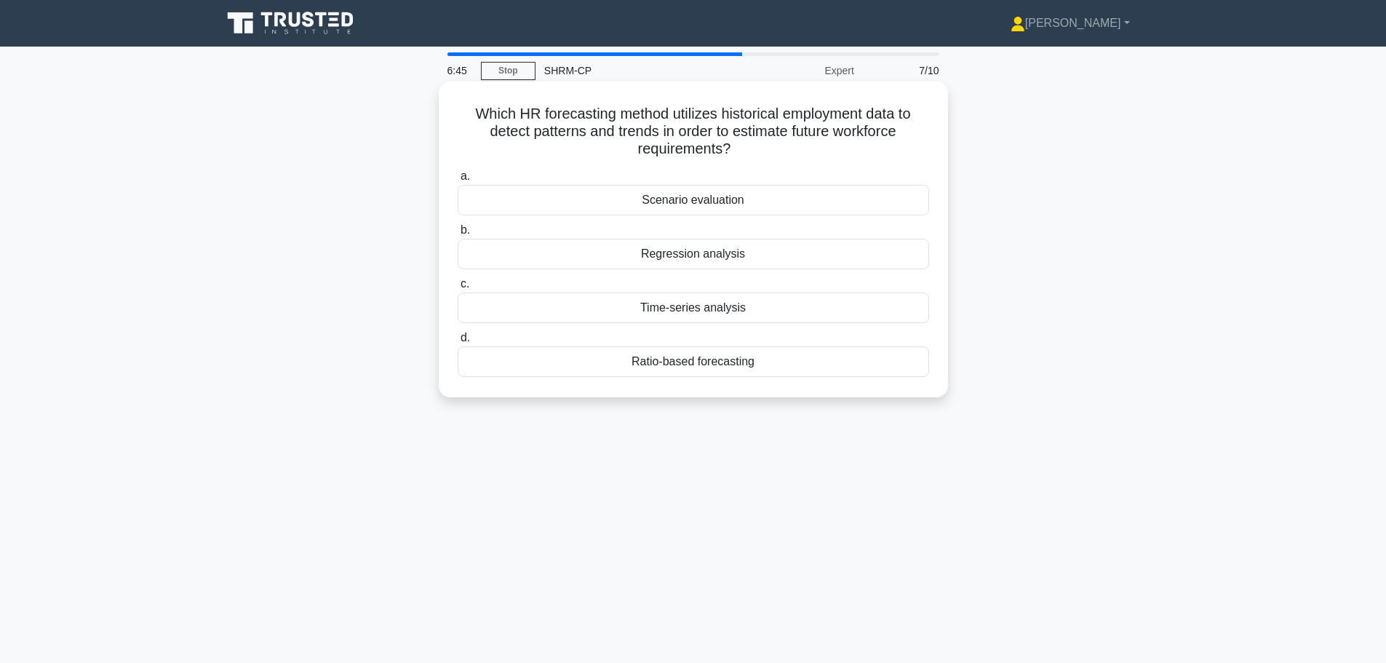
click at [759, 258] on div "Regression analysis" at bounding box center [693, 254] width 471 height 31
click at [458, 235] on input "b. Regression analysis" at bounding box center [458, 229] width 0 height 9
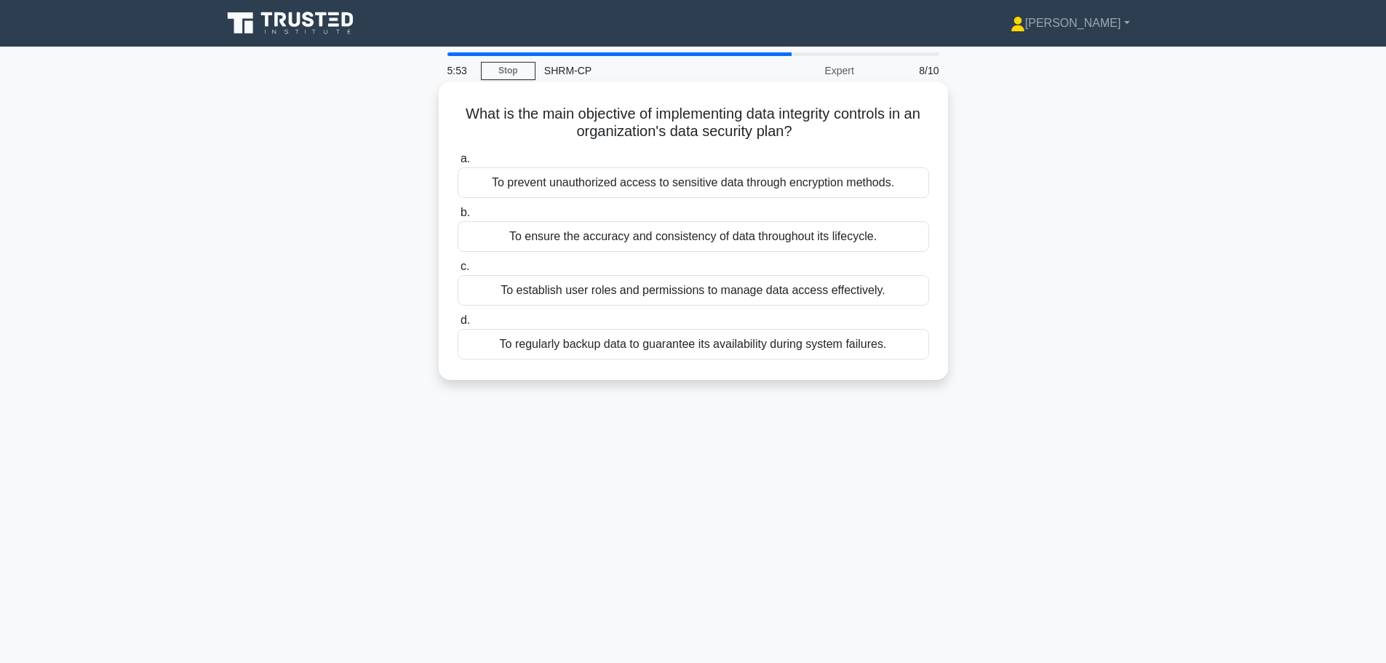
click at [778, 240] on div "To ensure the accuracy and consistency of data throughout its lifecycle." at bounding box center [693, 236] width 471 height 31
click at [458, 217] on input "b. To ensure the accuracy and consistency of data throughout its lifecycle." at bounding box center [458, 212] width 0 height 9
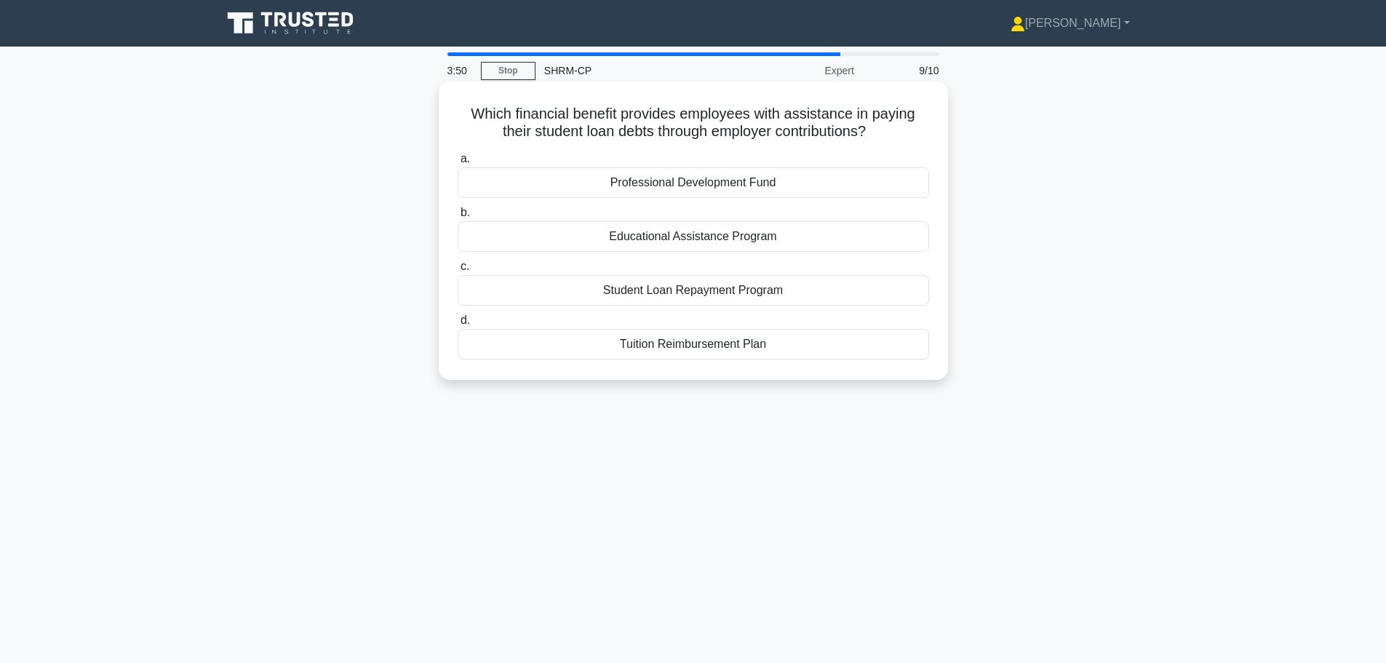
click at [812, 285] on div "Student Loan Repayment Program" at bounding box center [693, 290] width 471 height 31
click at [458, 271] on input "c. Student Loan Repayment Program" at bounding box center [458, 266] width 0 height 9
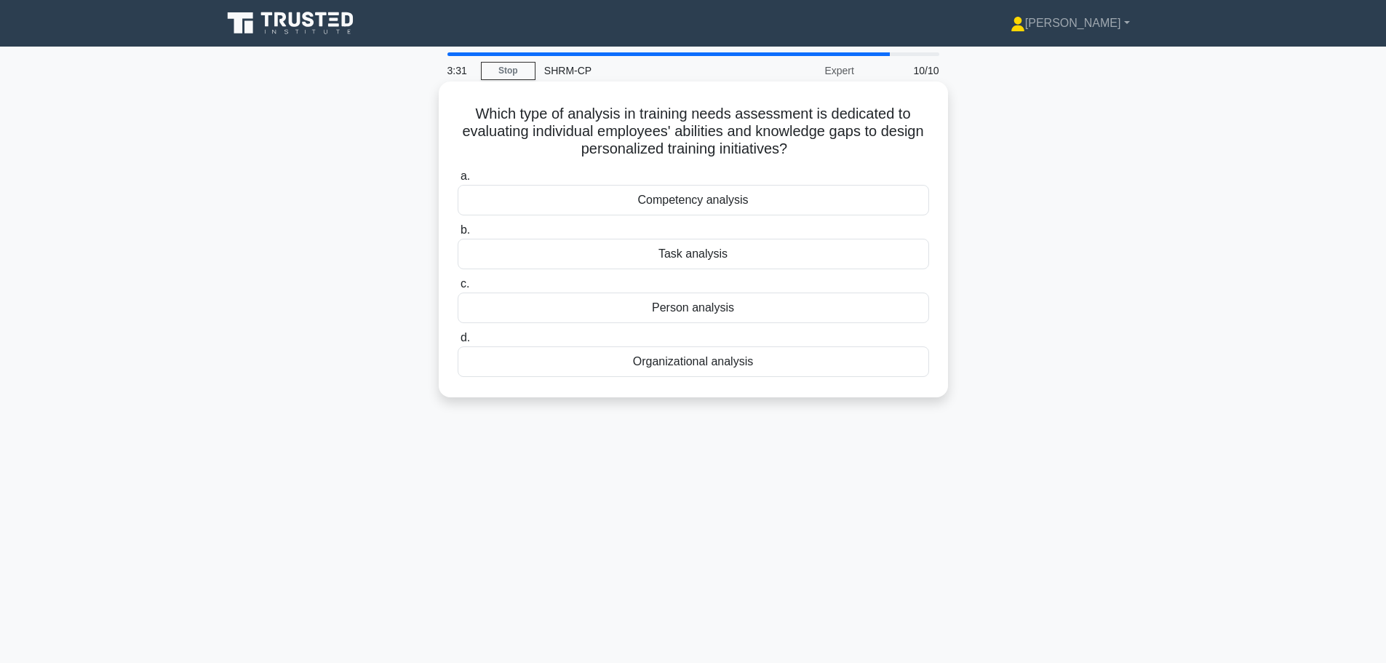
click at [765, 199] on div "Competency analysis" at bounding box center [693, 200] width 471 height 31
click at [458, 181] on input "a. Competency analysis" at bounding box center [458, 176] width 0 height 9
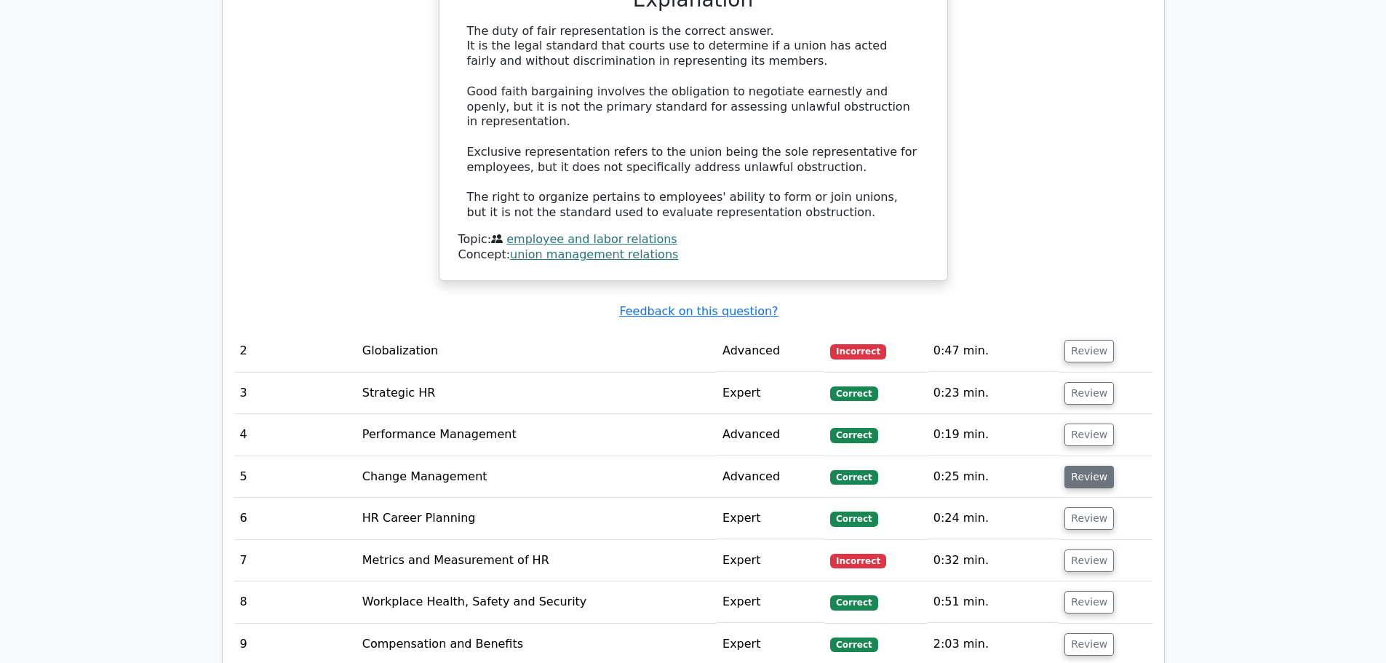
scroll to position [1382, 0]
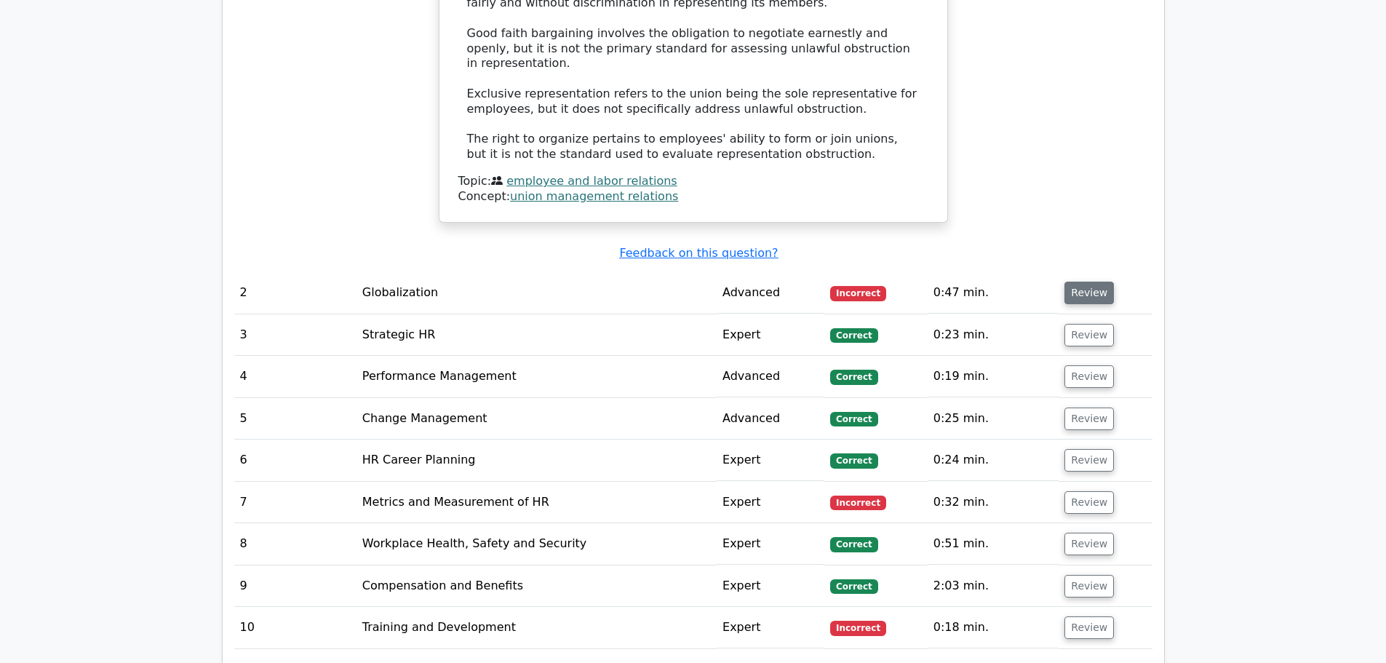
click at [1089, 281] on button "Review" at bounding box center [1088, 292] width 49 height 23
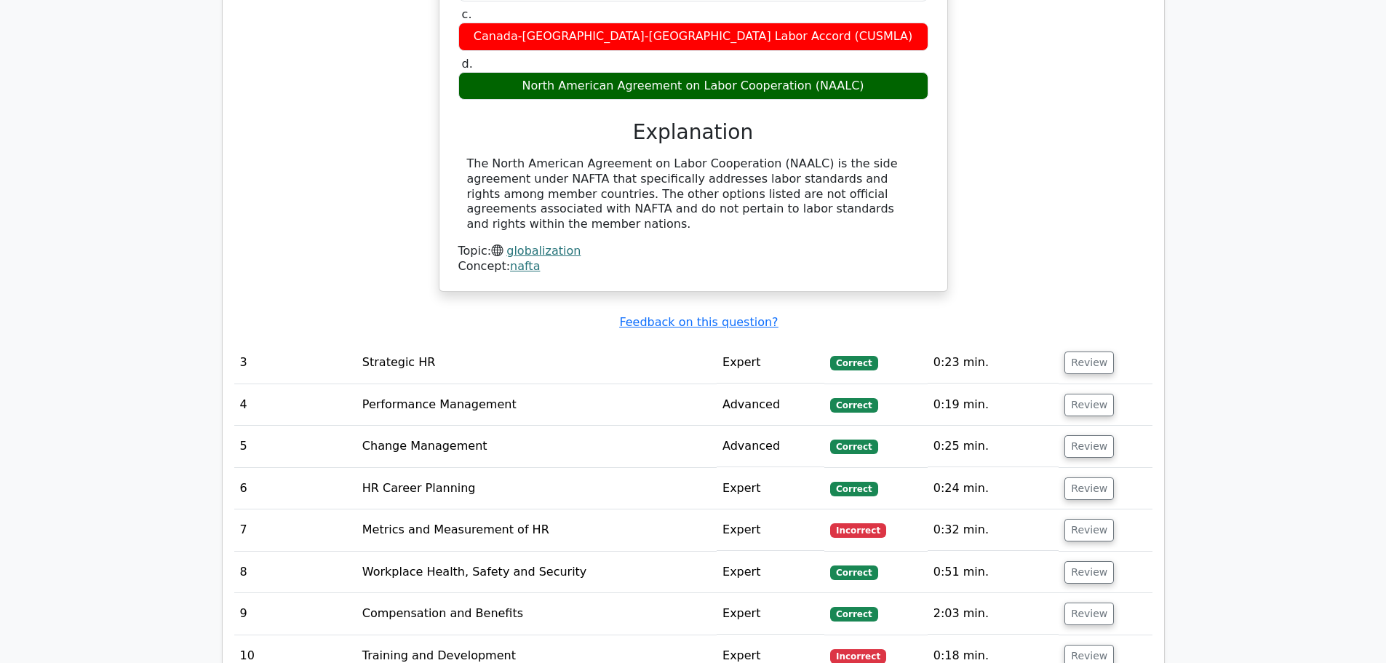
scroll to position [1891, 0]
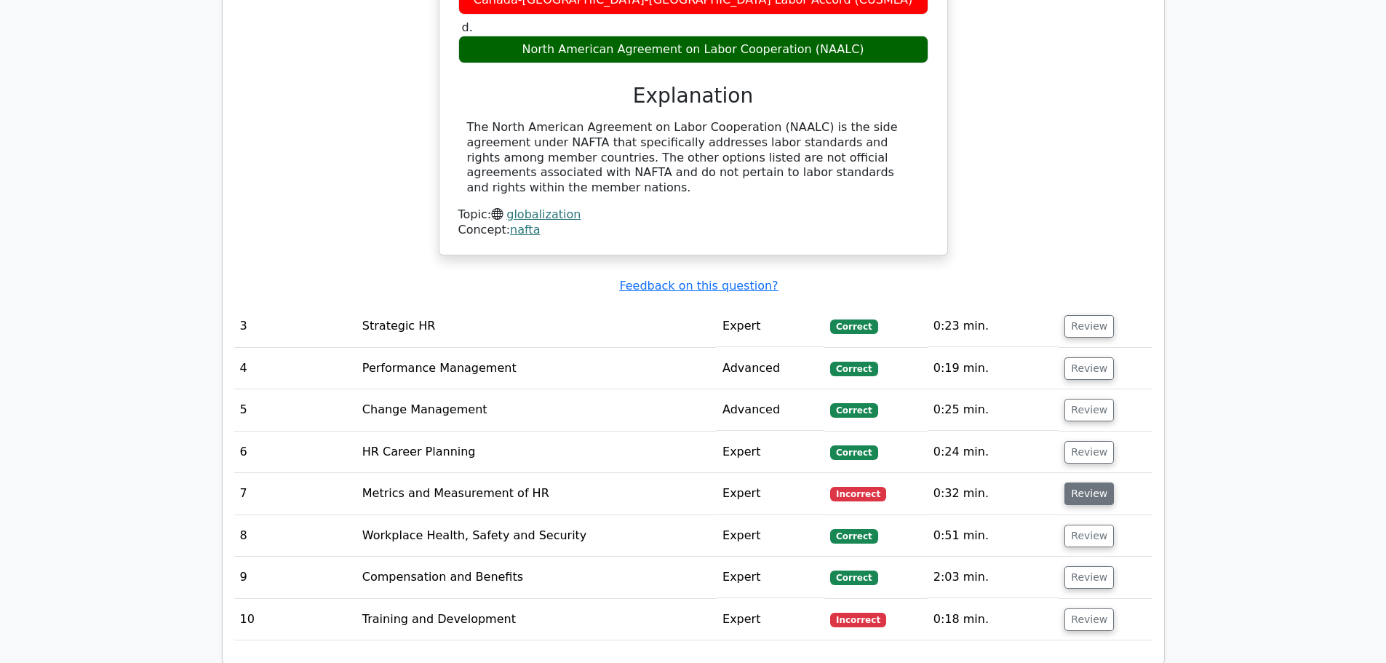
click at [1064, 482] on button "Review" at bounding box center [1088, 493] width 49 height 23
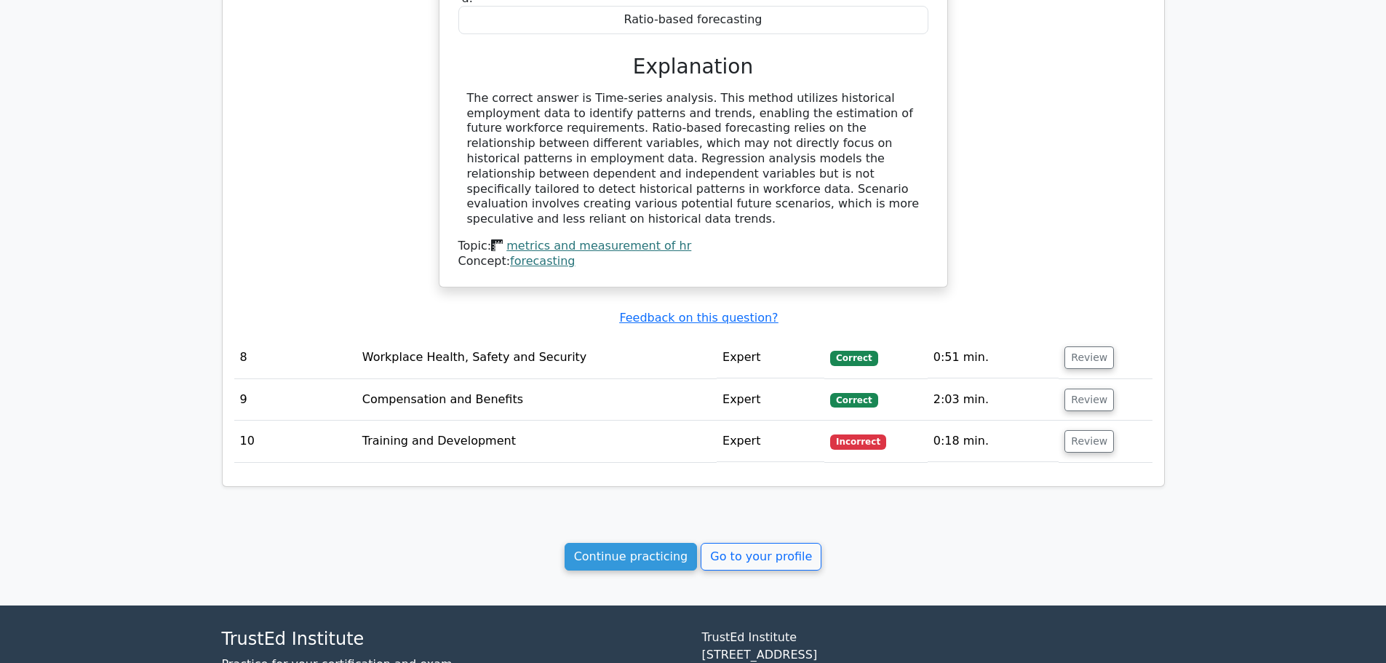
scroll to position [2728, 0]
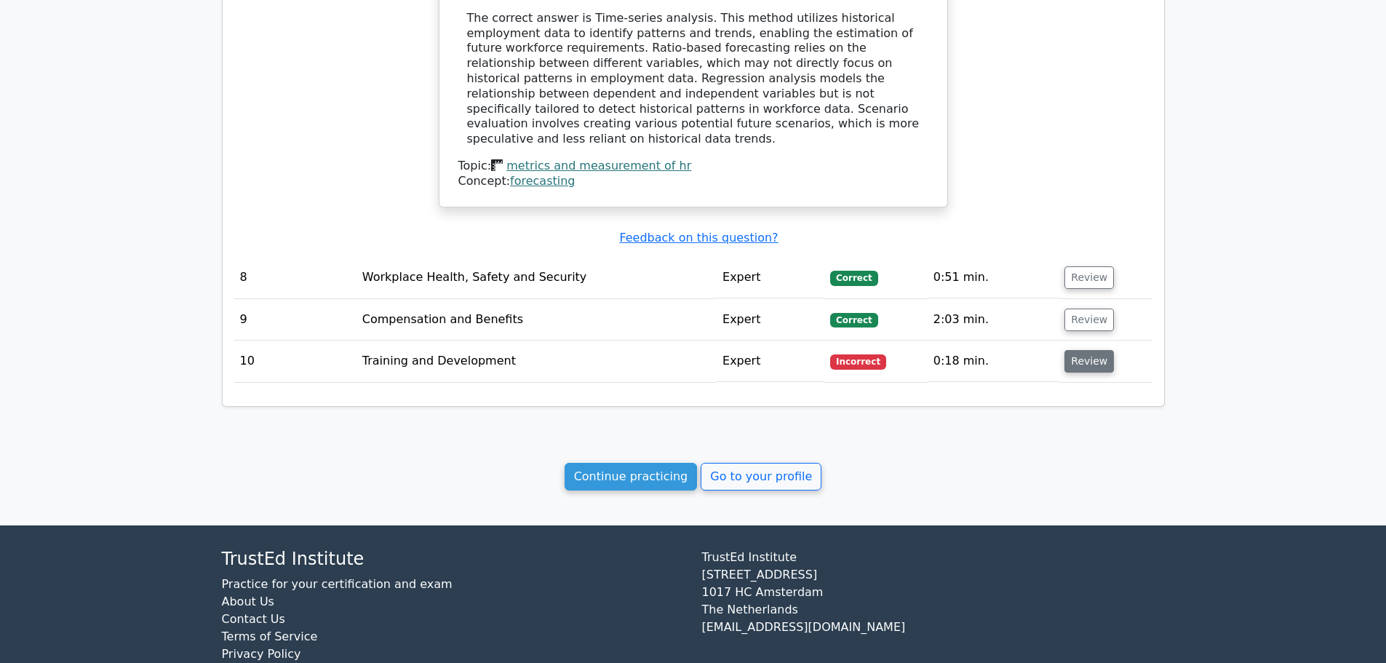
click at [1090, 350] on button "Review" at bounding box center [1088, 361] width 49 height 23
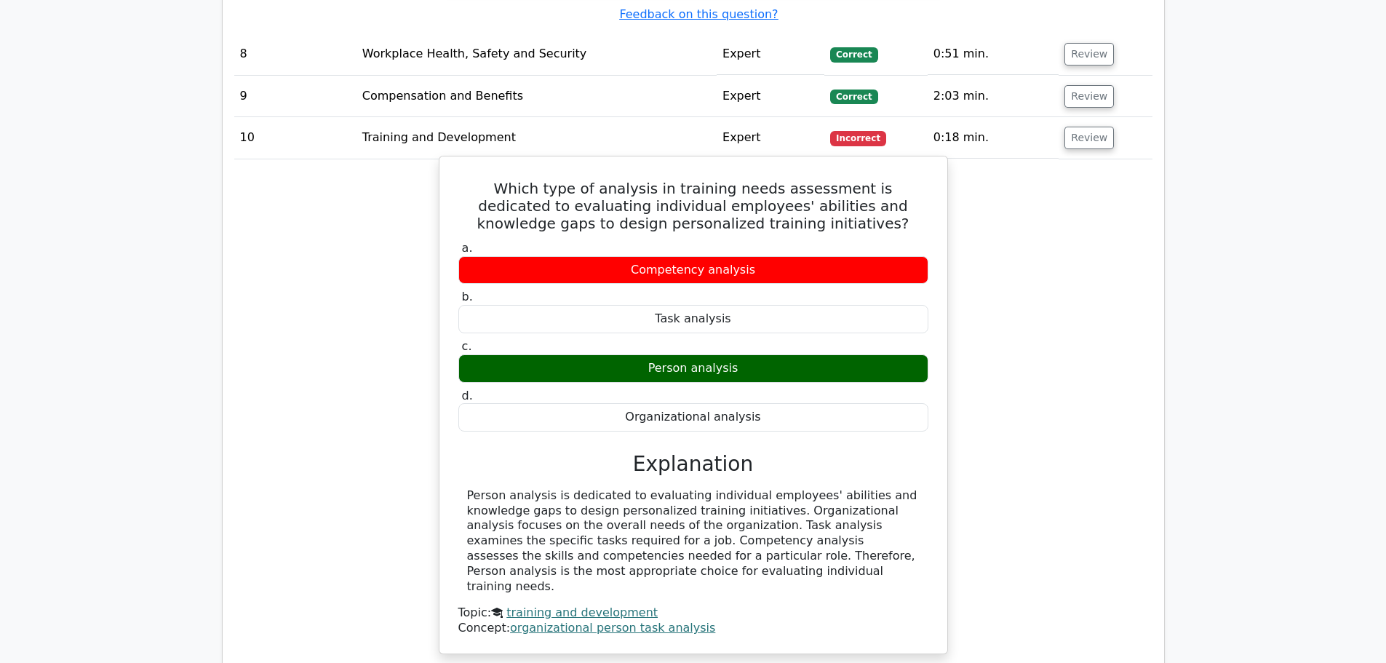
scroll to position [3128, 0]
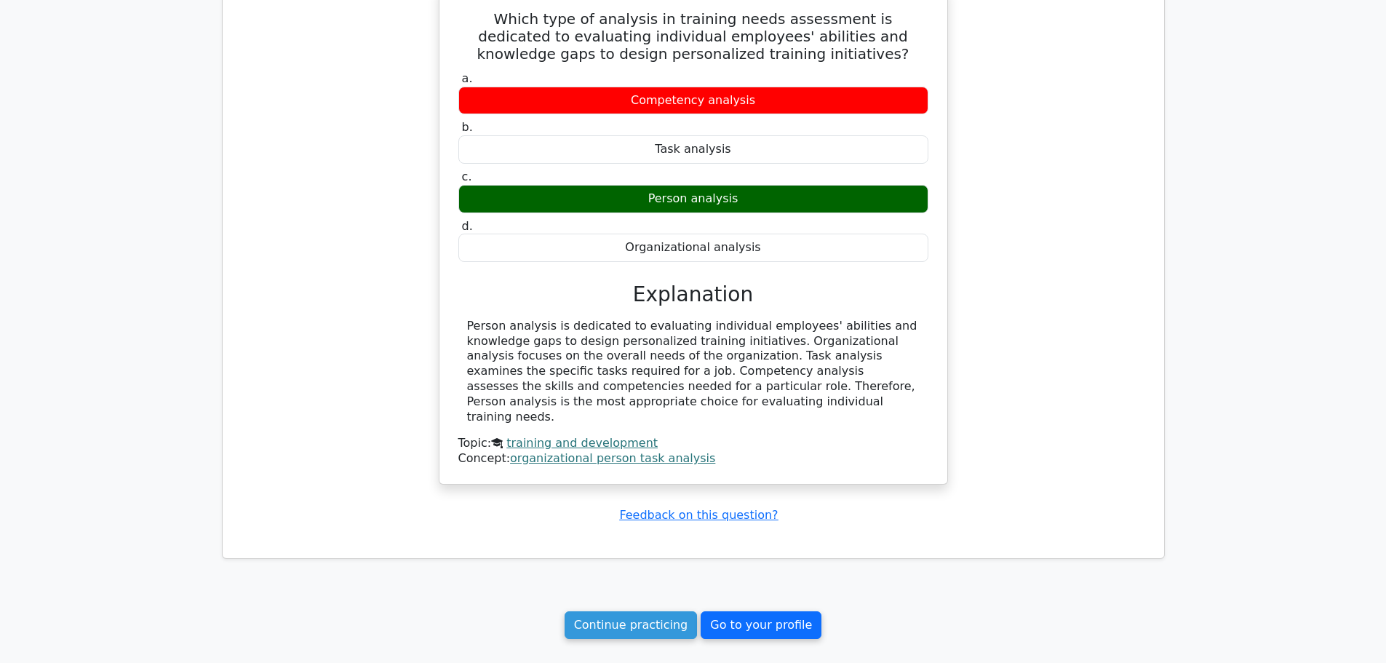
click at [767, 611] on link "Go to your profile" at bounding box center [760, 625] width 121 height 28
